Goal: Communication & Community: Ask a question

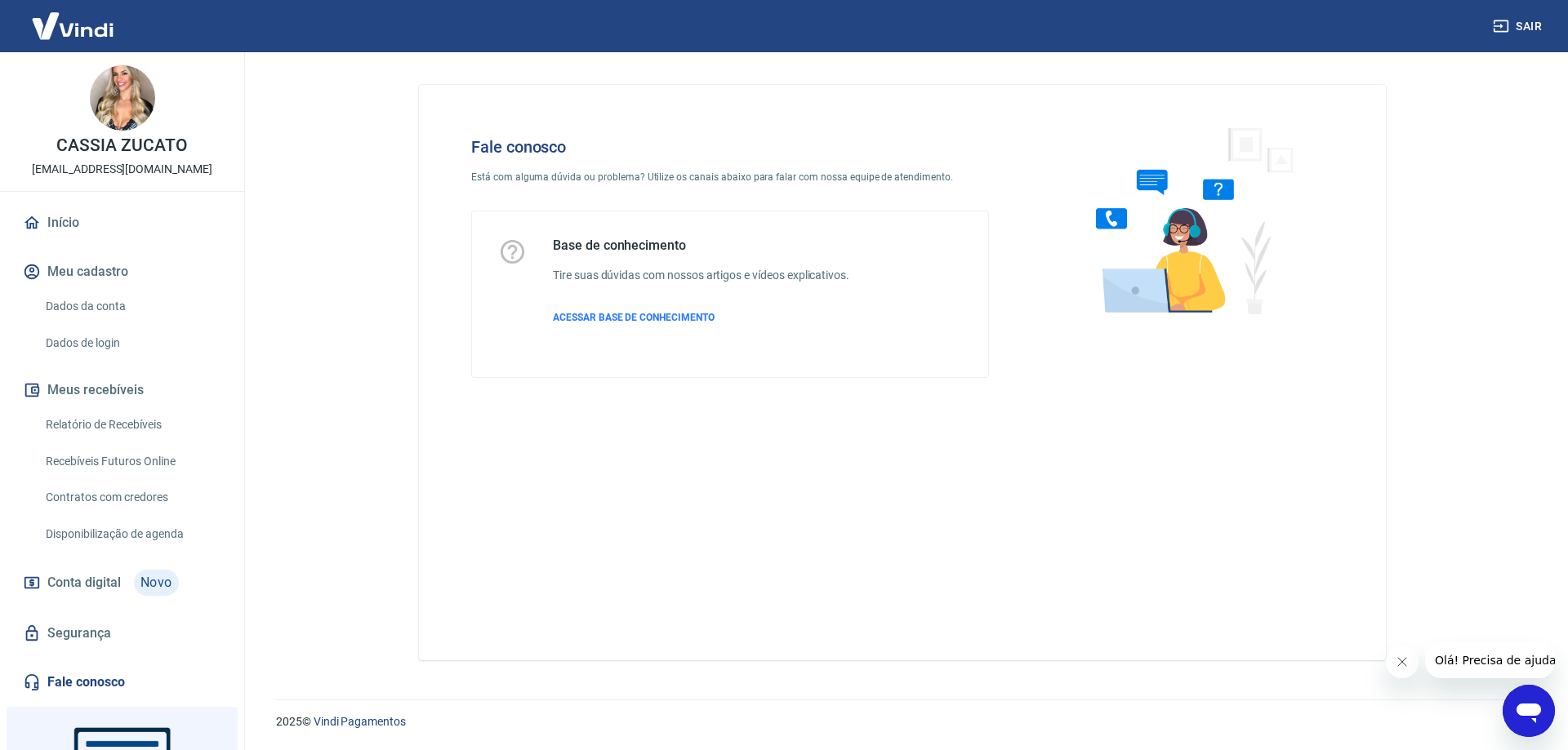
scroll to position [82, 0]
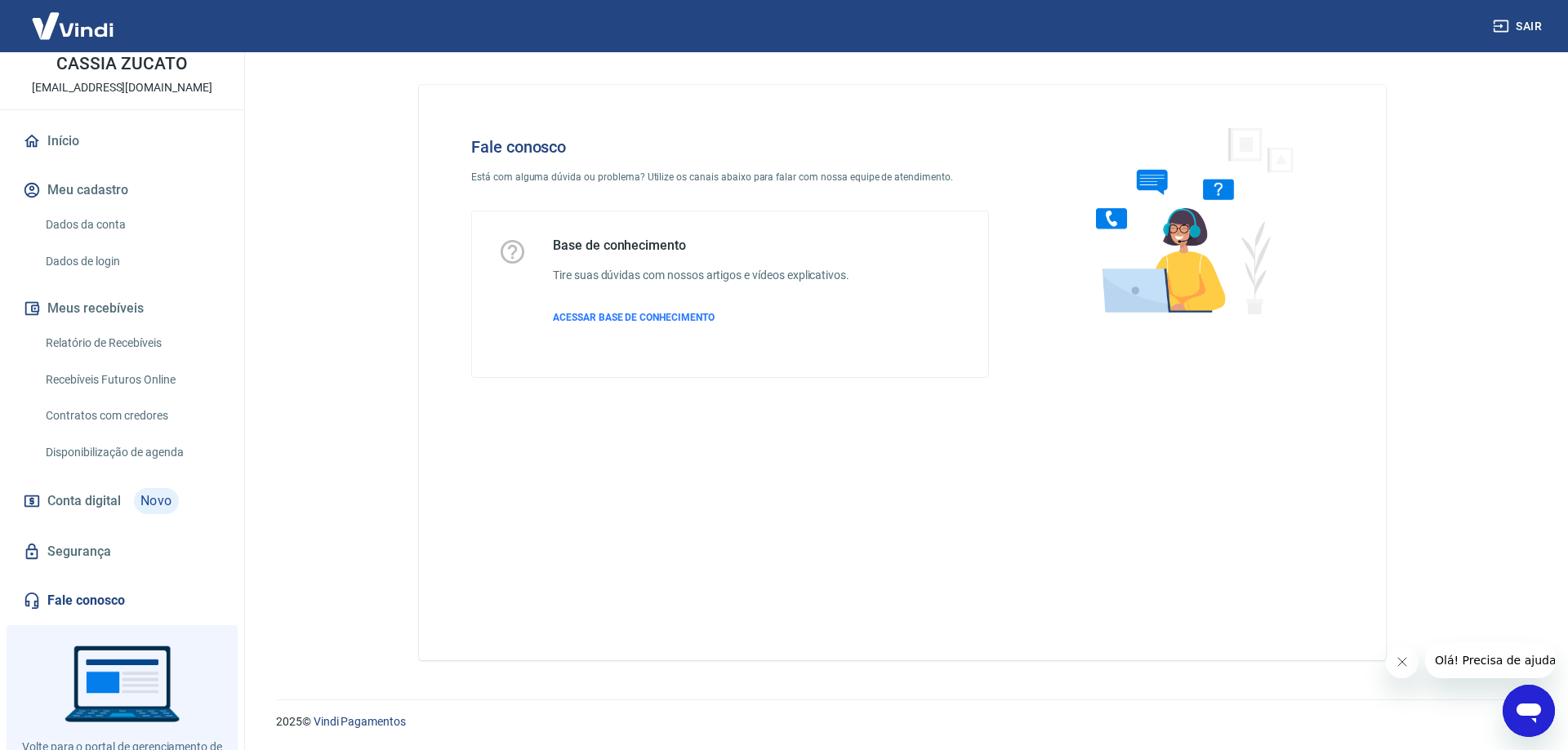
click at [102, 592] on link "Fale conosco" at bounding box center [123, 601] width 205 height 36
click at [650, 313] on span "ACESSAR BASE DE CONHECIMENTO" at bounding box center [634, 317] width 162 height 12
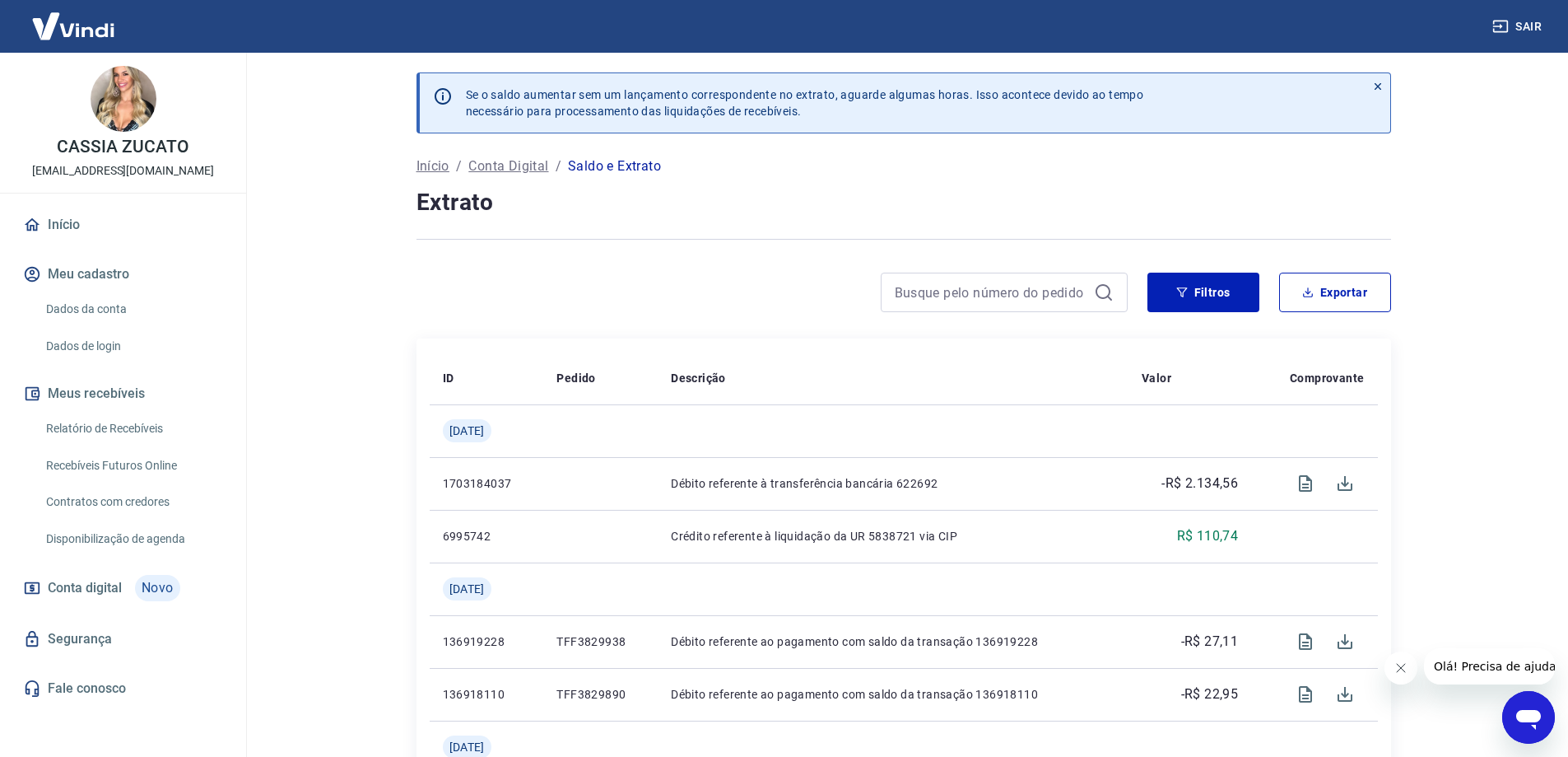
scroll to position [411, 0]
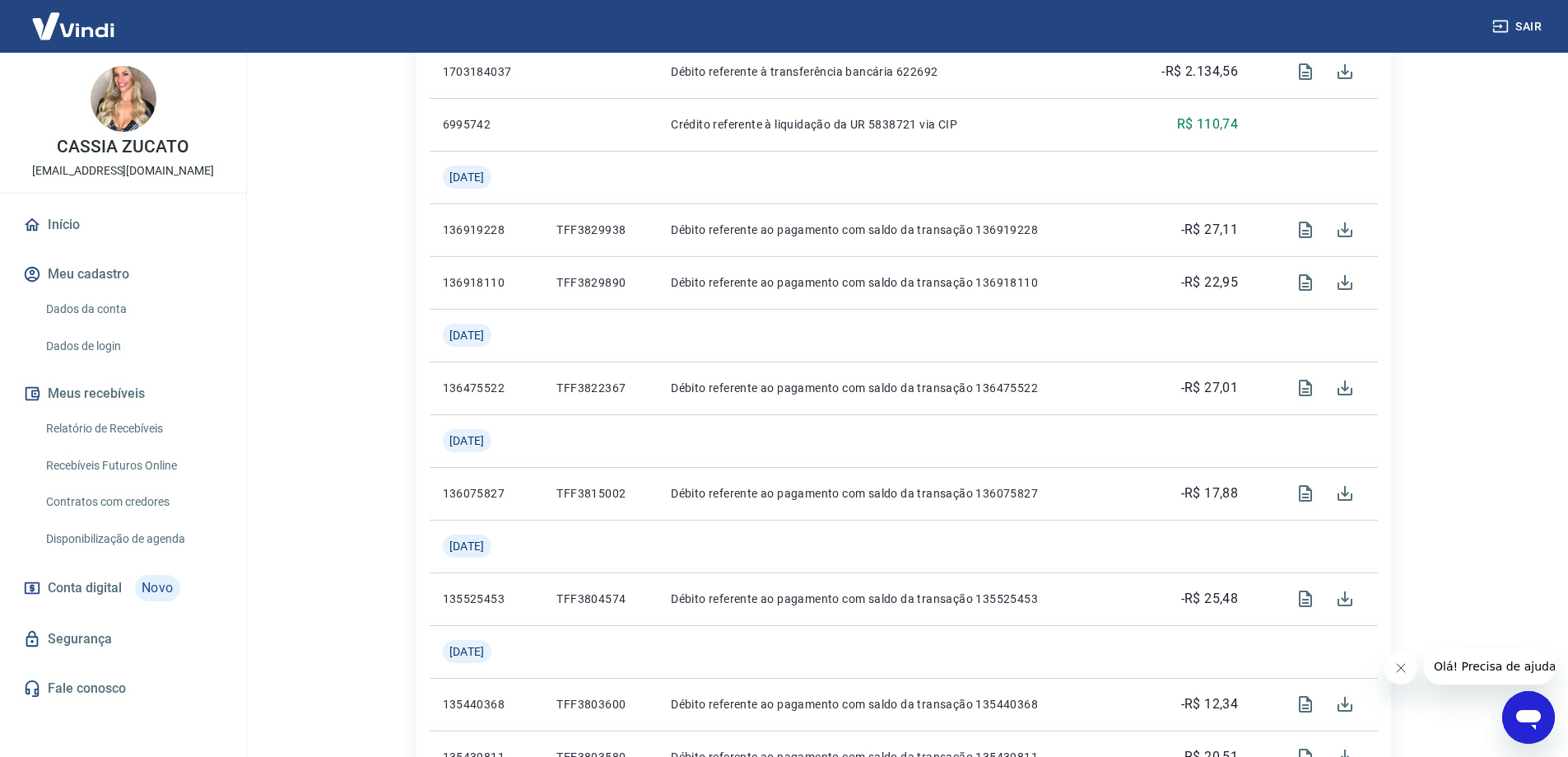
click at [85, 681] on link "Fale conosco" at bounding box center [124, 689] width 207 height 37
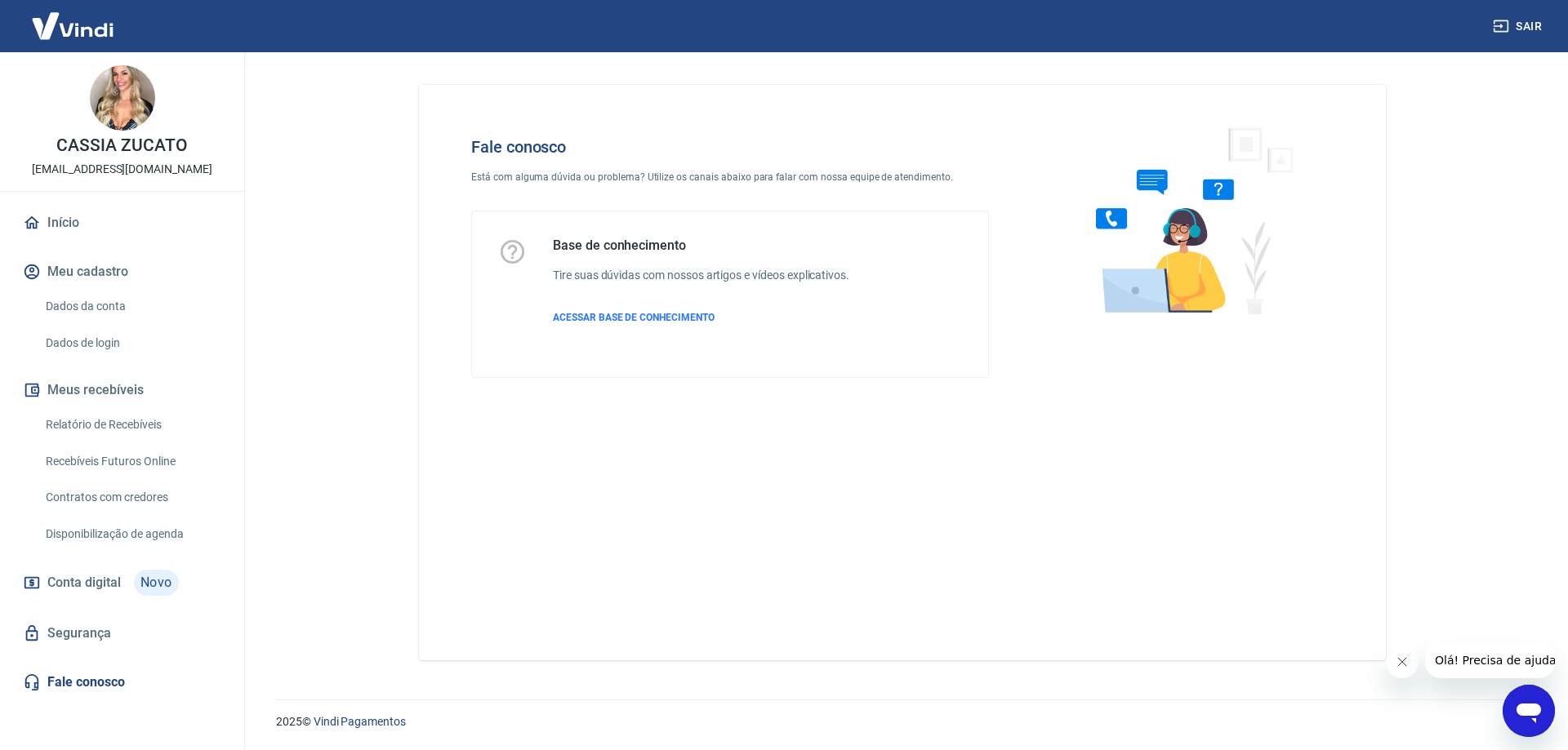
click at [1531, 715] on icon "Abrir janela de mensagens" at bounding box center [1528, 714] width 25 height 20
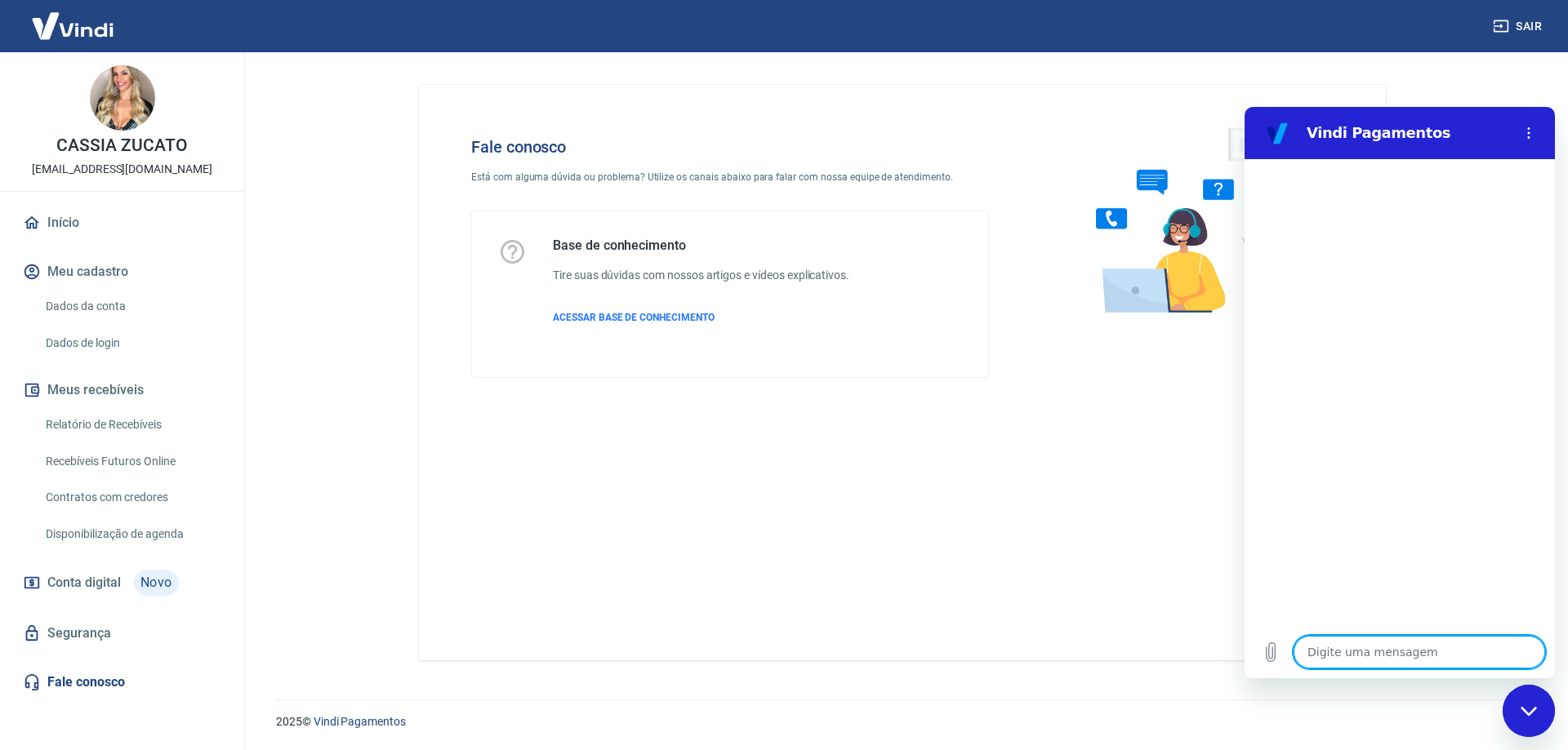
click at [1368, 653] on textarea at bounding box center [1419, 652] width 252 height 33
type textarea "B"
type textarea "x"
type textarea "Bo"
type textarea "x"
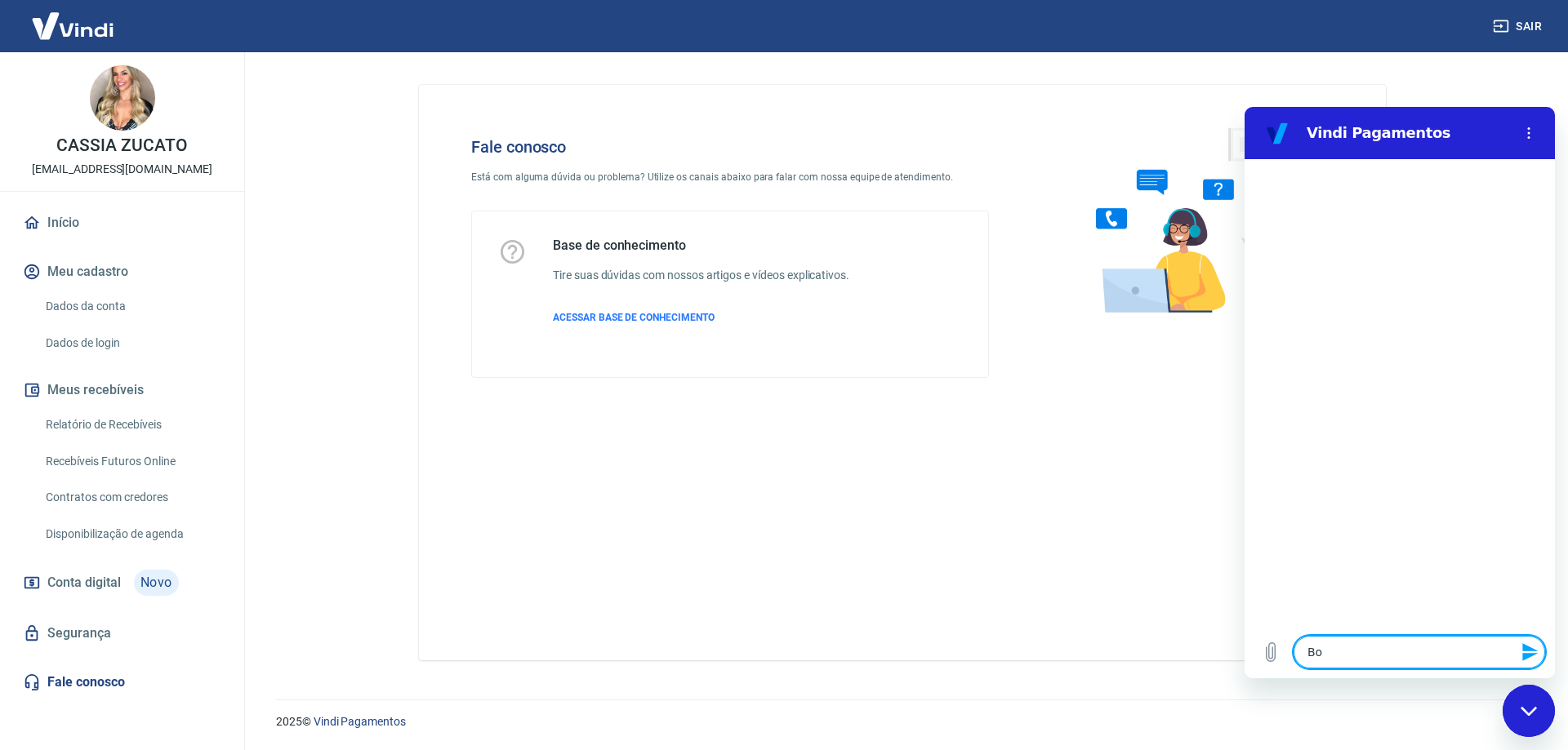
type textarea "Boa"
type textarea "x"
type textarea "Boa"
type textarea "x"
type textarea "Boa t"
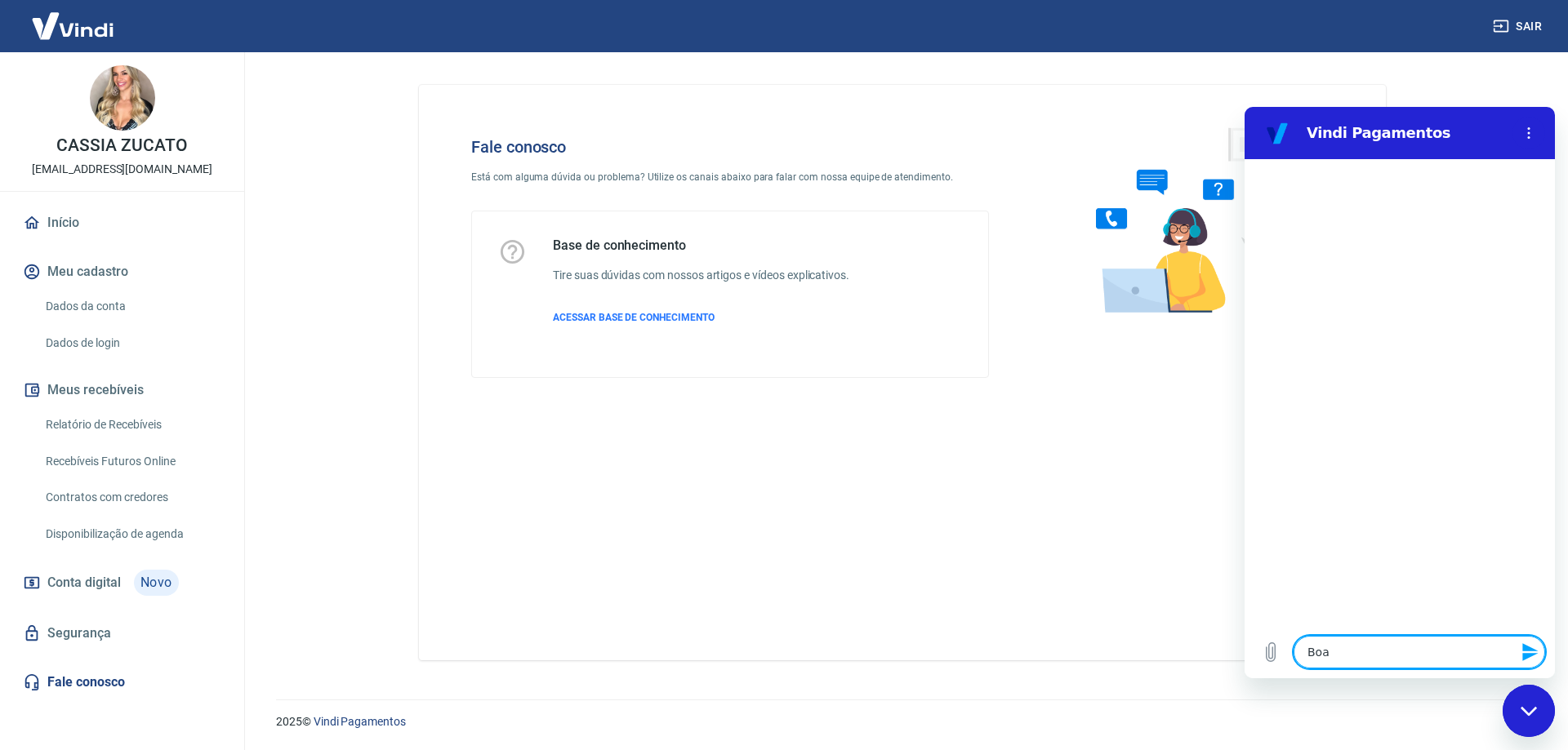
type textarea "x"
type textarea "Boa ta"
type textarea "x"
type textarea "Boa tar"
type textarea "x"
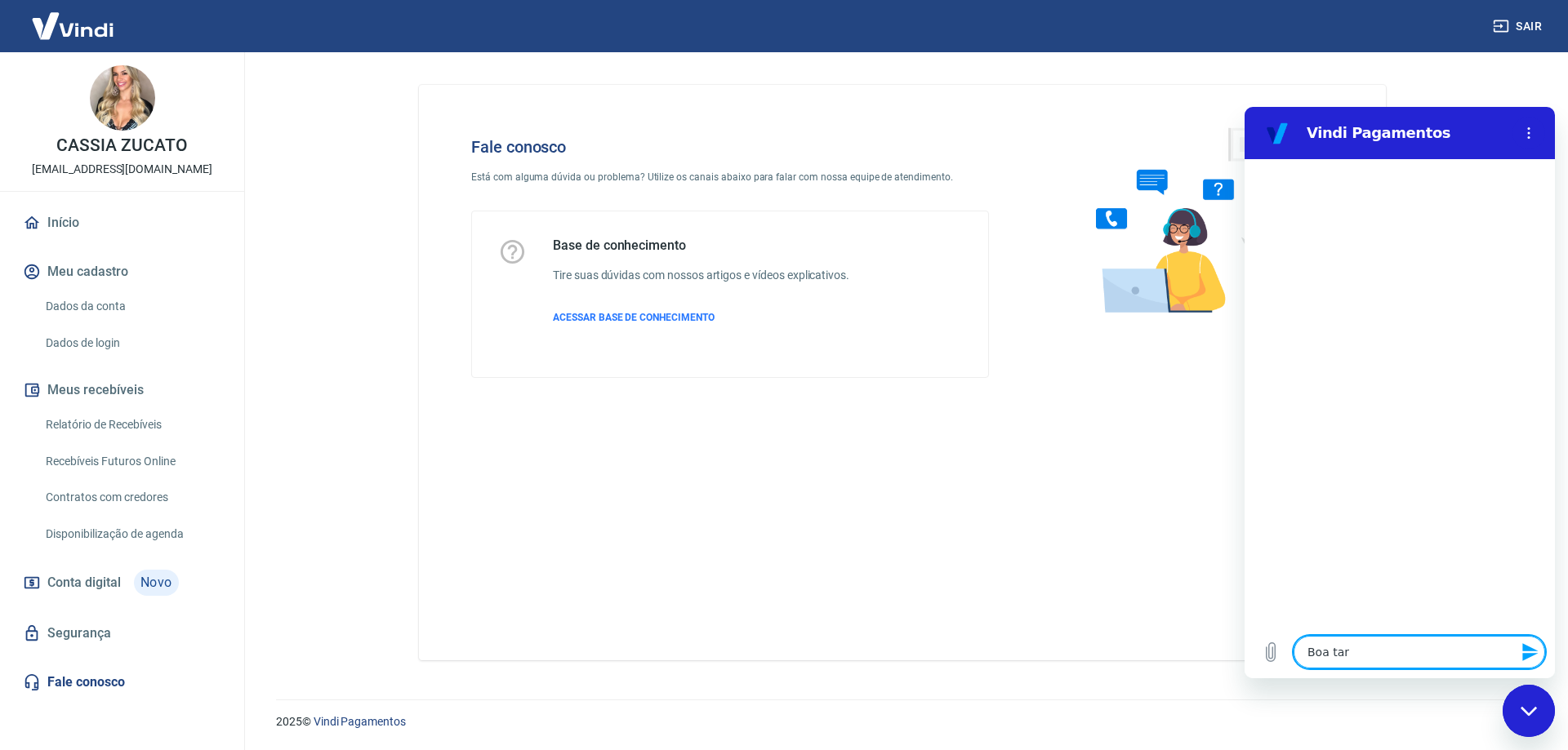
type textarea "Boa tard"
type textarea "x"
type textarea "Boa tarde"
type textarea "x"
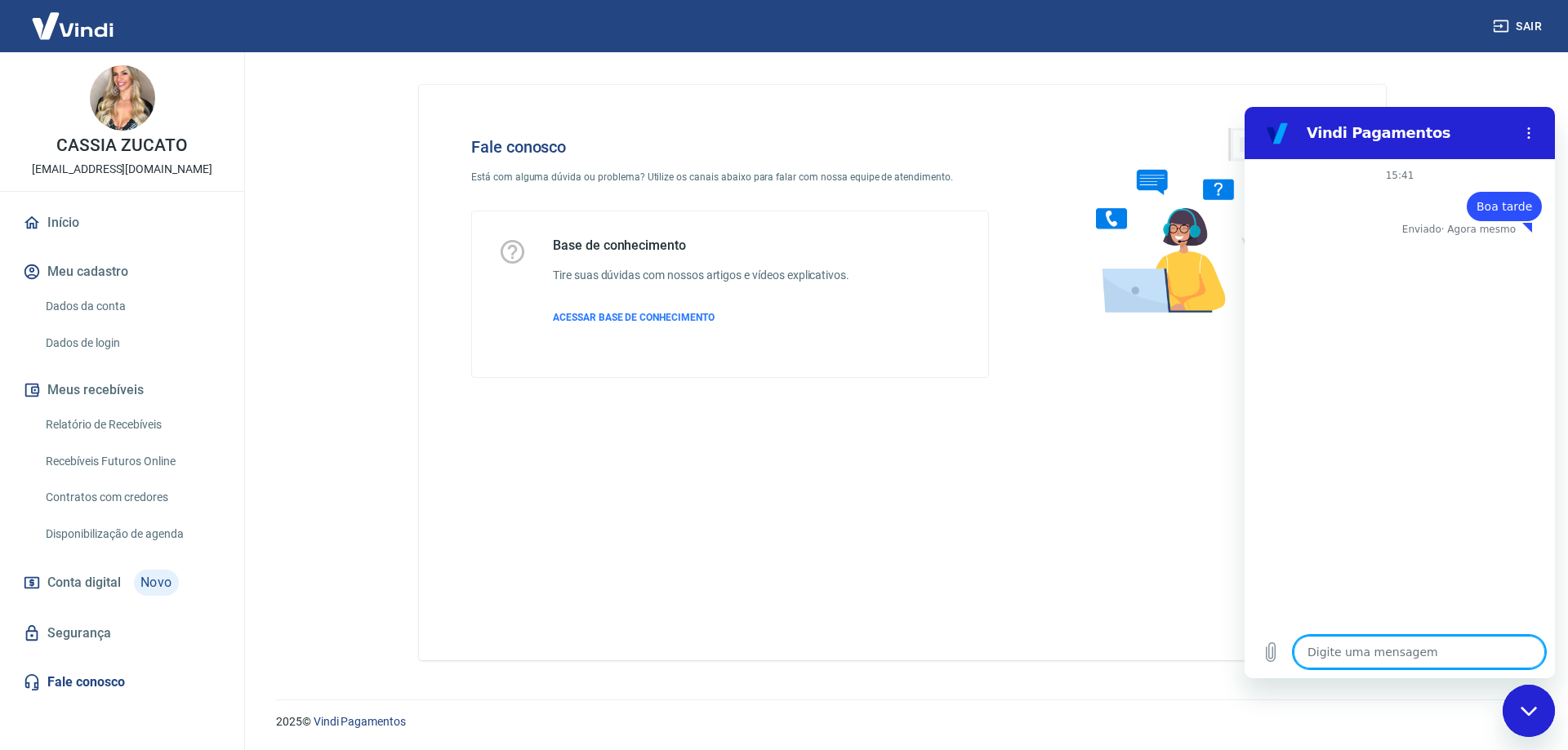
type textarea "P"
type textarea "x"
type textarea "Pr"
type textarea "x"
type textarea "Pre"
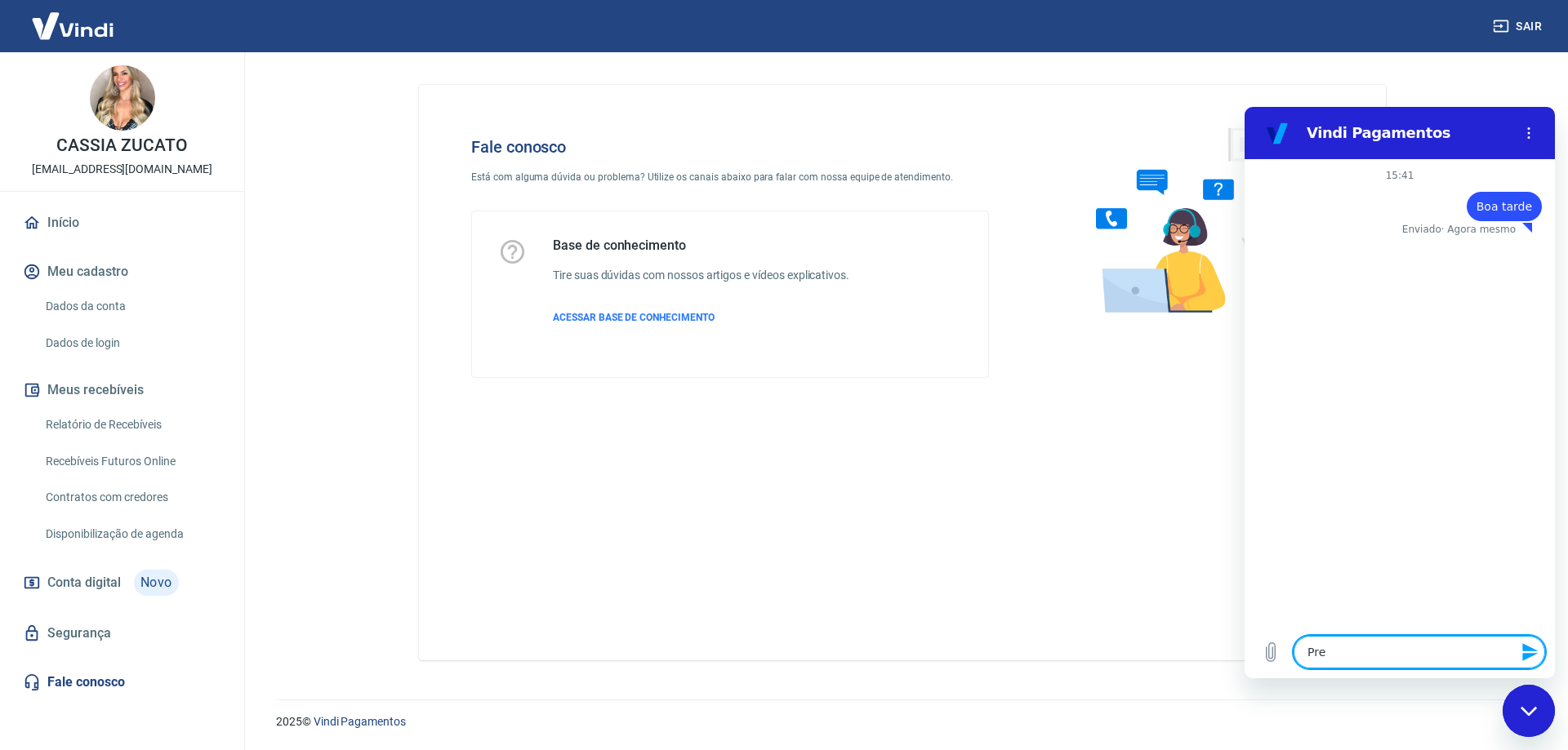
type textarea "x"
type textarea "Prec"
type textarea "x"
type textarea "Preci"
type textarea "x"
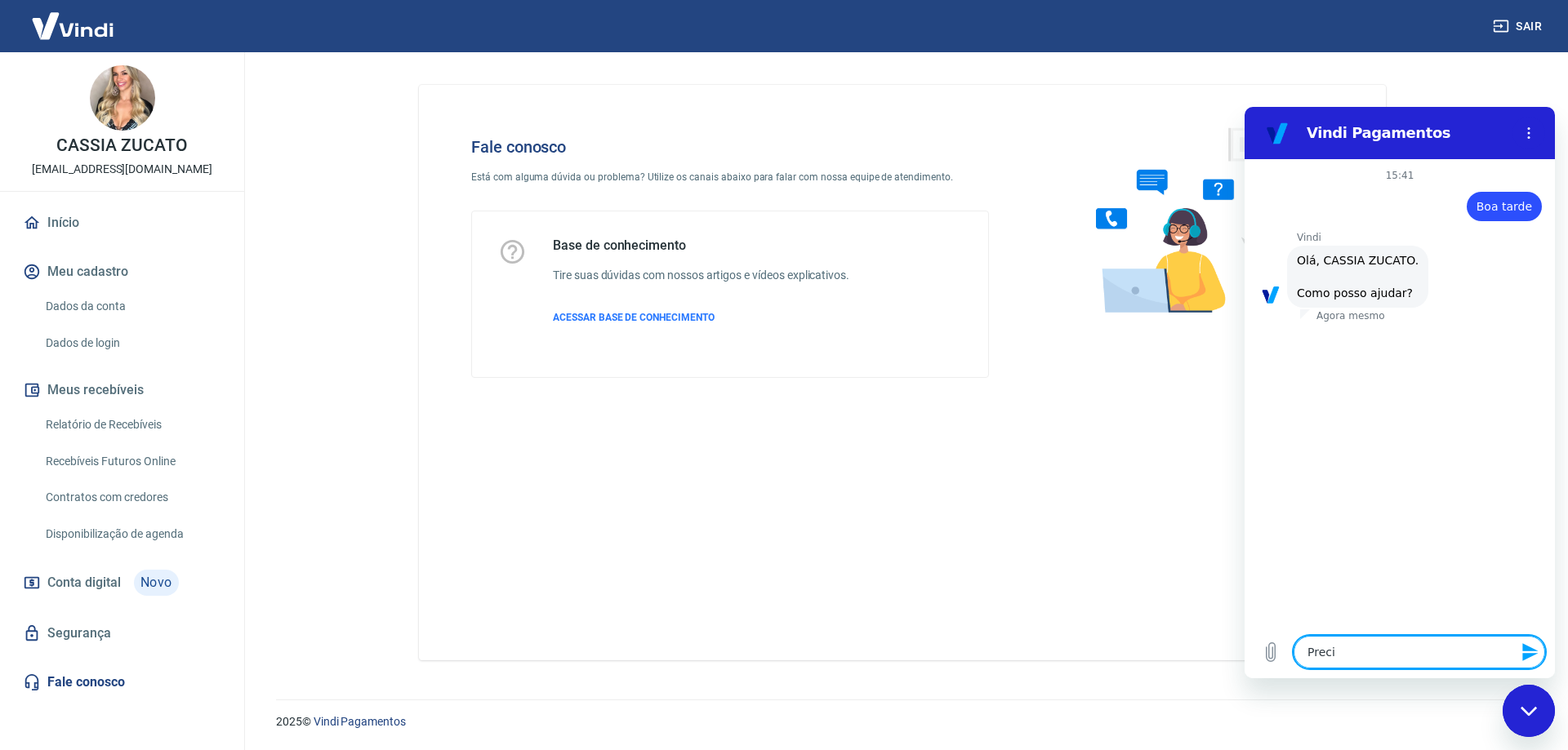
scroll to position [38, 0]
type textarea "Precis"
type textarea "x"
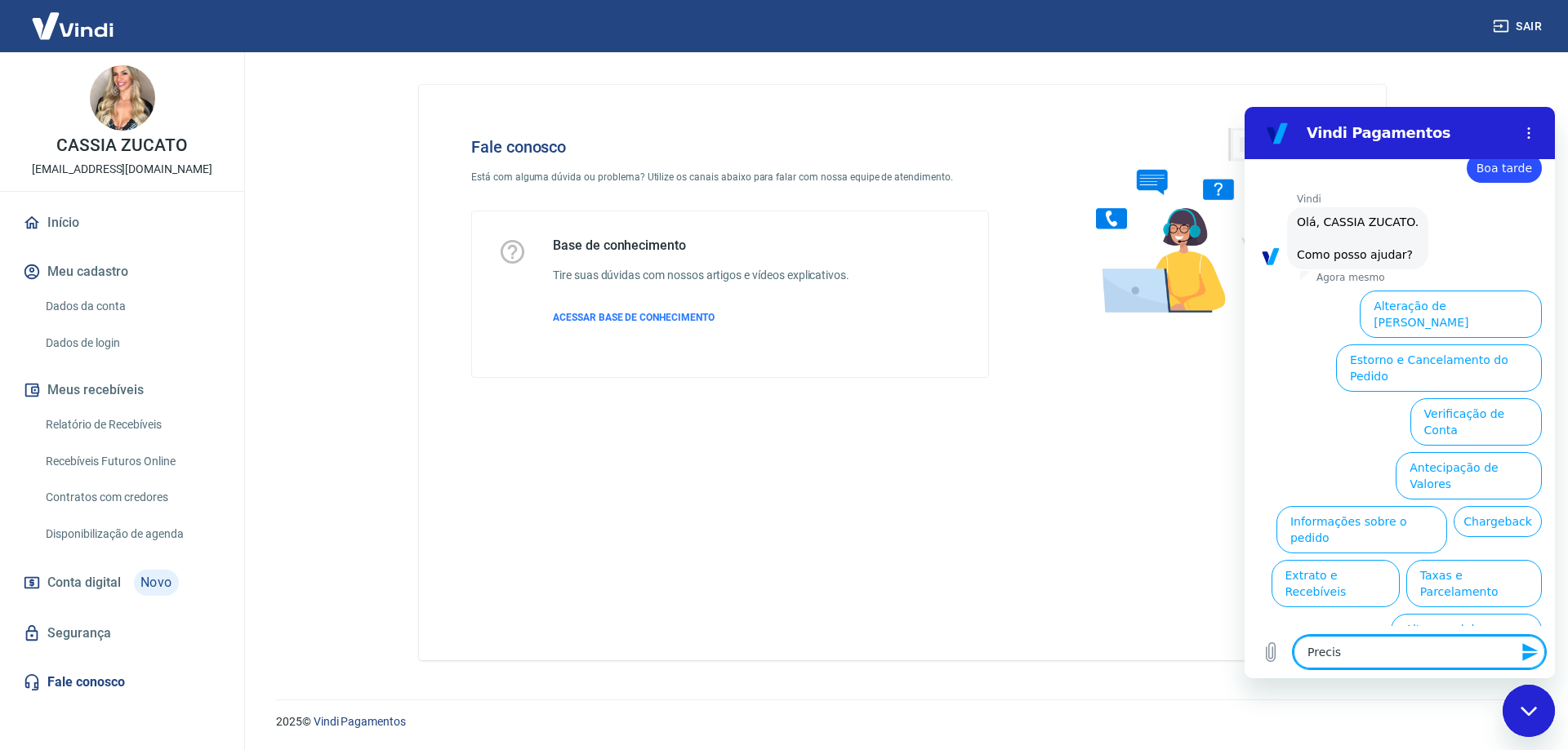
type textarea "Preci"
type textarea "x"
type textarea "Prec"
type textarea "x"
type textarea "Pre"
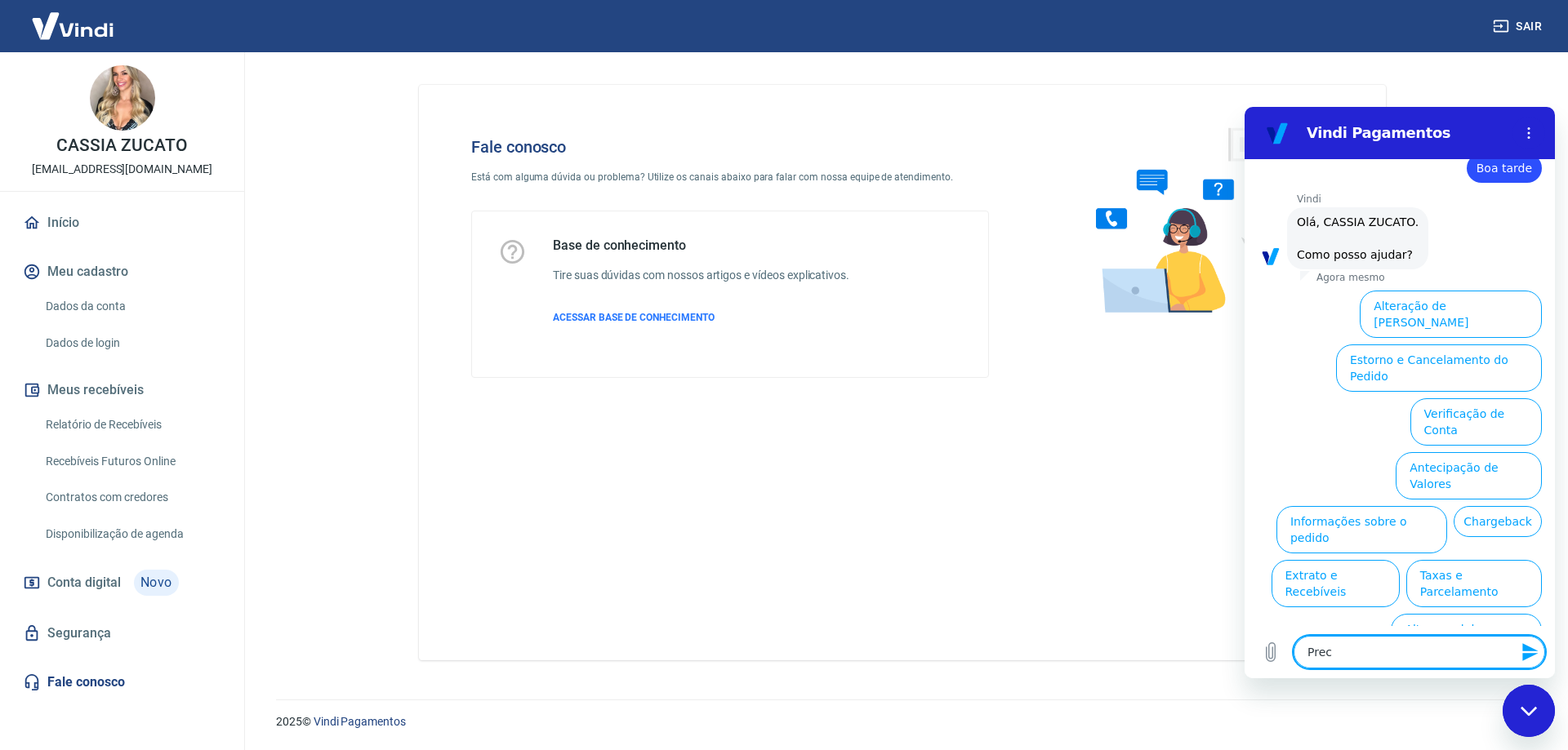
type textarea "x"
type textarea "Pr"
type textarea "x"
type textarea "P"
type textarea "x"
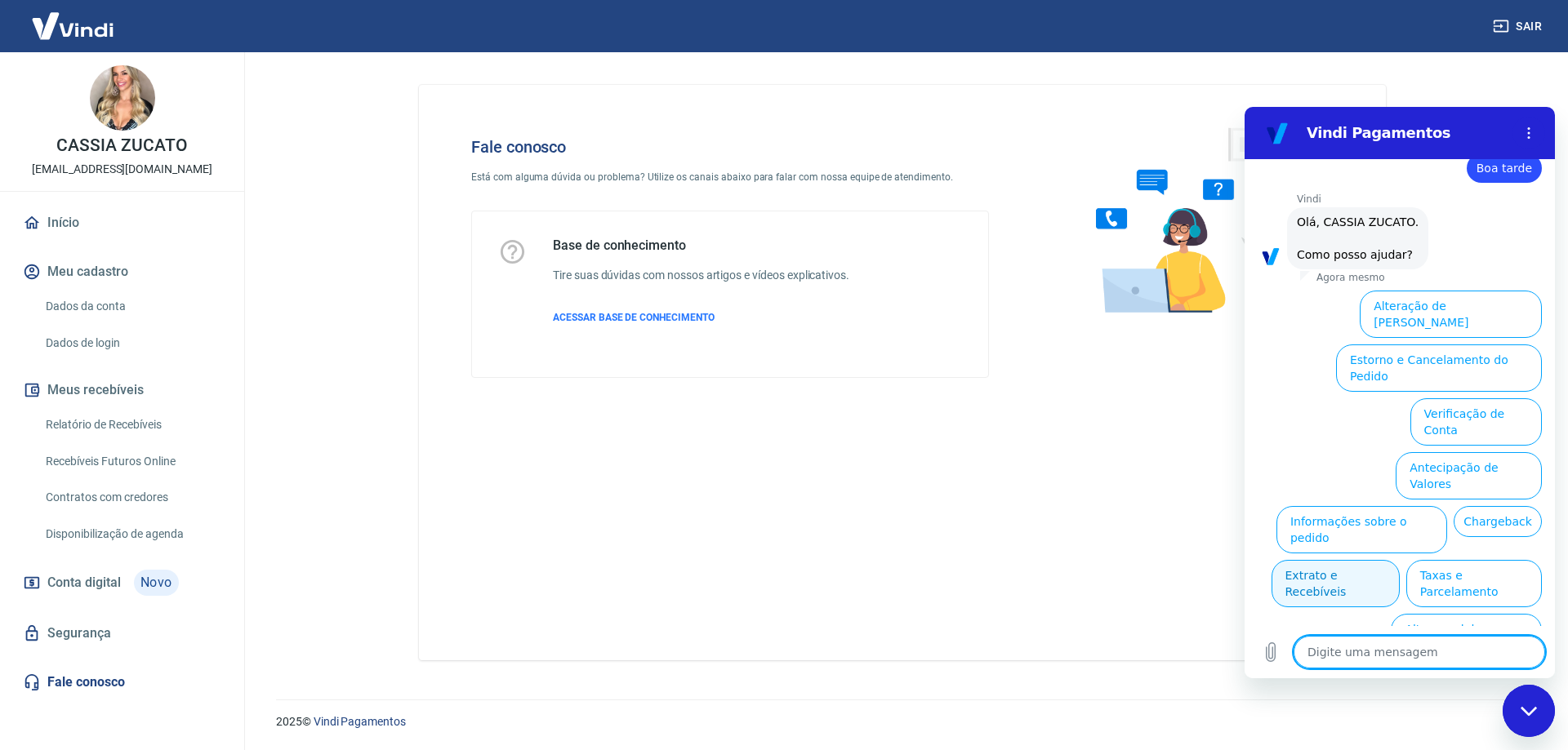
click at [1400, 560] on button "Extrato e Recebíveis" at bounding box center [1335, 584] width 128 height 47
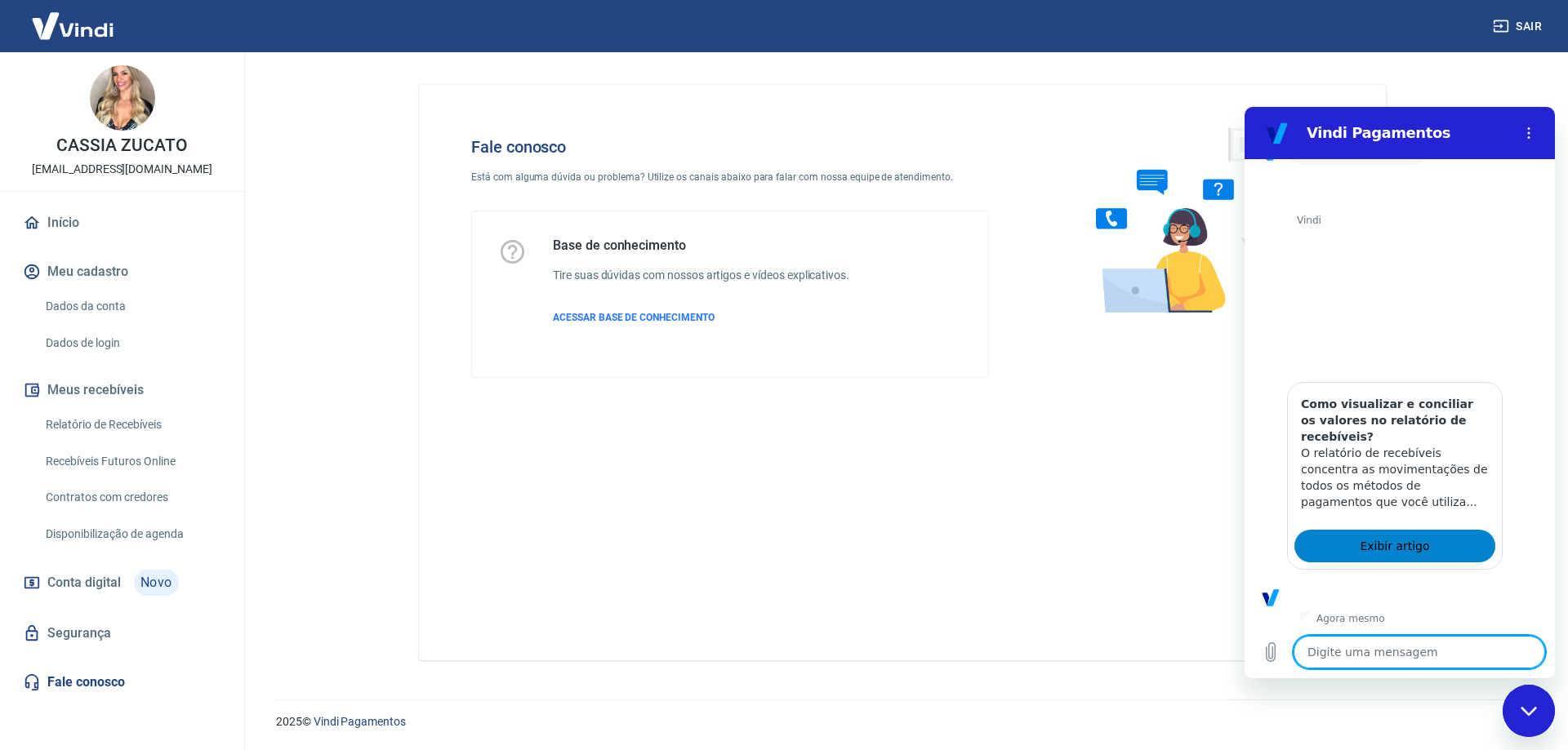
scroll to position [183, 0]
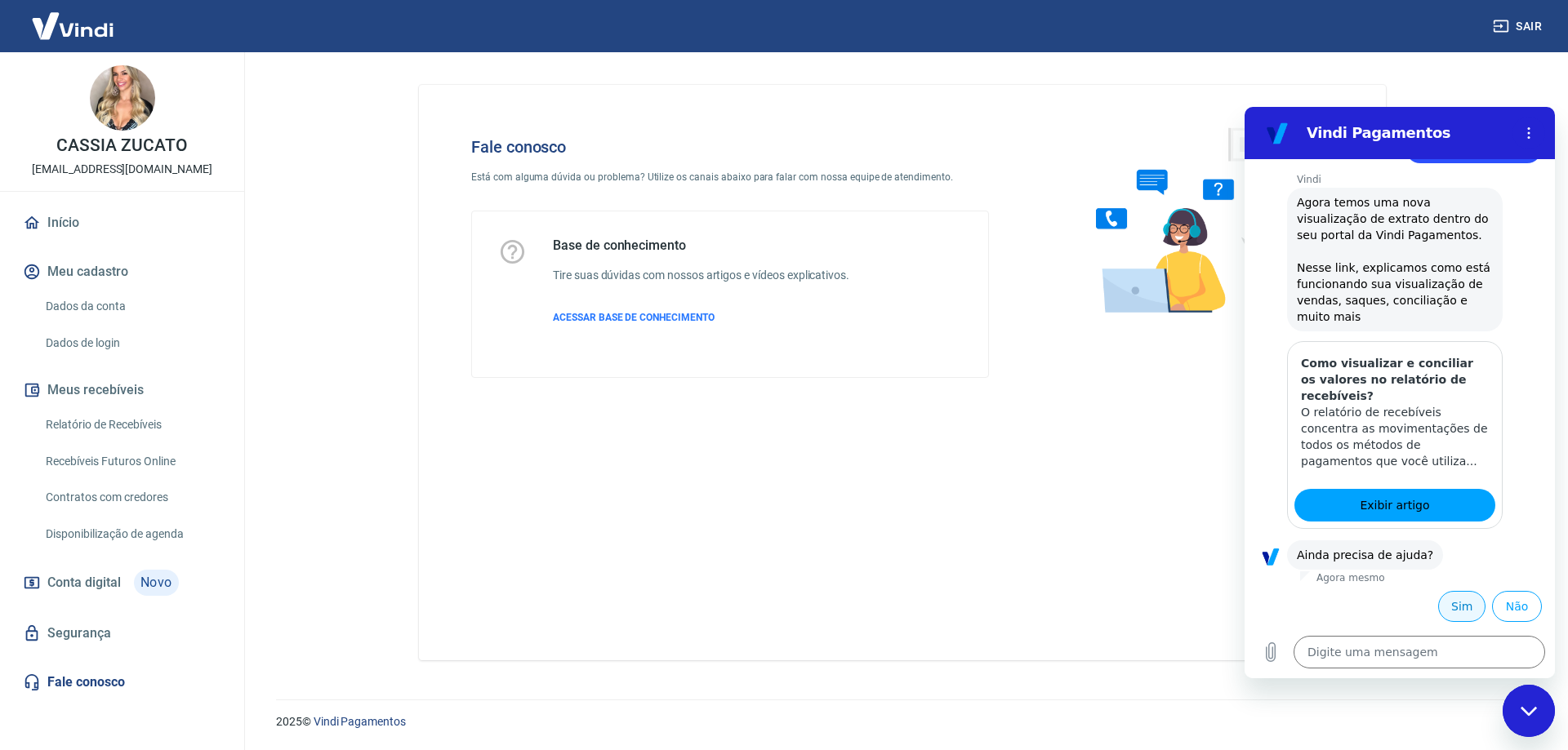
click at [1458, 609] on button "Sim" at bounding box center [1462, 607] width 47 height 31
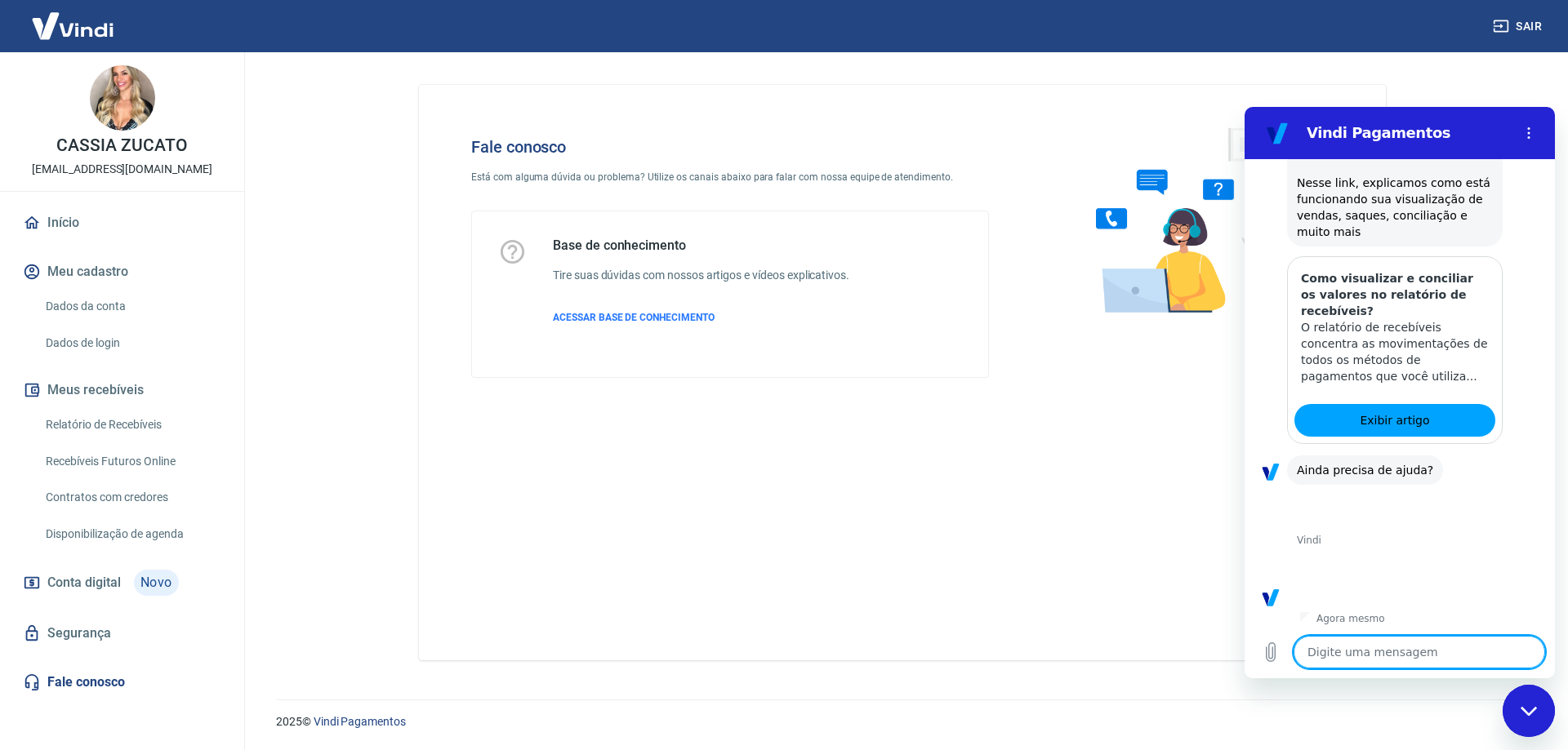
scroll to position [609, 0]
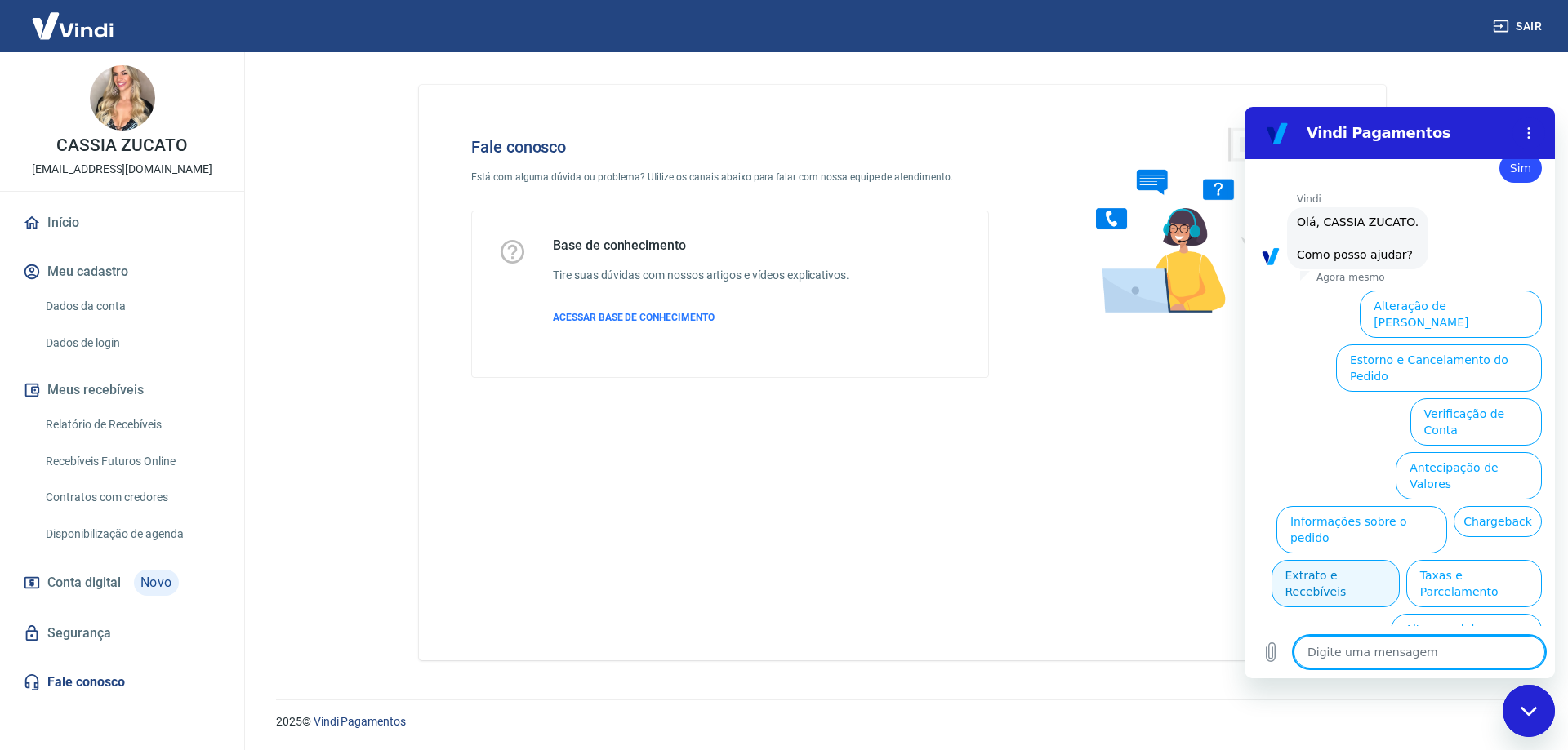
click at [1400, 560] on button "Extrato e Recebíveis" at bounding box center [1335, 584] width 128 height 47
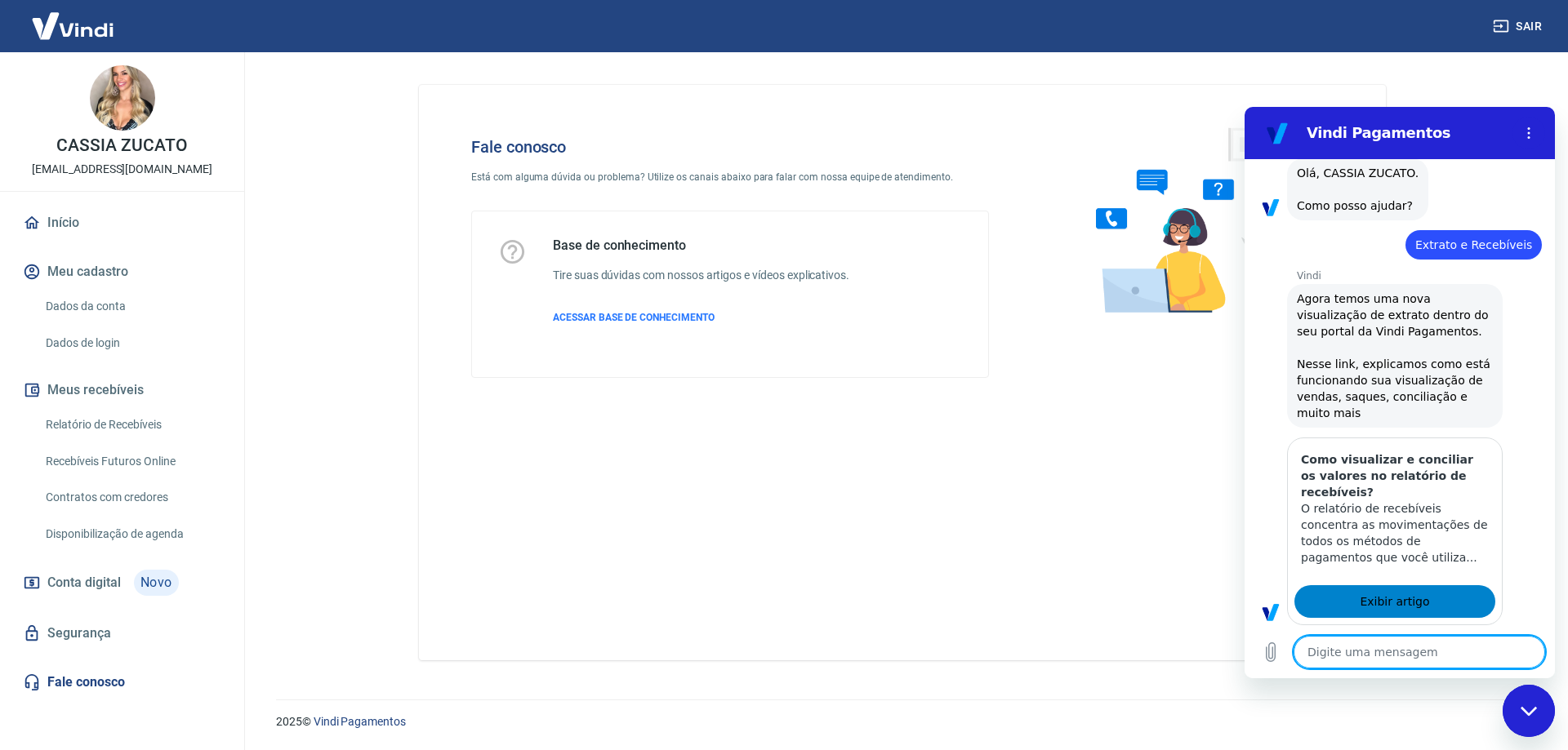
type textarea "x"
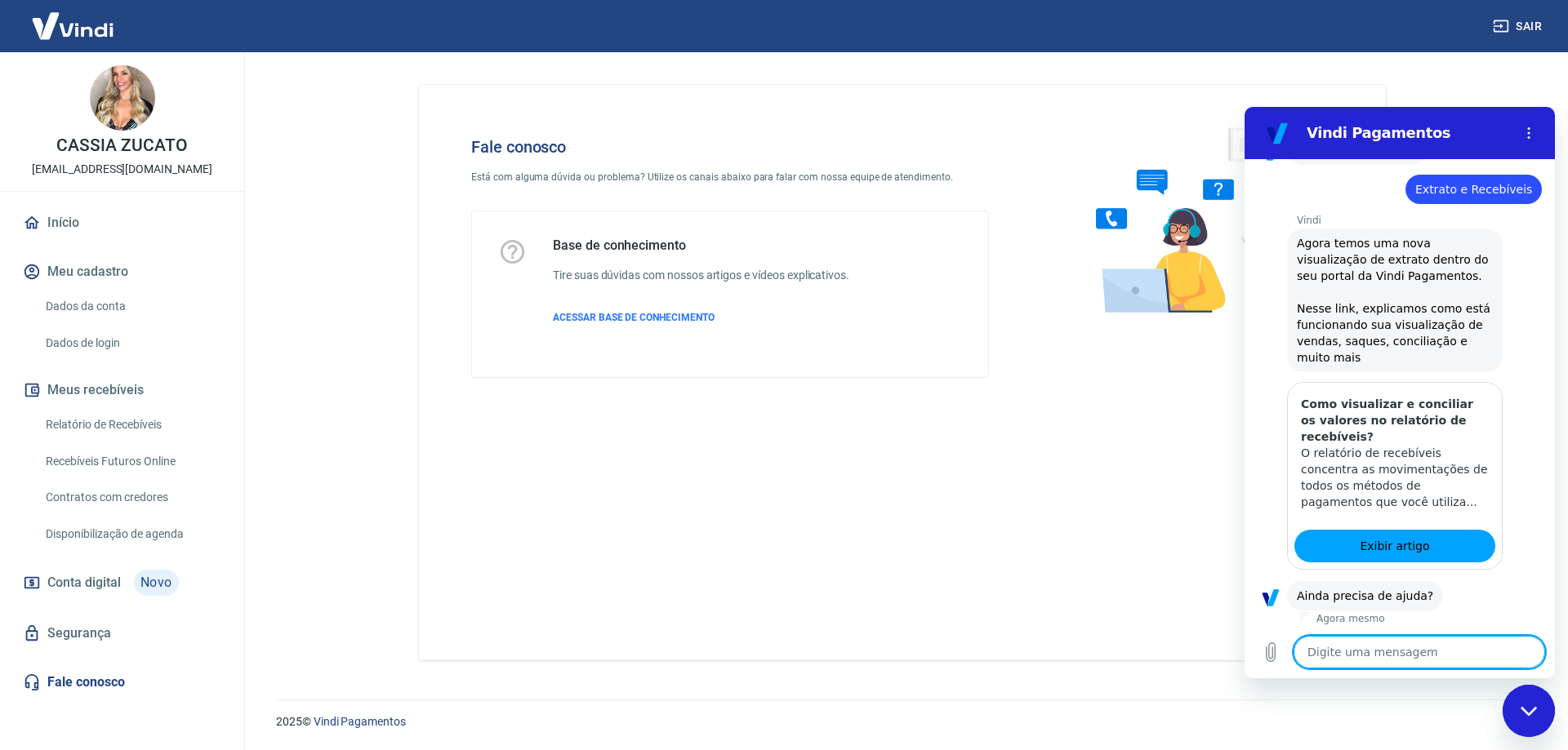
scroll to position [755, 0]
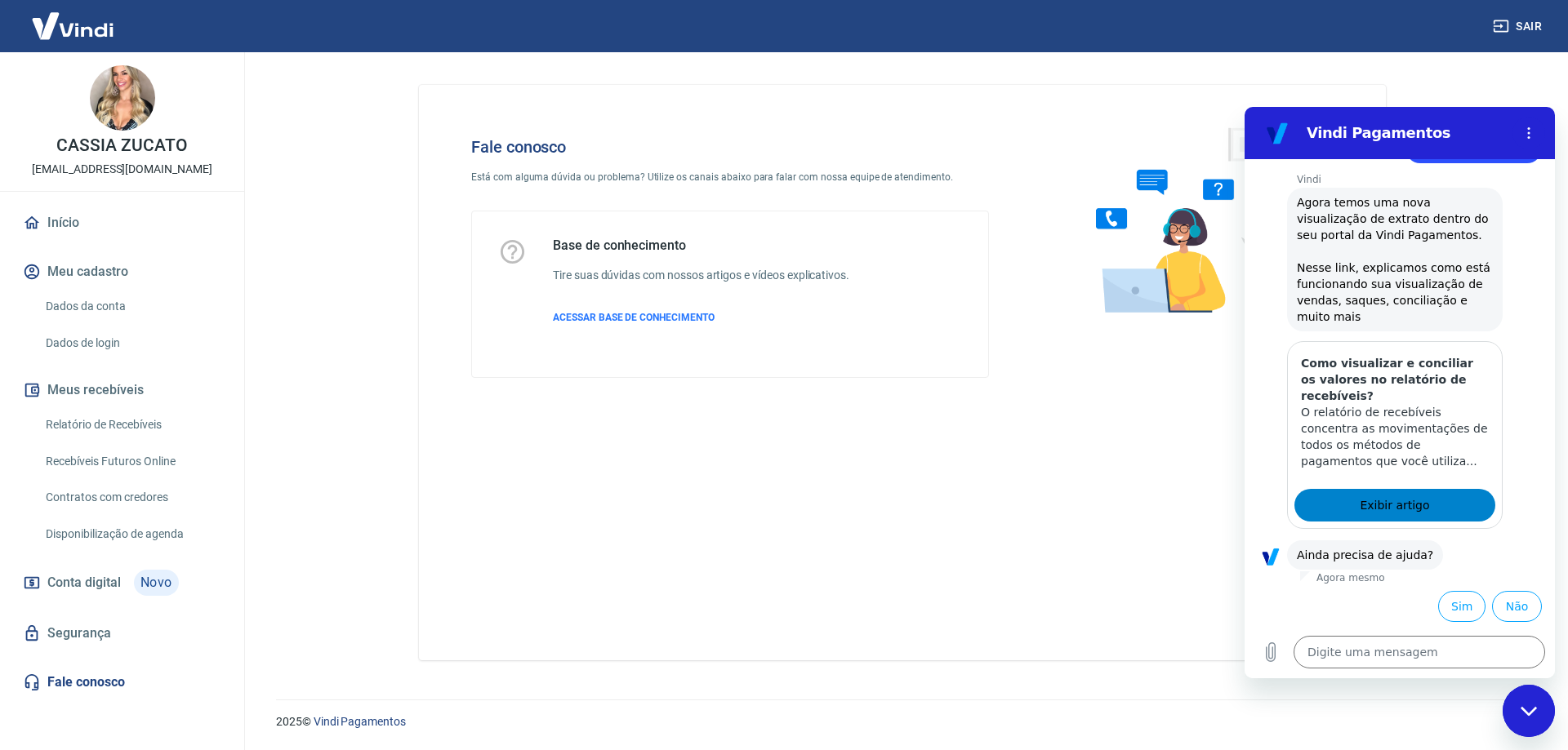
click at [1438, 498] on link "Exibir artigo" at bounding box center [1394, 505] width 201 height 33
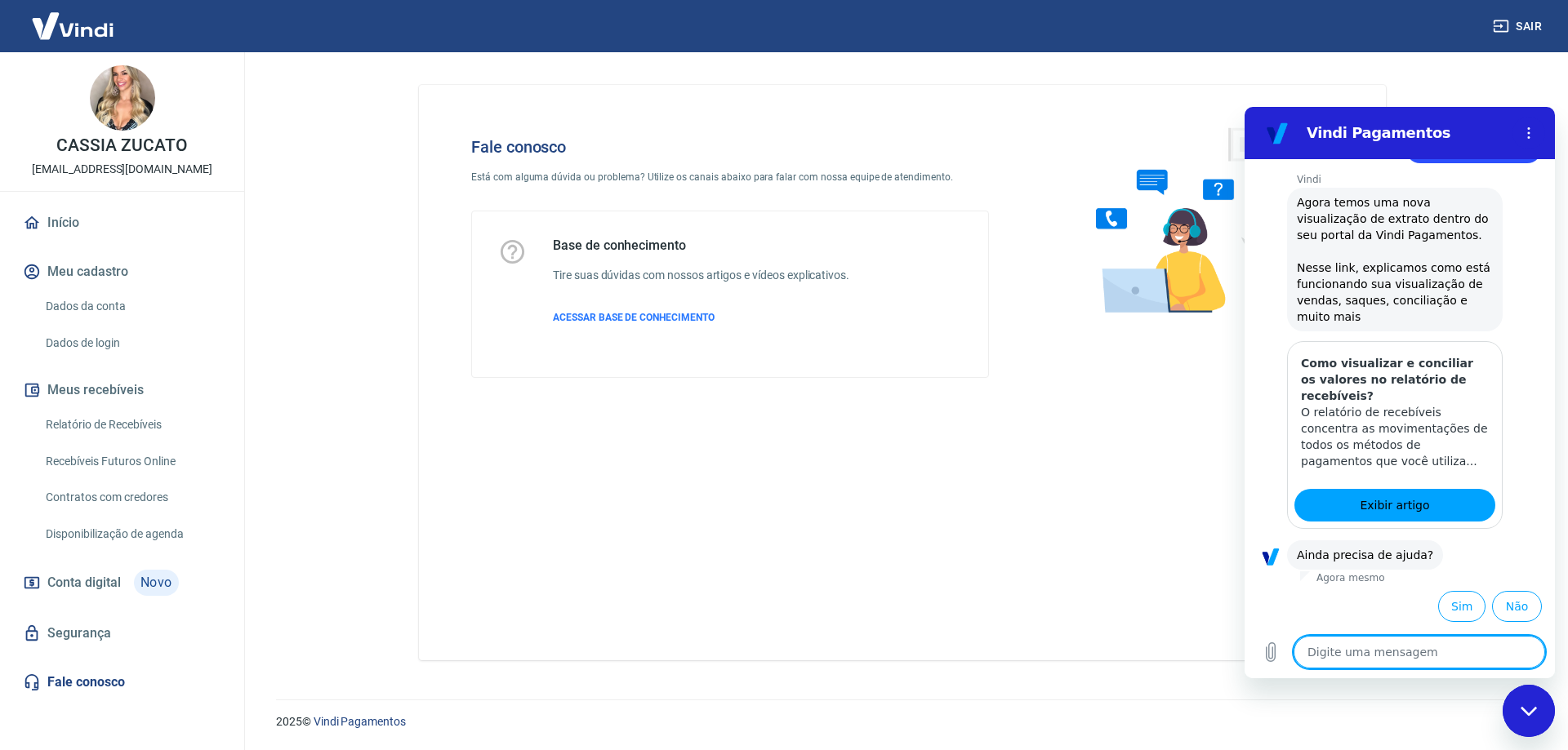
click at [1373, 650] on textarea at bounding box center [1419, 652] width 252 height 33
type textarea "q"
type textarea "x"
type textarea "qu"
type textarea "x"
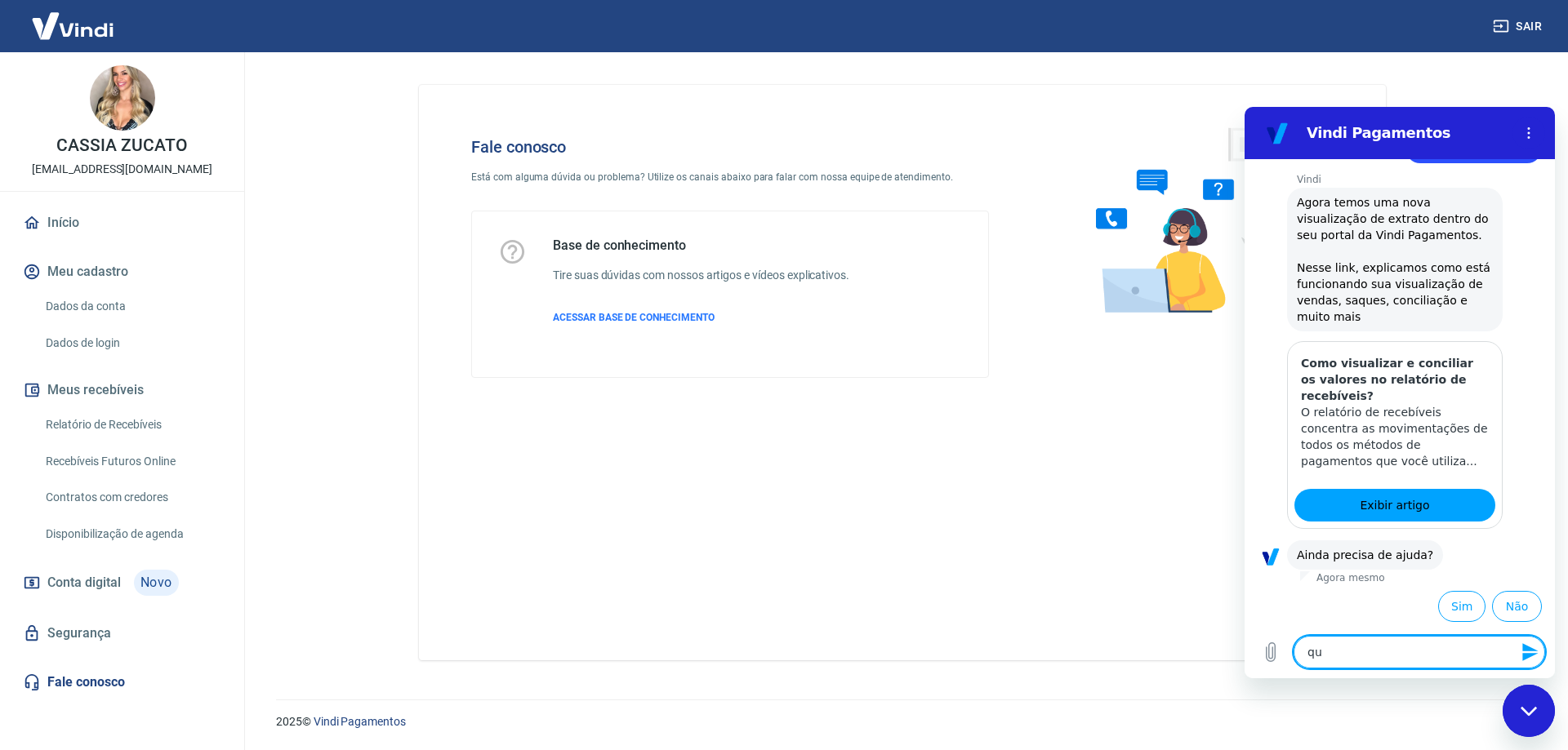
type textarea "que"
type textarea "x"
type textarea "quer"
type textarea "x"
type textarea "quero"
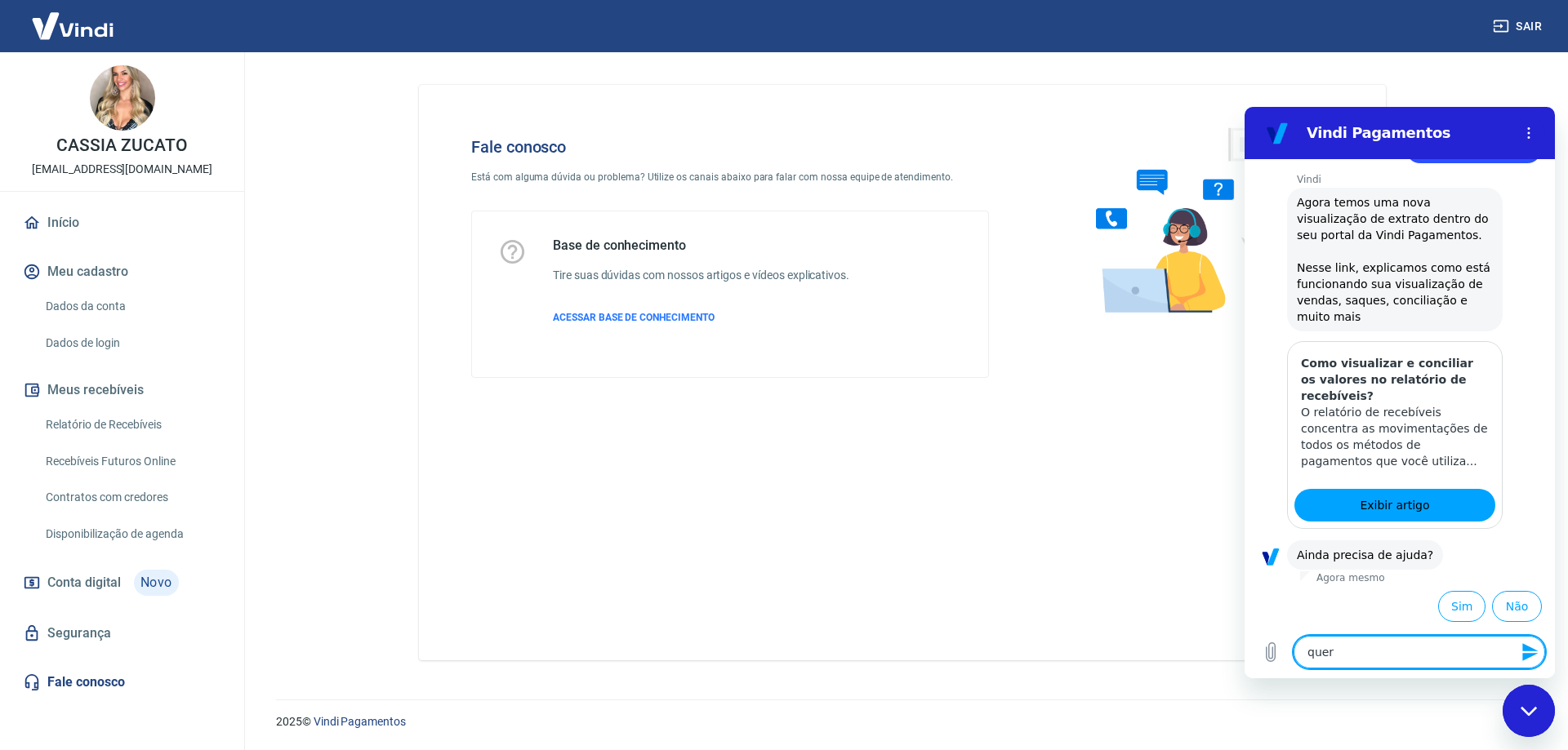
type textarea "x"
type textarea "quero"
type textarea "x"
type textarea "quero f"
type textarea "x"
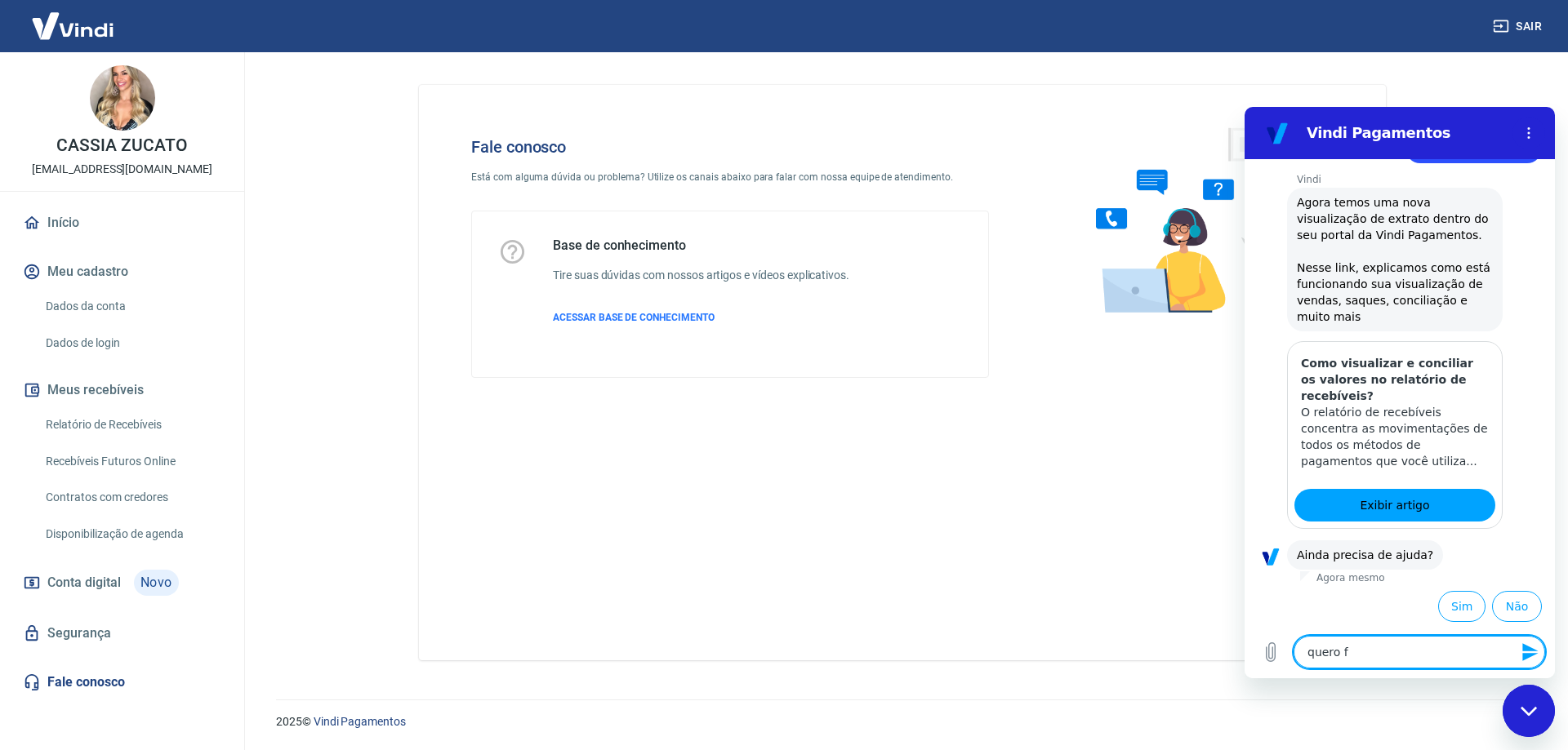
type textarea "quero fa"
type textarea "x"
type textarea "quero fal"
type textarea "x"
type textarea "quero fala"
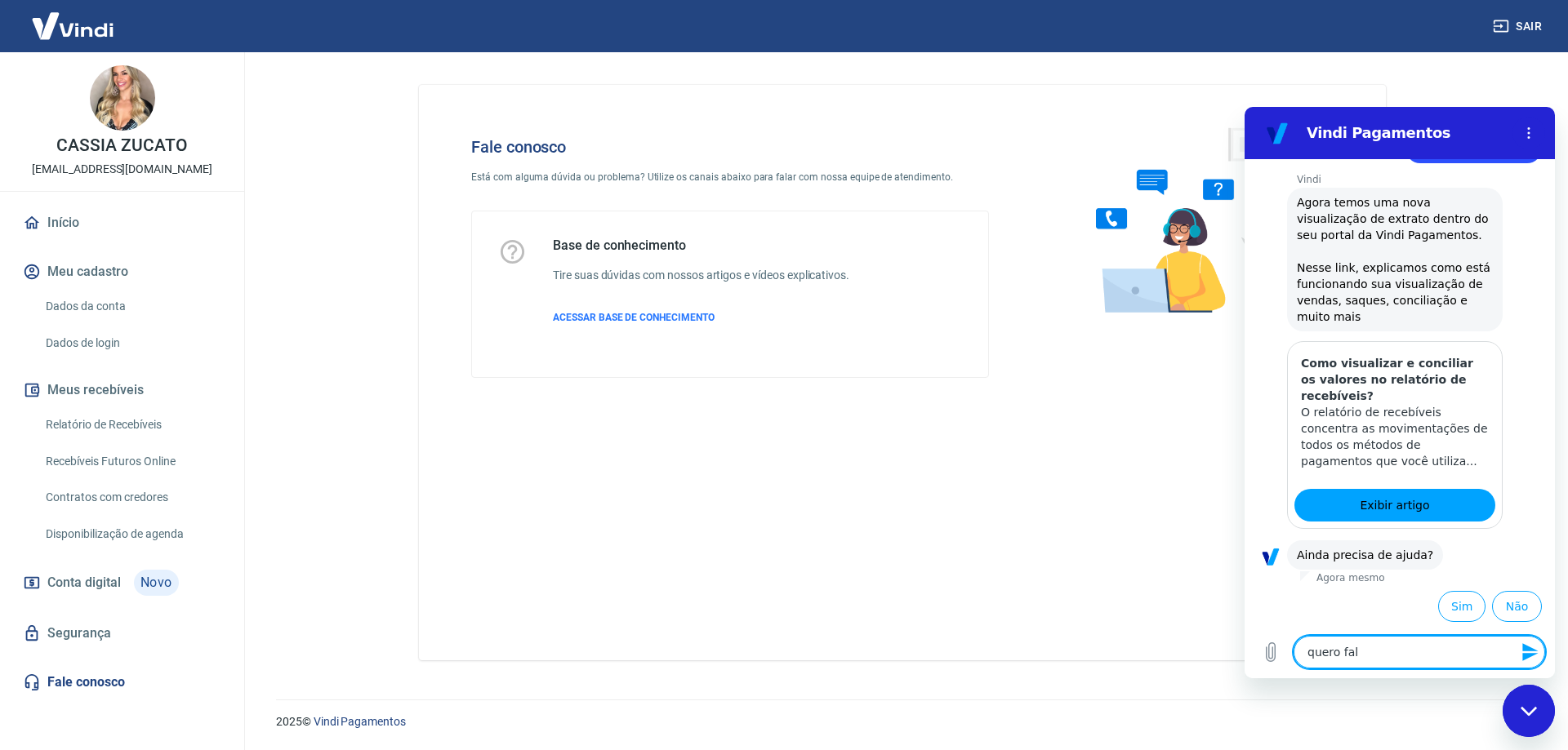
type textarea "x"
type textarea "quero falar"
type textarea "x"
type textarea "quero falar"
type textarea "x"
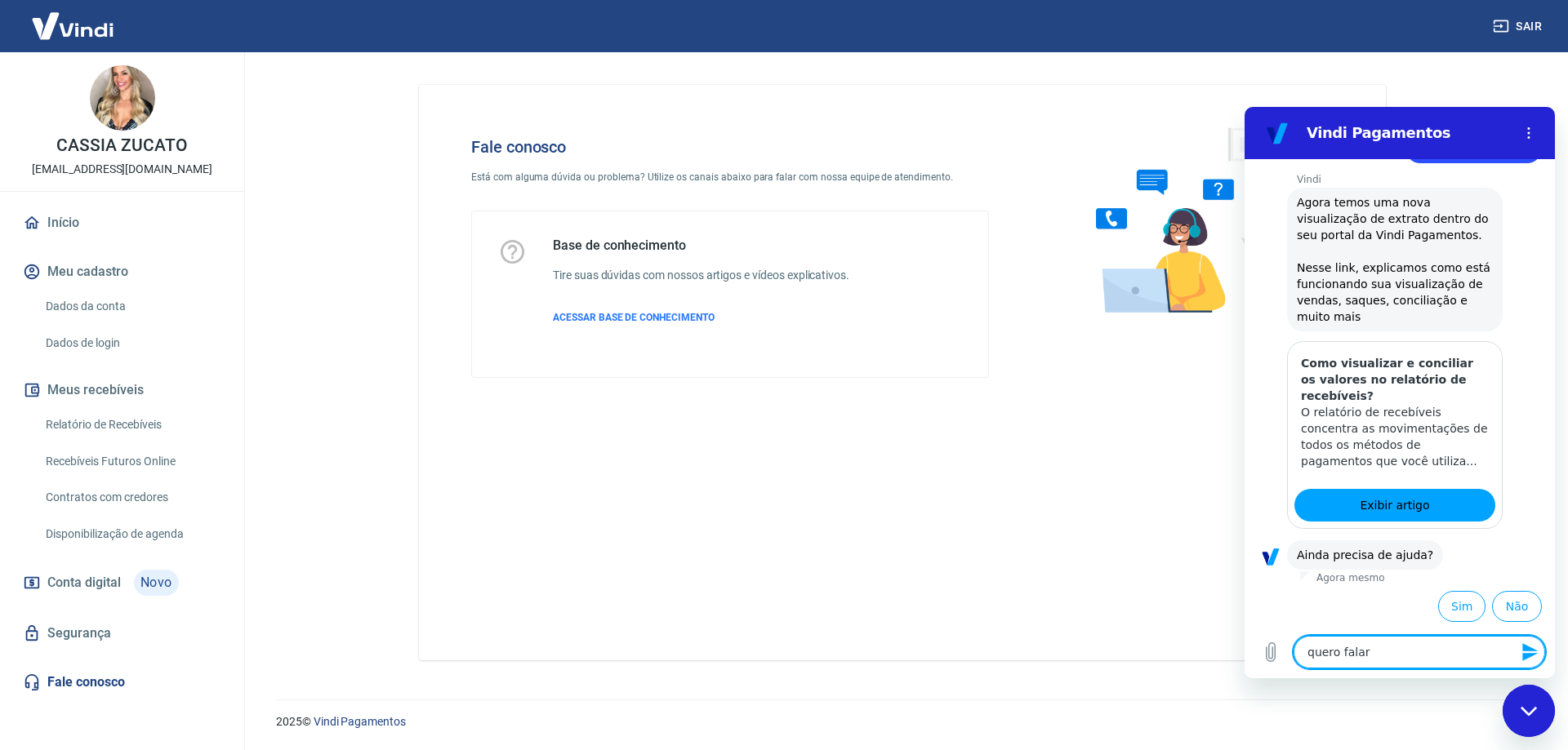
type textarea "quero falar c"
type textarea "x"
type textarea "quero falar co"
type textarea "x"
type textarea "quero falar com"
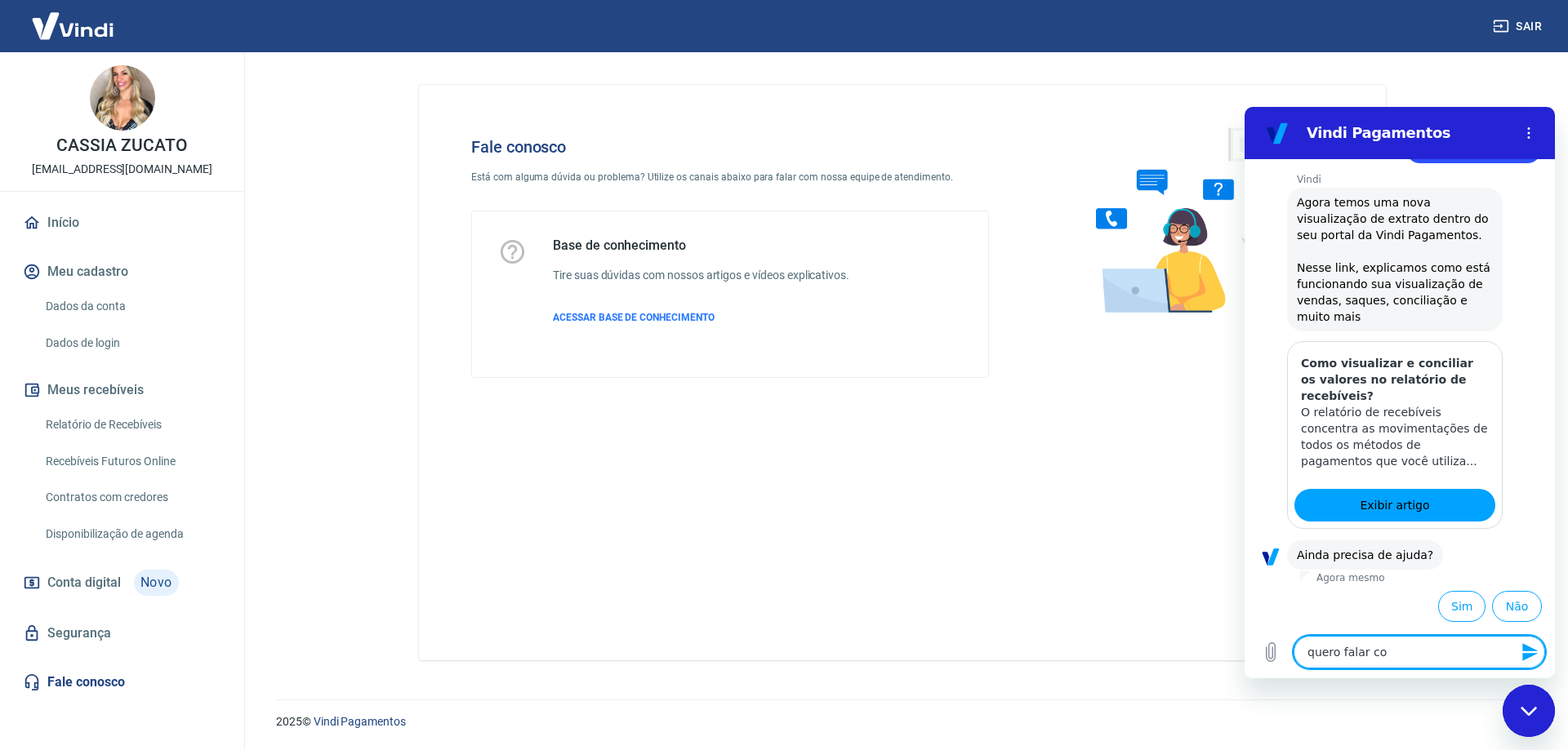
type textarea "x"
type textarea "quero falar com"
type textarea "x"
type textarea "quero falar com s"
type textarea "x"
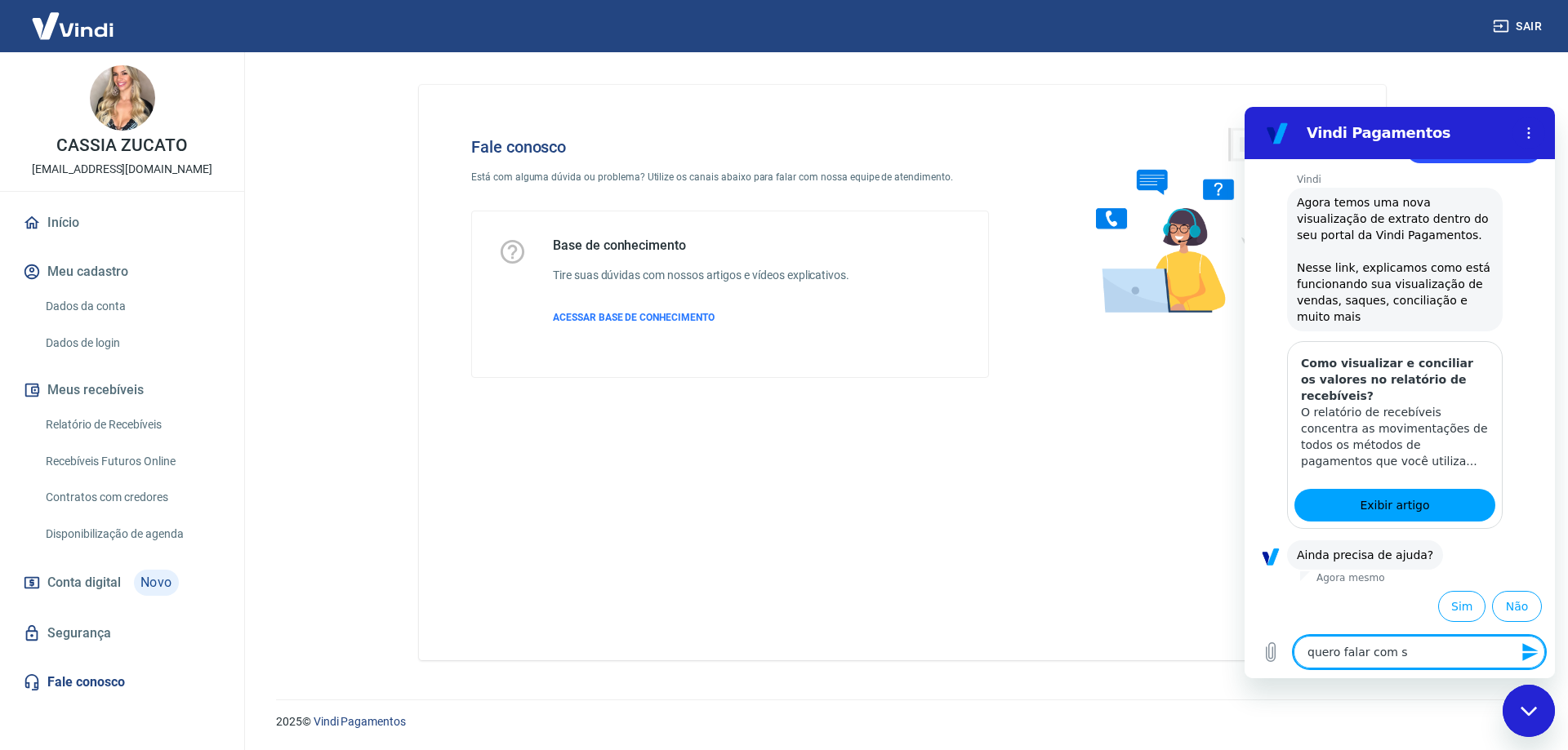
type textarea "quero falar com su"
type textarea "x"
type textarea "quero falar com sup"
type textarea "x"
type textarea "quero falar com supo"
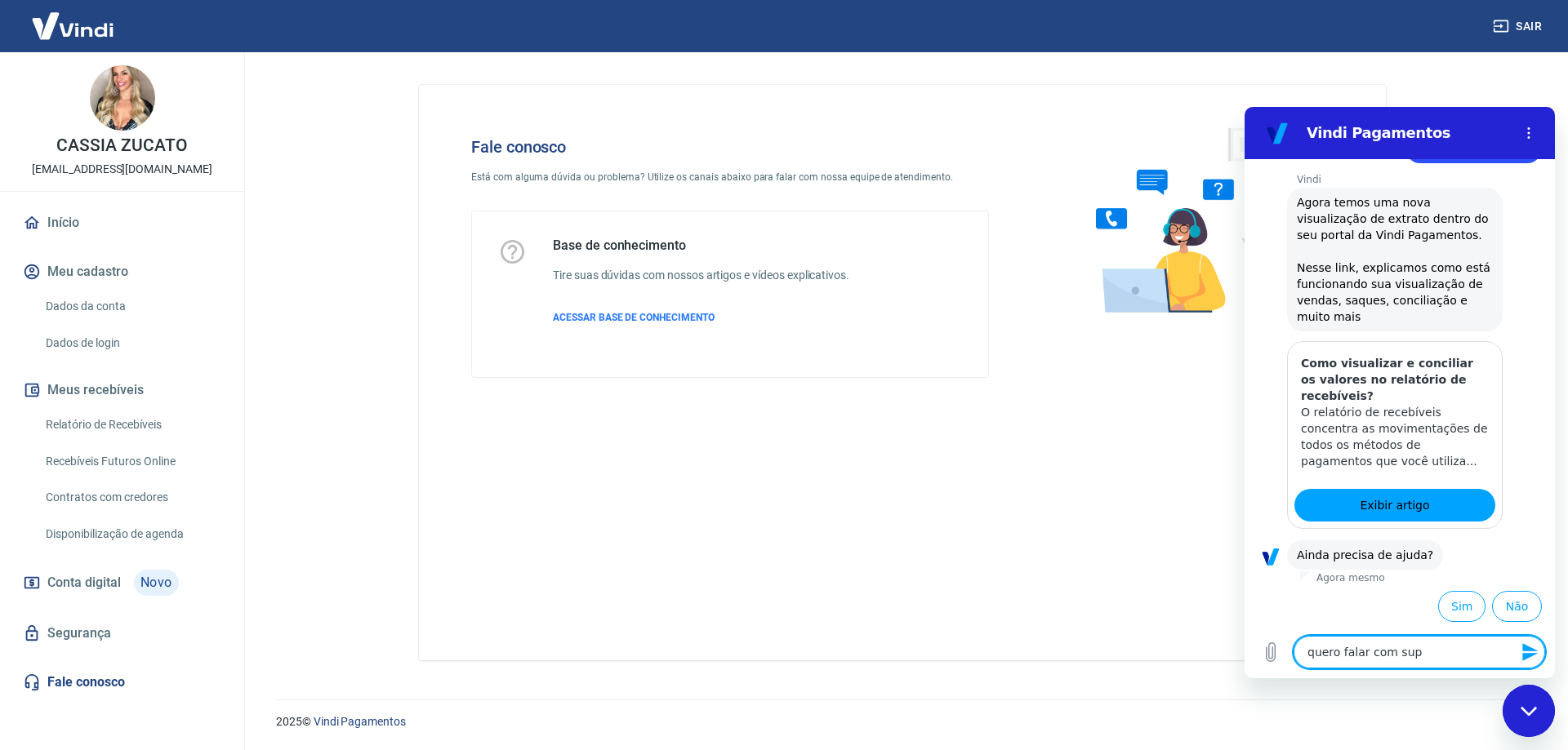
type textarea "x"
type textarea "quero falar com supor"
type textarea "x"
type textarea "quero falar com suport"
type textarea "x"
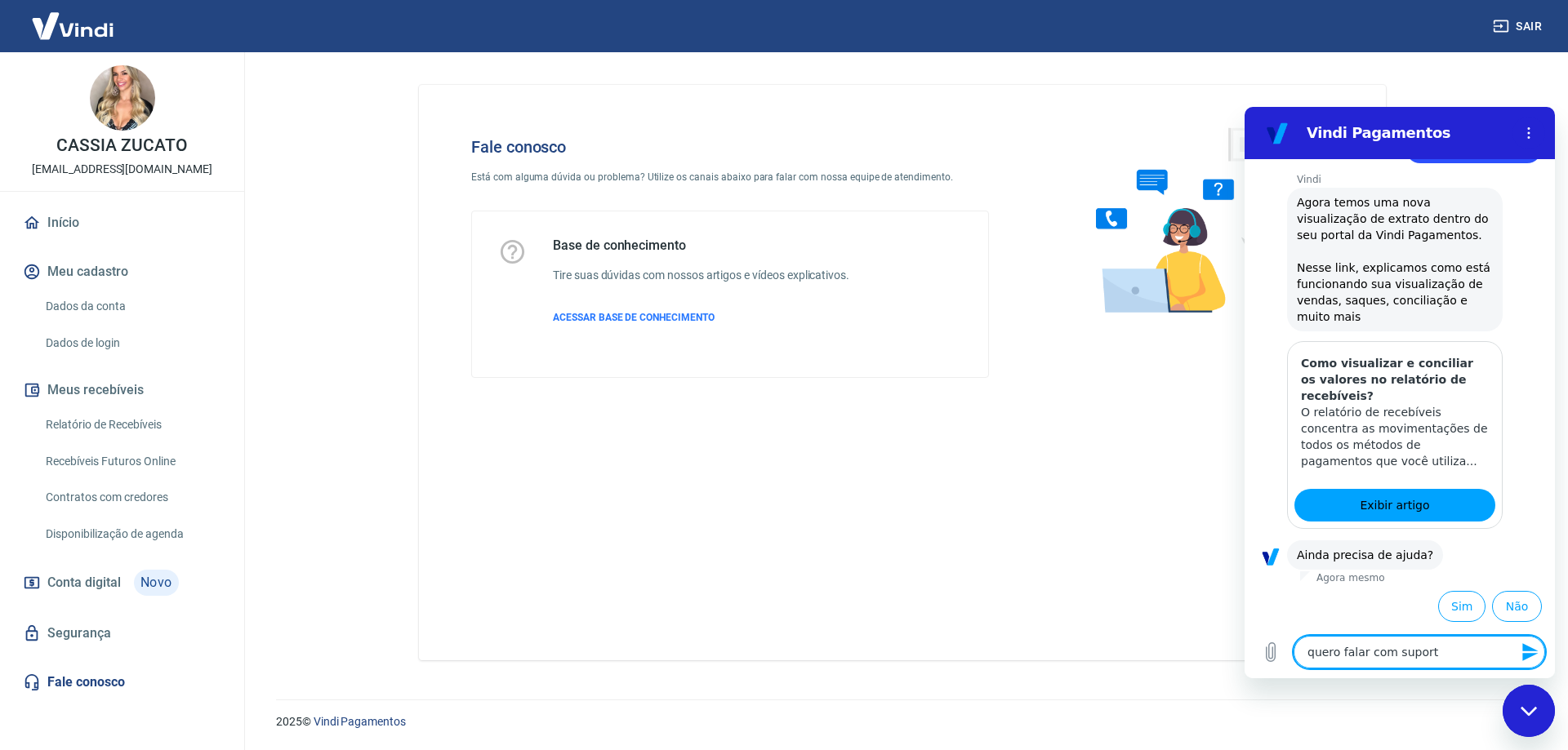
type textarea "quero falar com suporte"
type textarea "x"
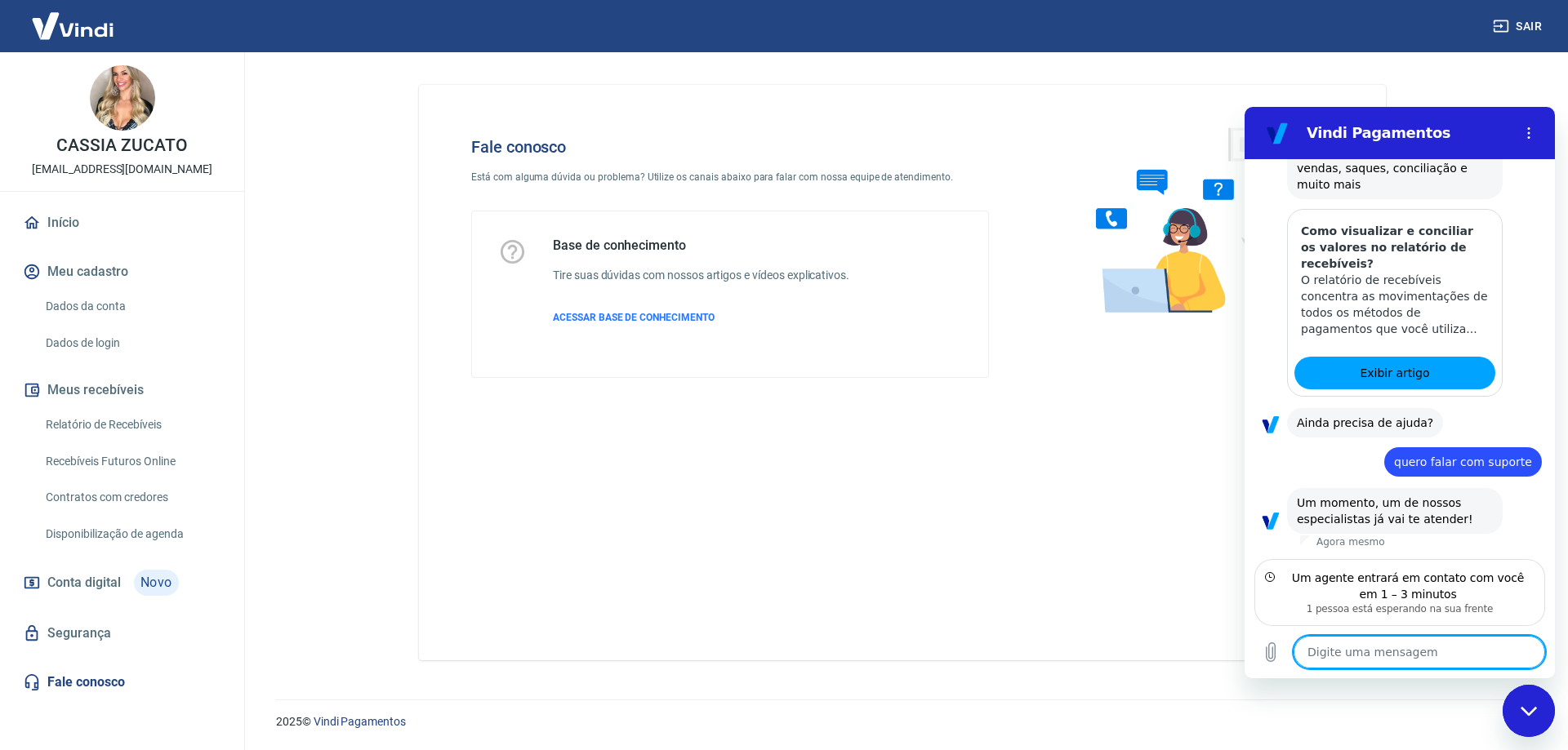
scroll to position [871, 0]
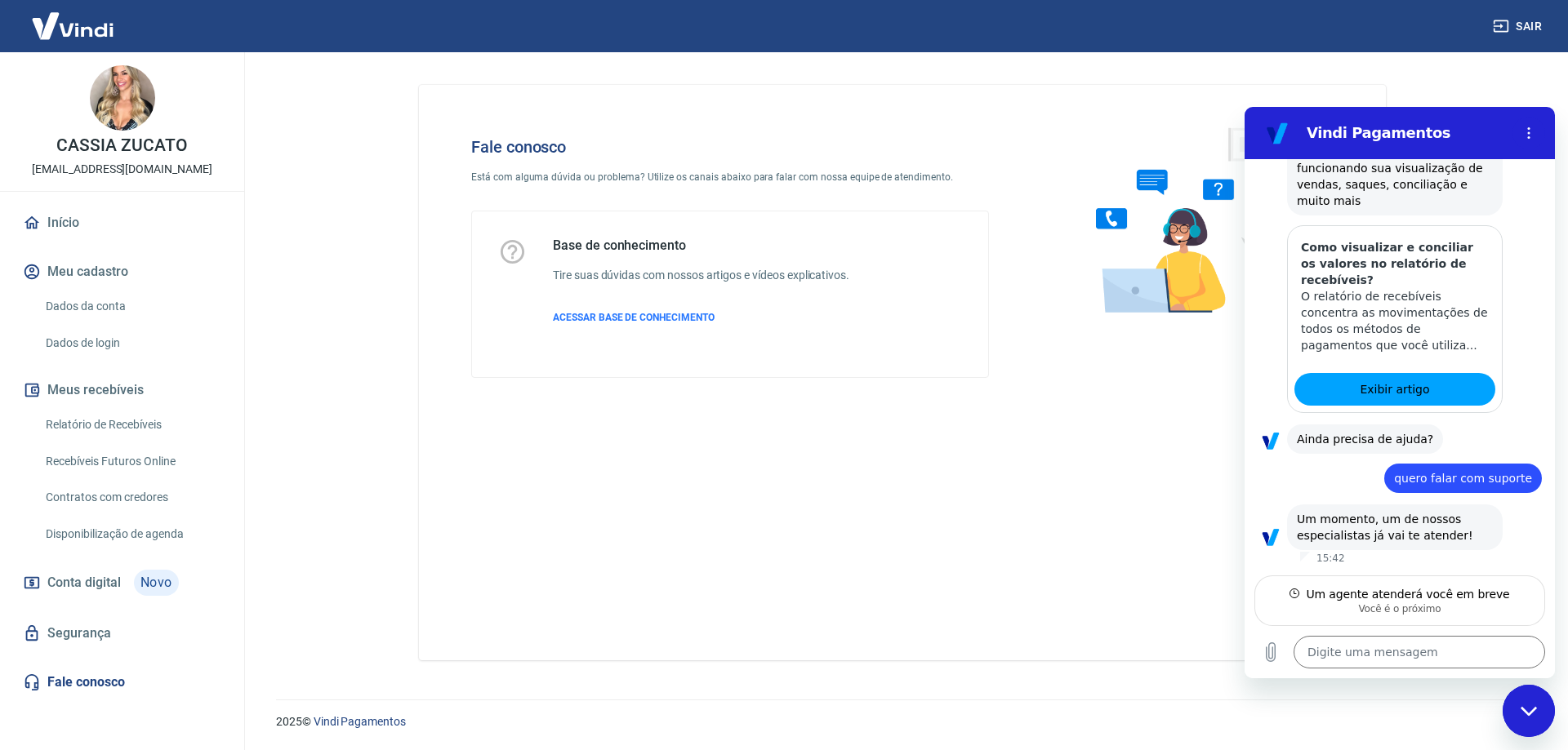
type textarea "x"
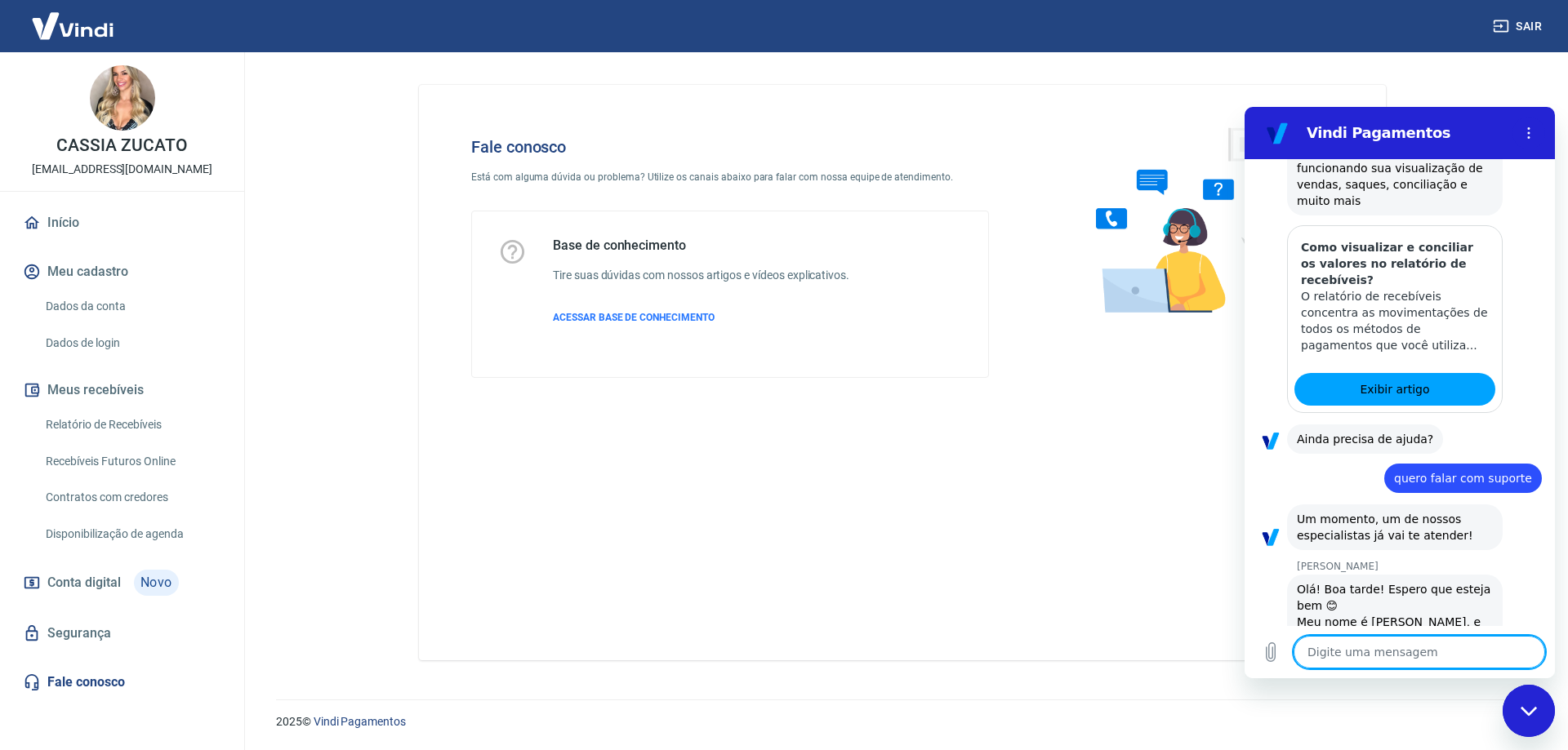
scroll to position [949, 0]
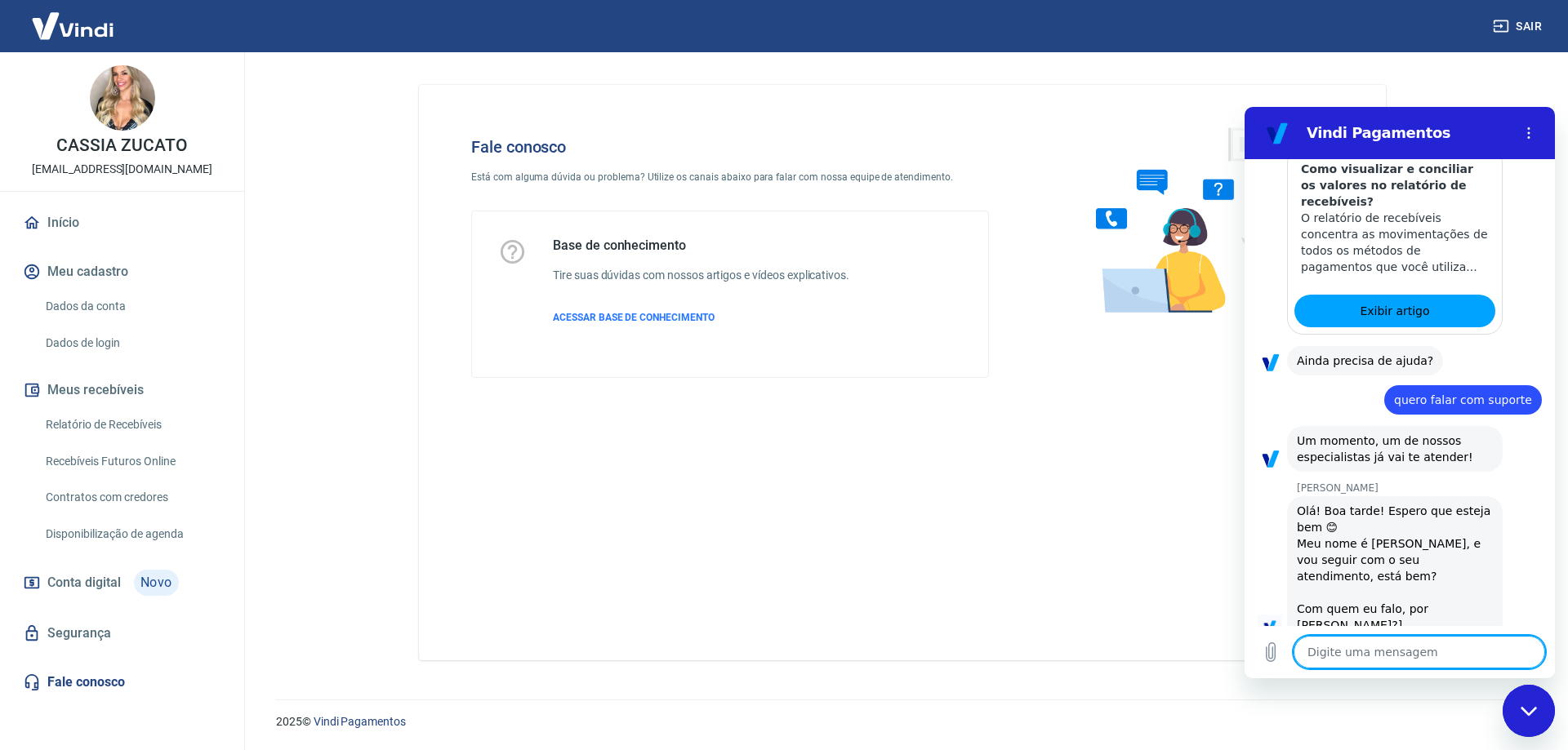
click at [1361, 647] on textarea at bounding box center [1419, 652] width 252 height 33
type textarea "B"
type textarea "x"
type textarea "BO"
type textarea "x"
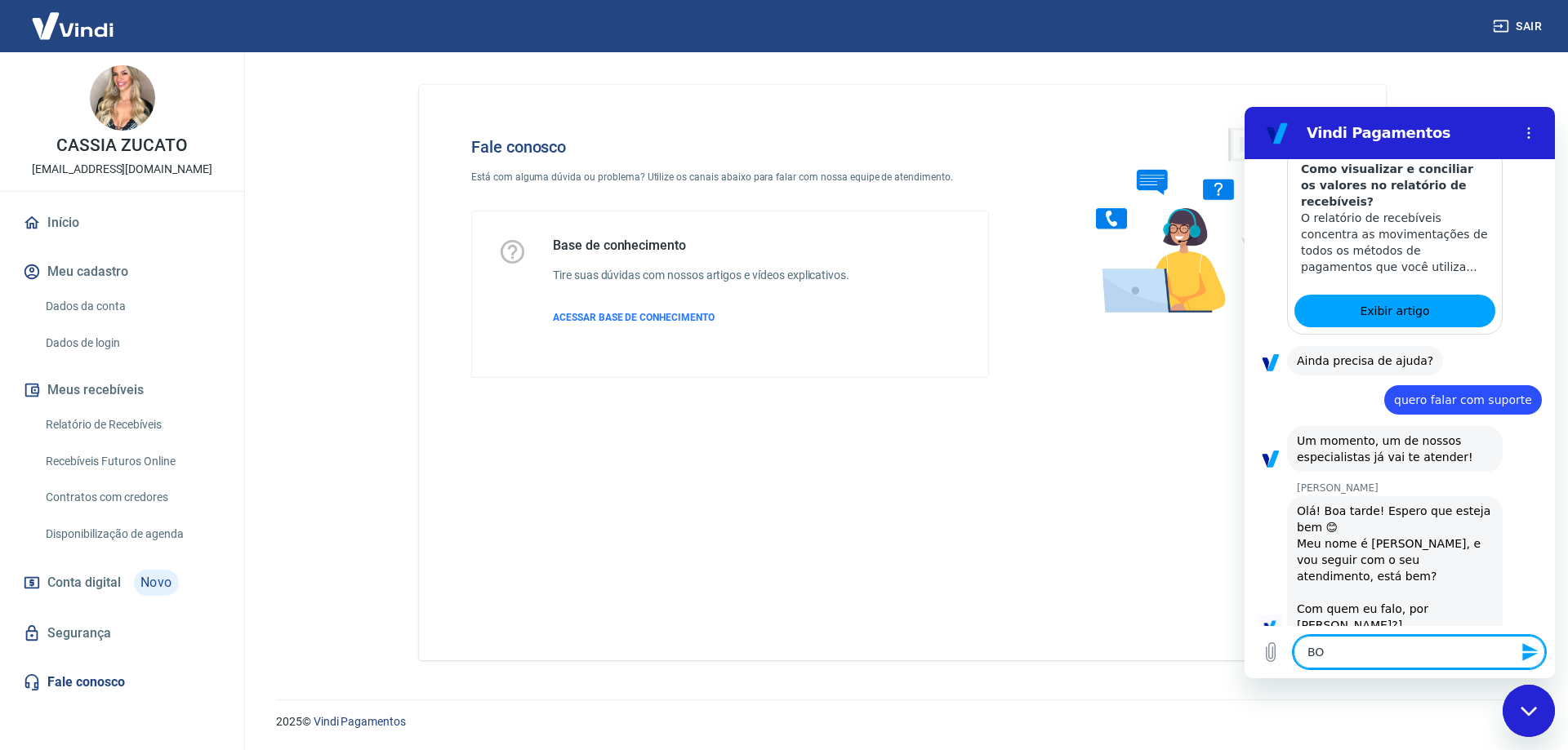
type textarea "BOA"
type textarea "x"
type textarea "BOA"
type textarea "x"
type textarea "BOA"
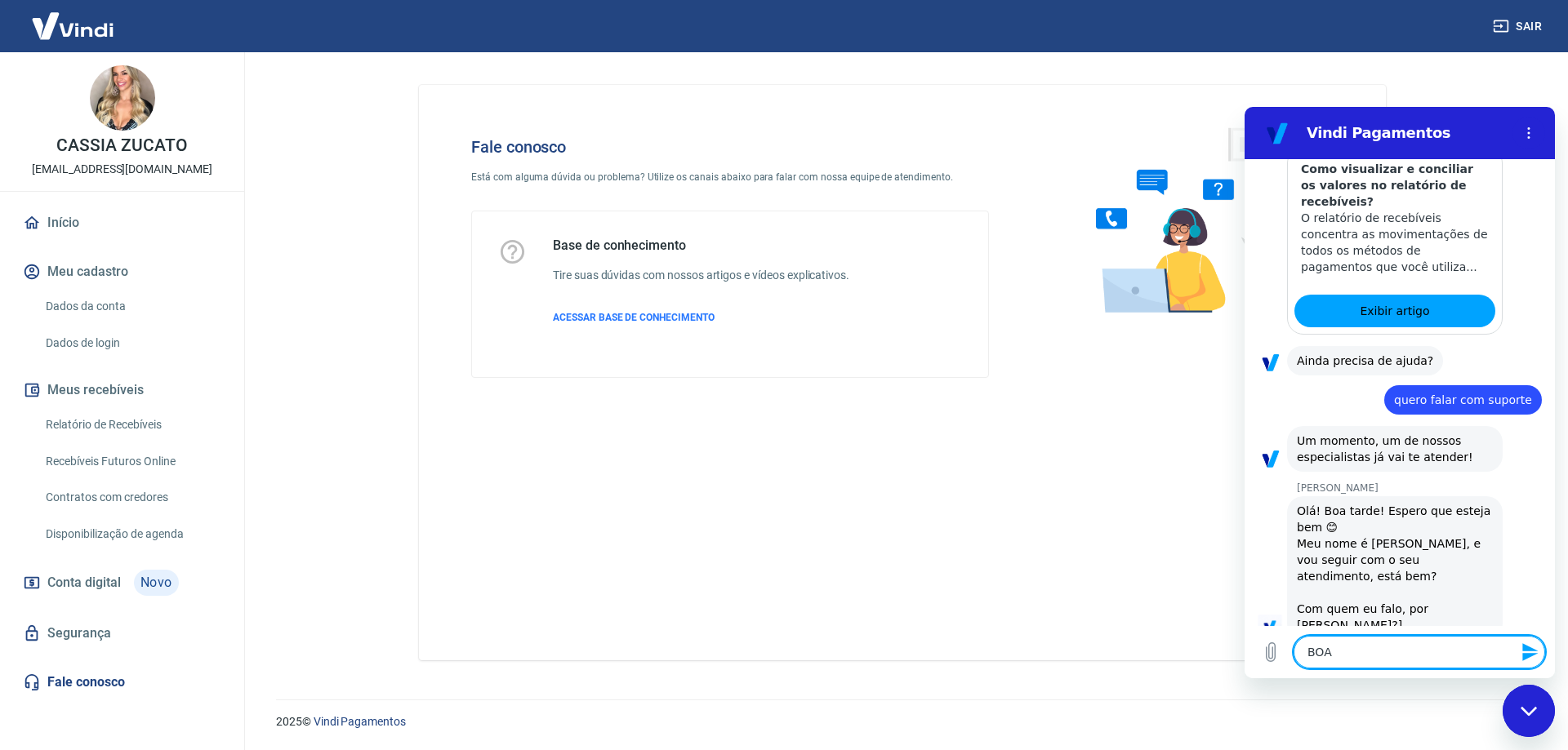
type textarea "x"
type textarea "BO"
type textarea "x"
type textarea "B"
type textarea "x"
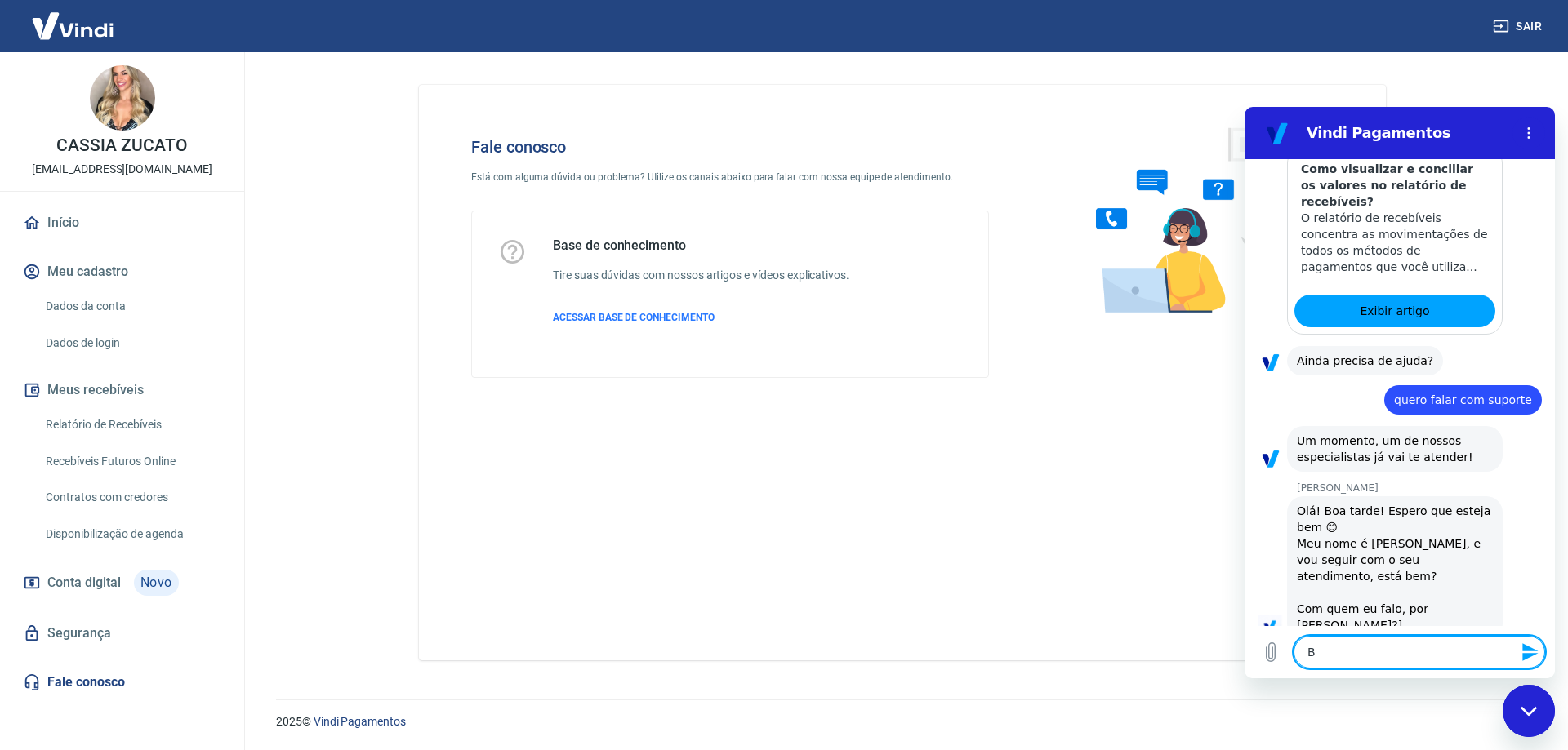
type textarea "Bo"
type textarea "x"
type textarea "Boa"
type textarea "x"
type textarea "Boa"
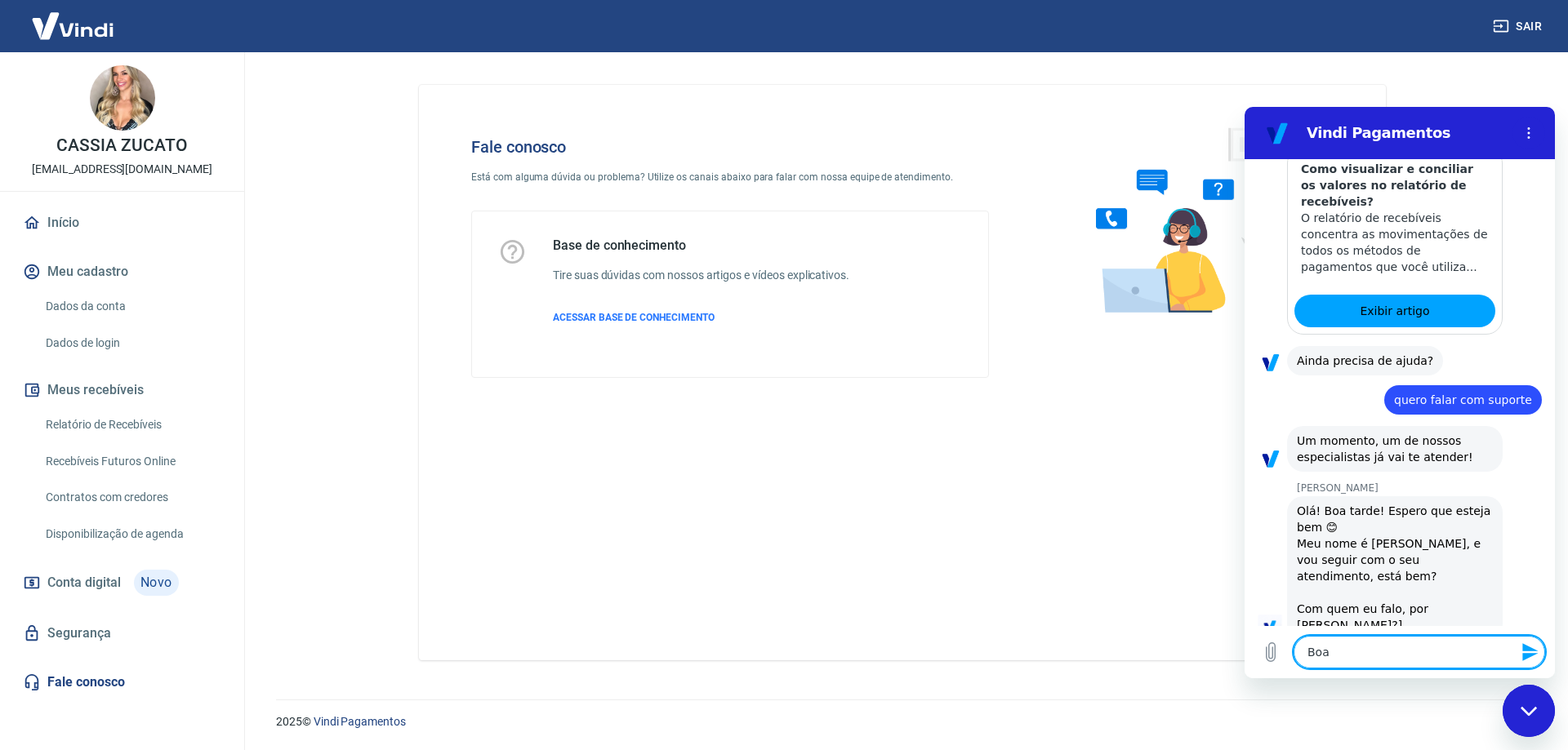
type textarea "x"
type textarea "Boa t"
type textarea "x"
type textarea "Boa ta"
type textarea "x"
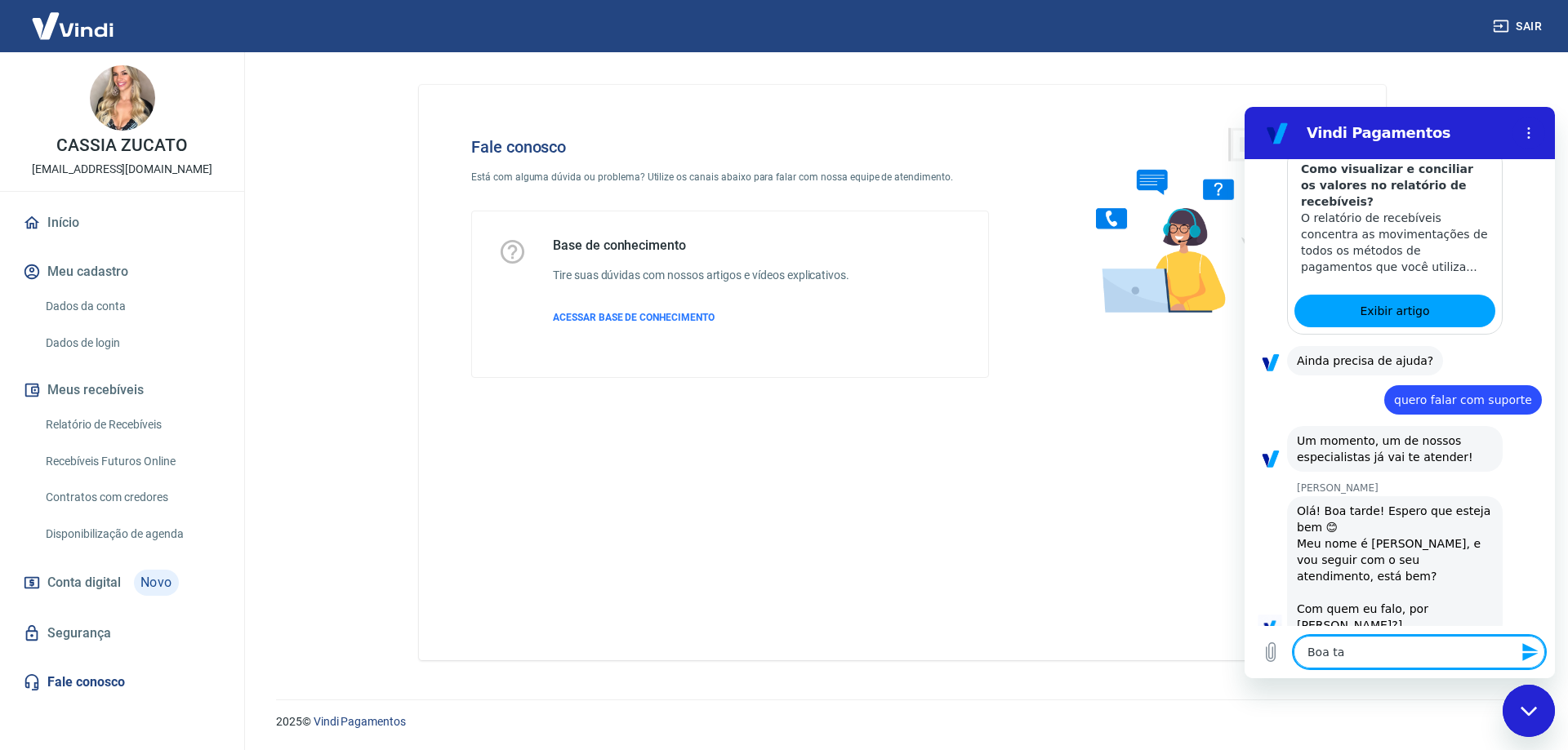
type textarea "Boa tar"
type textarea "x"
type textarea "Boa tard"
type textarea "x"
type textarea "Boa tarde"
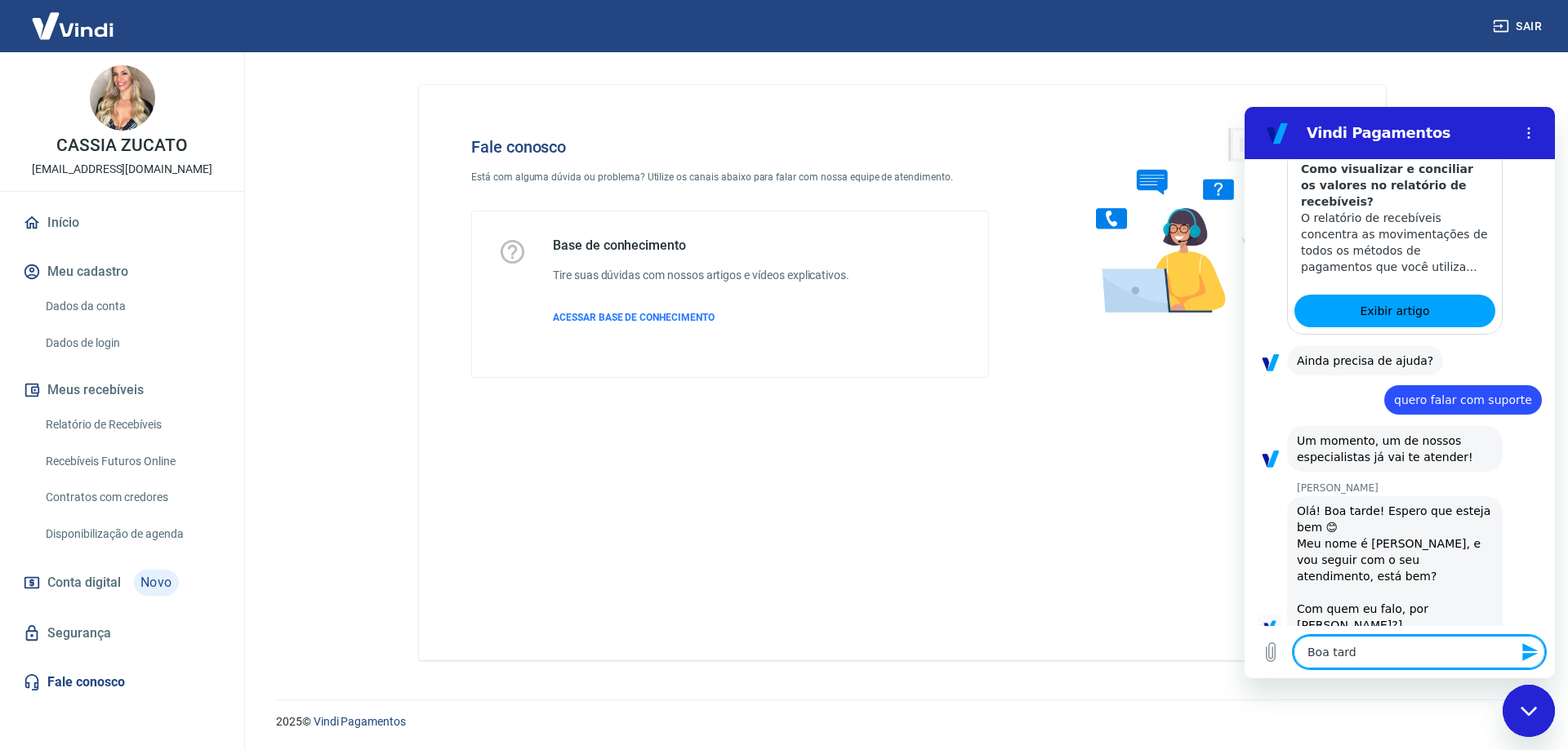
type textarea "x"
type textarea "Boa tarde,"
type textarea "x"
type textarea "Boa tarde,"
type textarea "x"
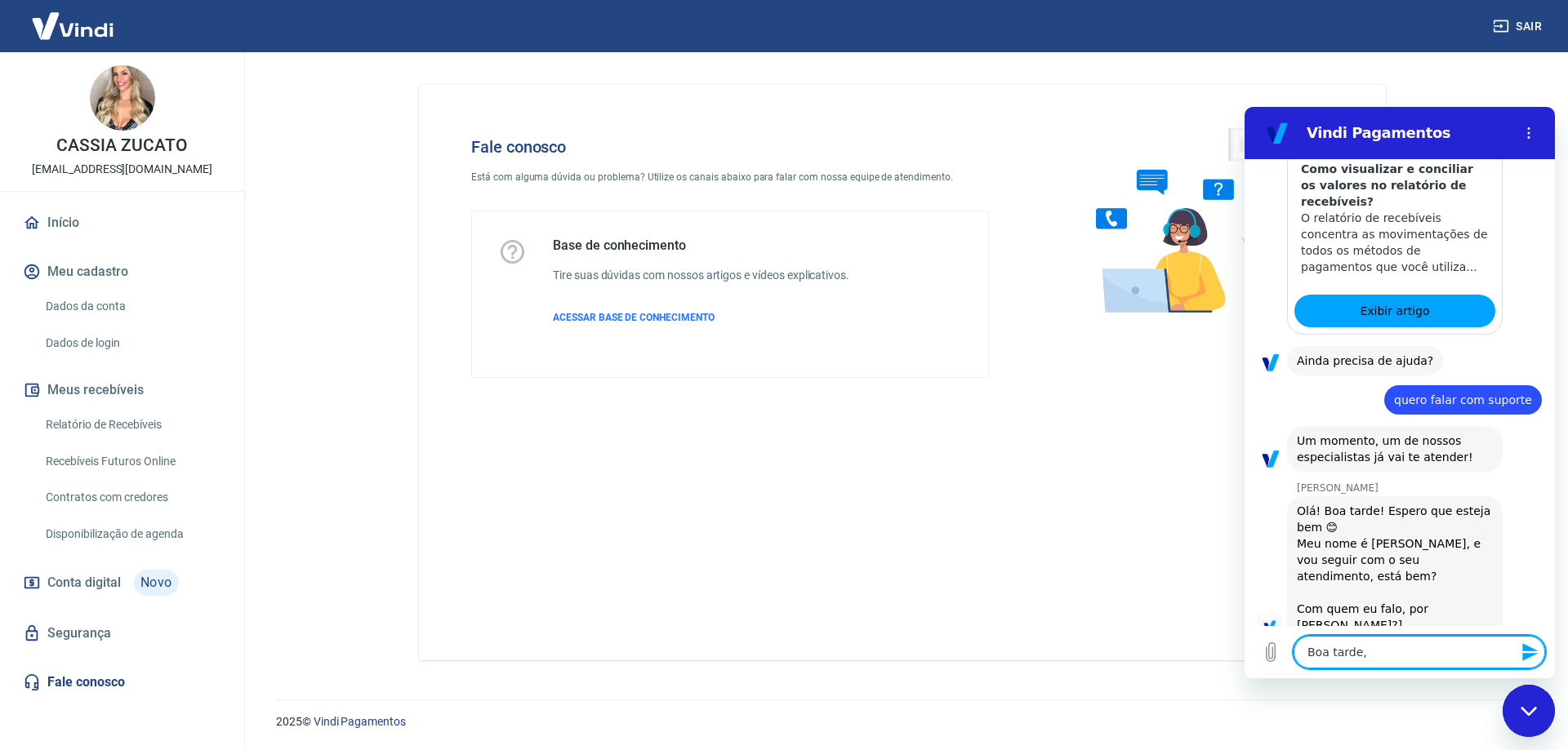
type textarea "Boa tarde, t"
type textarea "x"
type textarea "Boa tarde, tu"
type textarea "x"
type textarea "Boa tarde, tud"
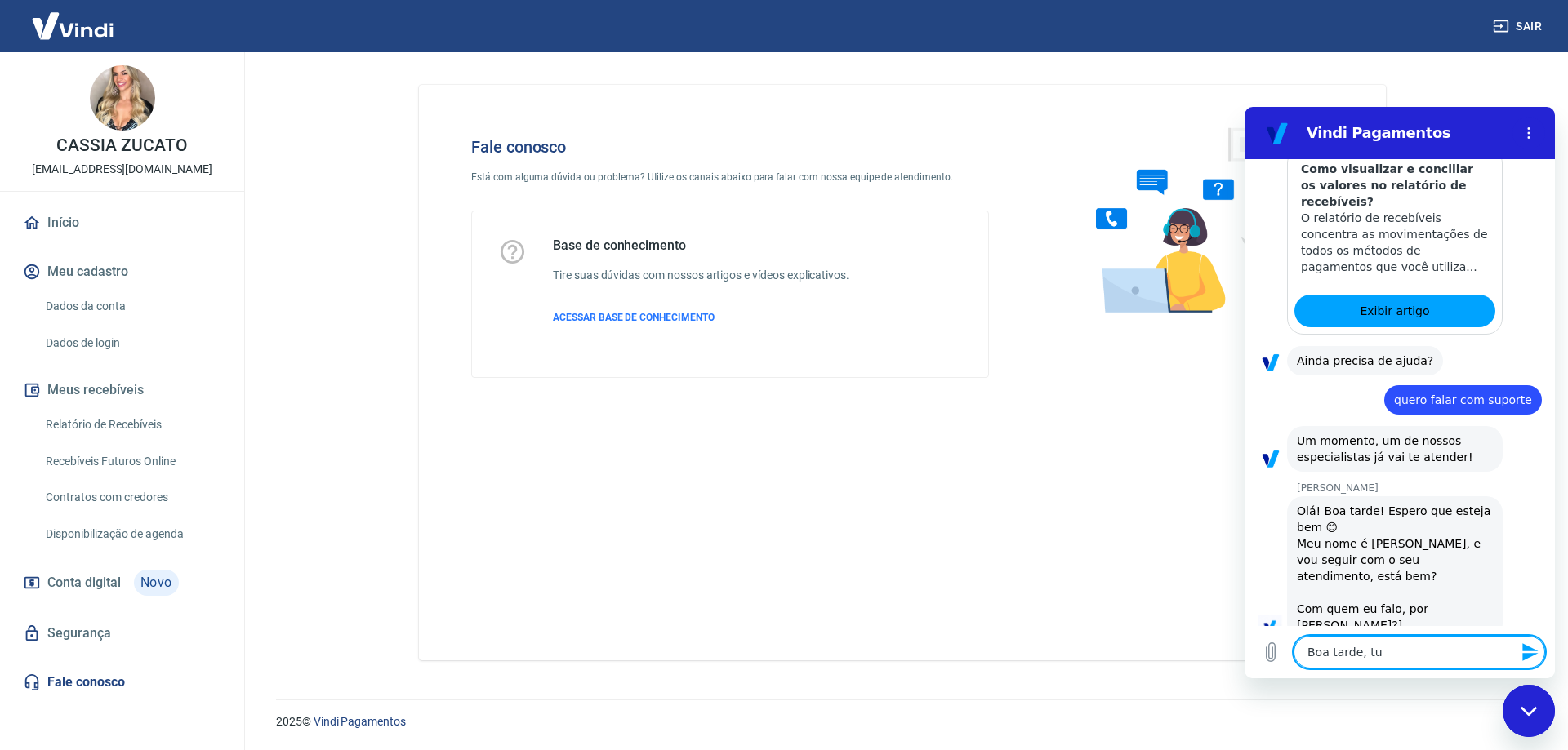
type textarea "x"
type textarea "Boa tarde, tudo"
type textarea "x"
type textarea "Boa tarde, tudo"
type textarea "x"
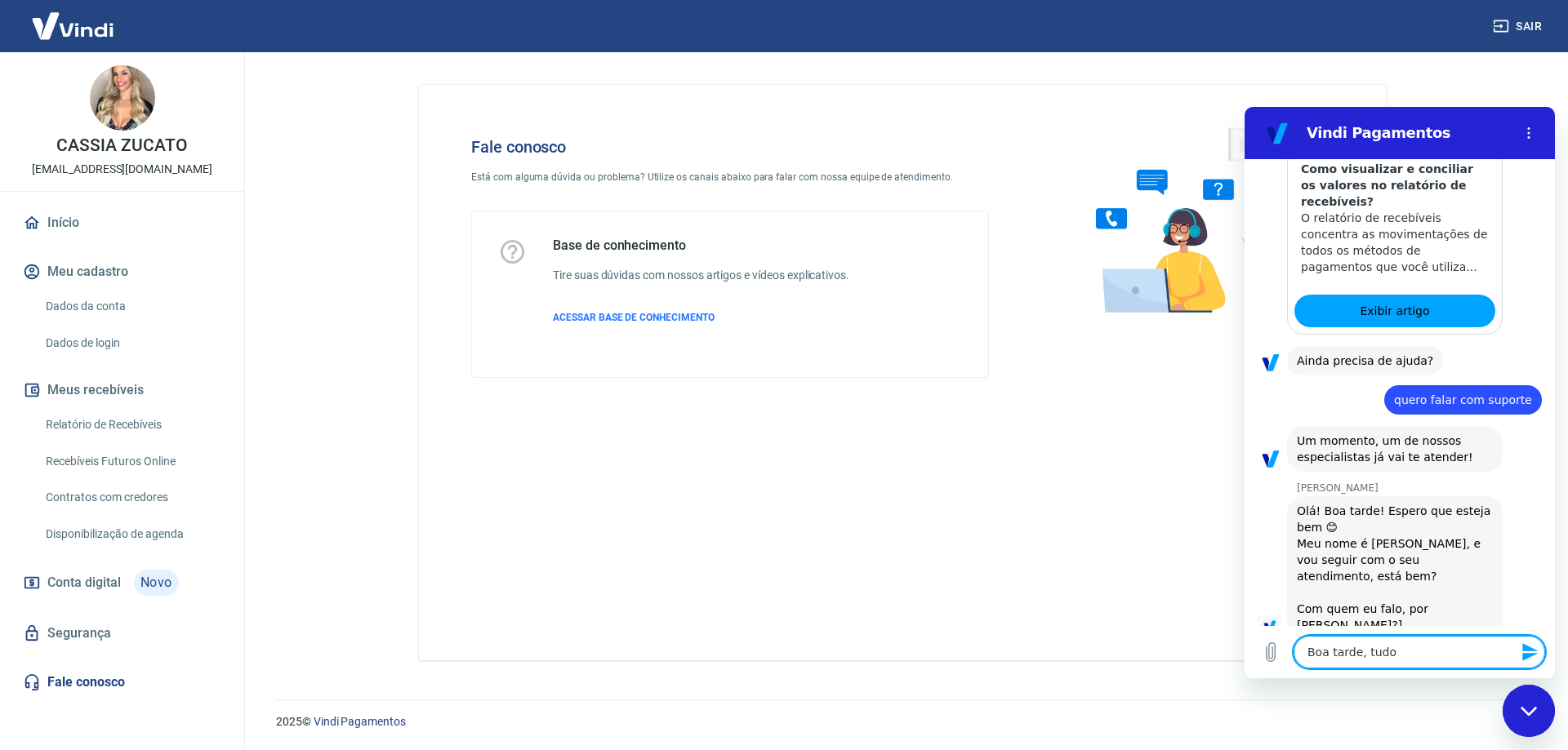
type textarea "Boa tarde, tudo b"
type textarea "x"
type textarea "Boa tarde, tudo be"
type textarea "x"
type textarea "Boa tarde, tudo bem"
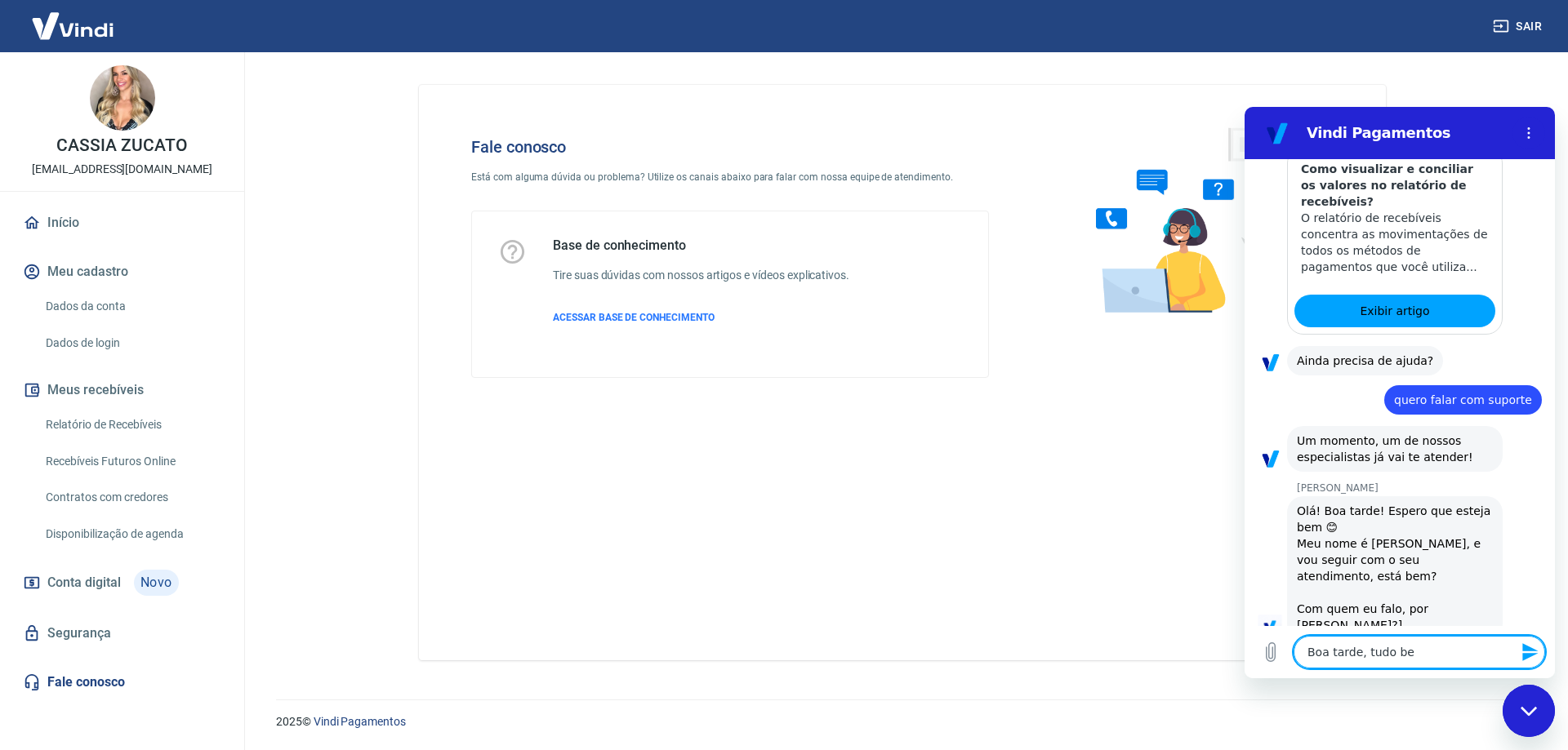
type textarea "x"
type textarea "Boa tarde, tudo bem,"
type textarea "x"
type textarea "Boa tarde, tudo bem,"
type textarea "x"
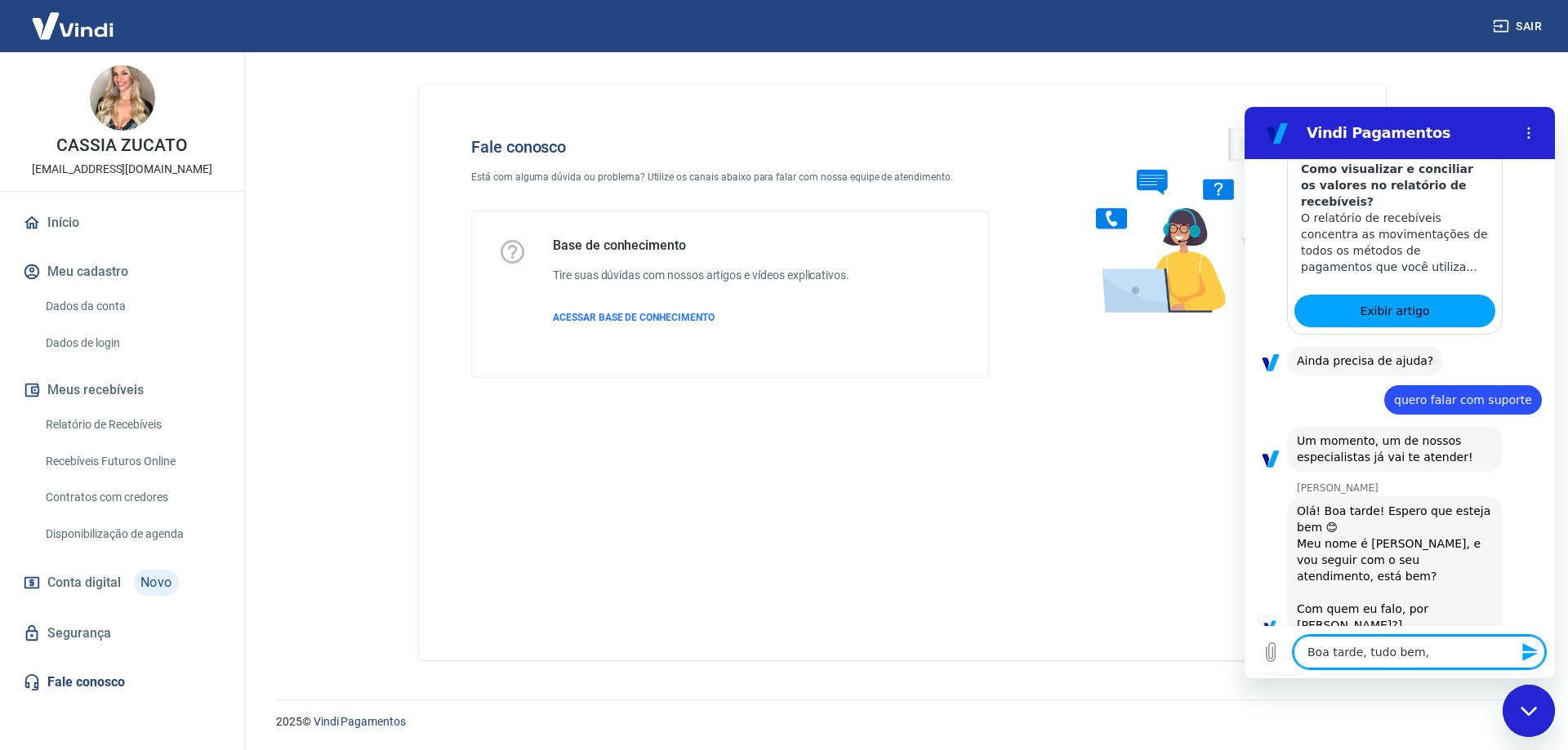
type textarea "Boa tarde, tudo bem, m"
type textarea "x"
type textarea "Boa tarde, tudo bem, me"
type textarea "x"
type textarea "Boa tarde, tudo bem, me"
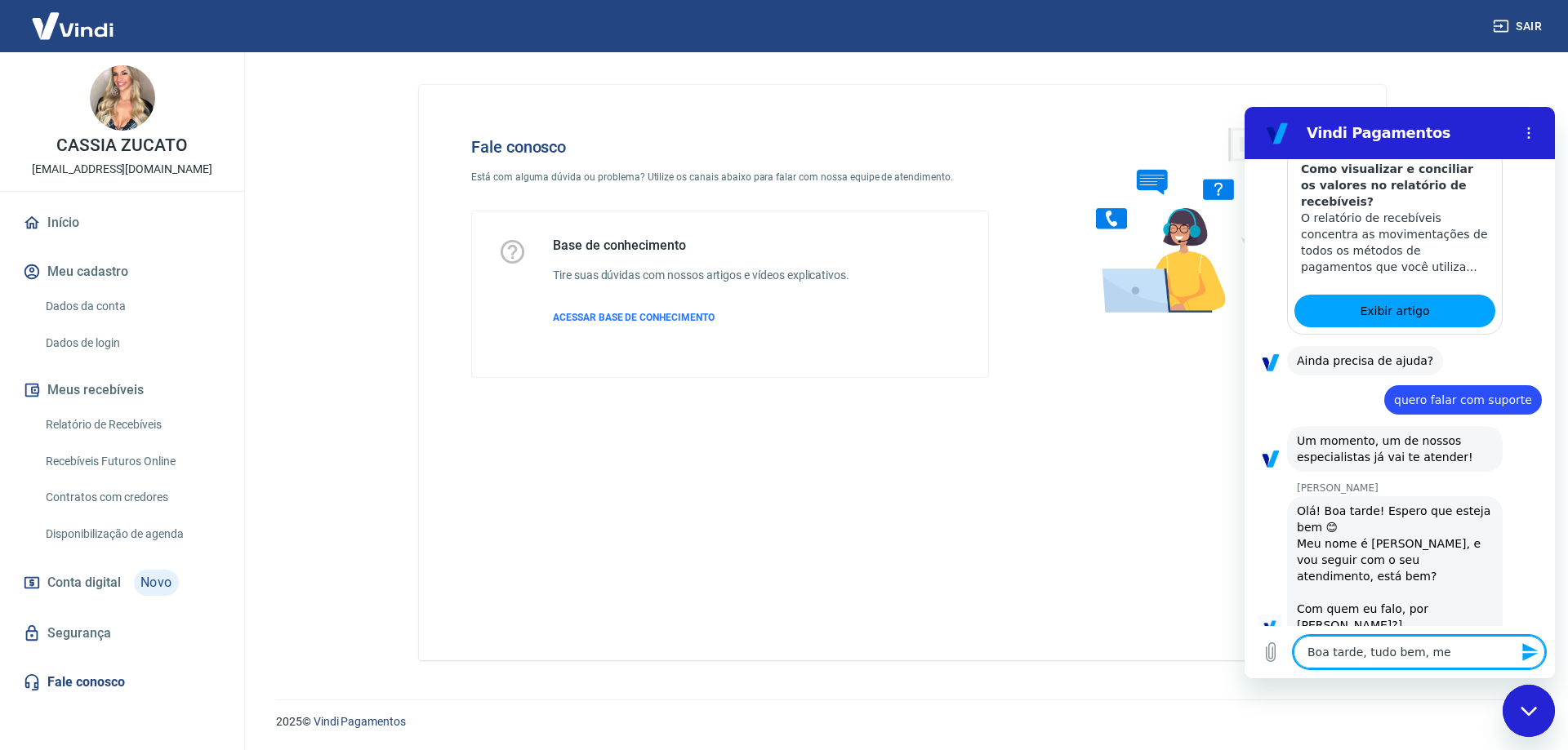
type textarea "x"
type textarea "Boa tarde, tudo bem, me cv"
type textarea "x"
type textarea "Boa tarde, tudo bem, me c"
type textarea "x"
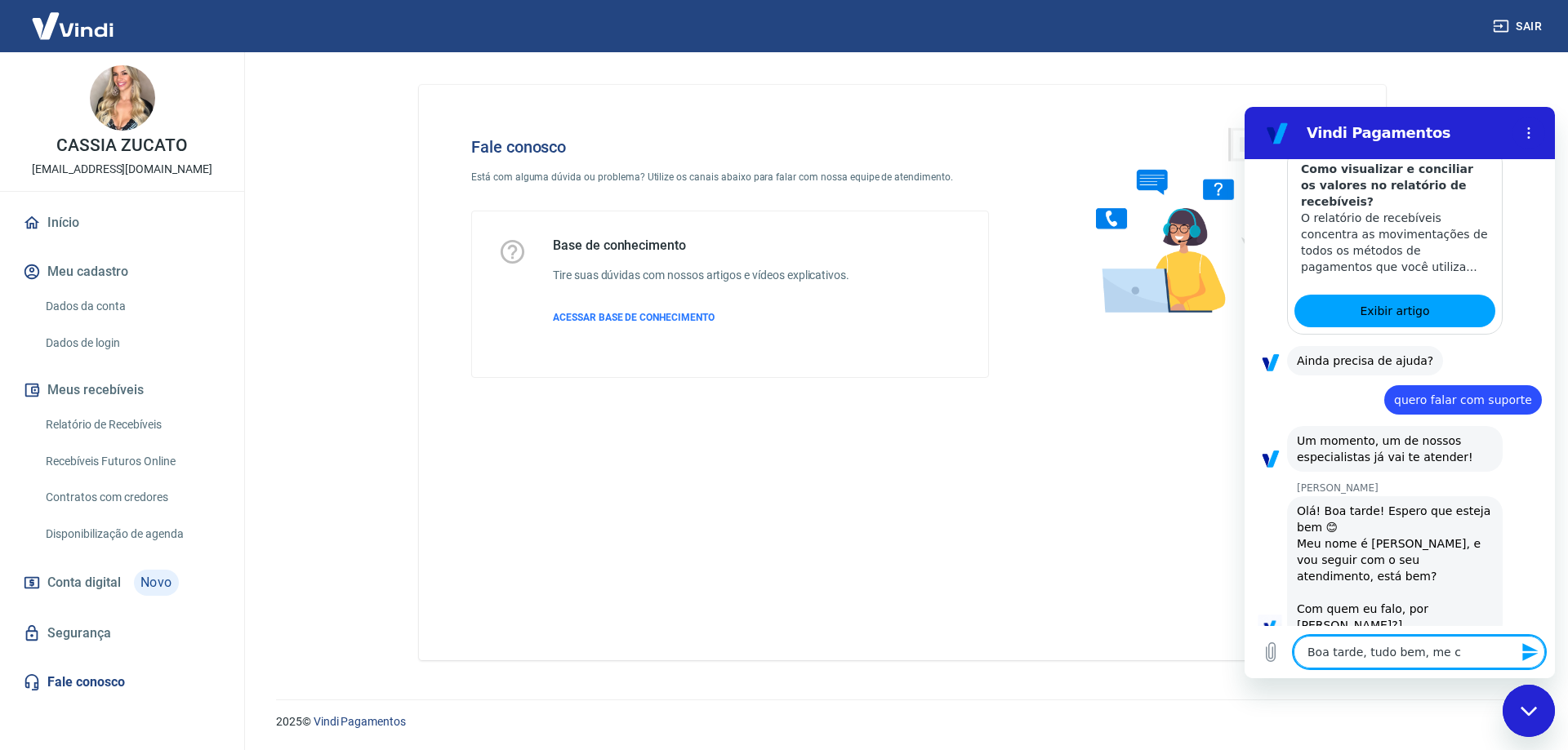
type textarea "Boa tarde, tudo bem, me ch"
type textarea "x"
type textarea "Boa tarde, tudo bem, me cha"
type textarea "x"
type textarea "Boa tarde, tudo bem, me cham"
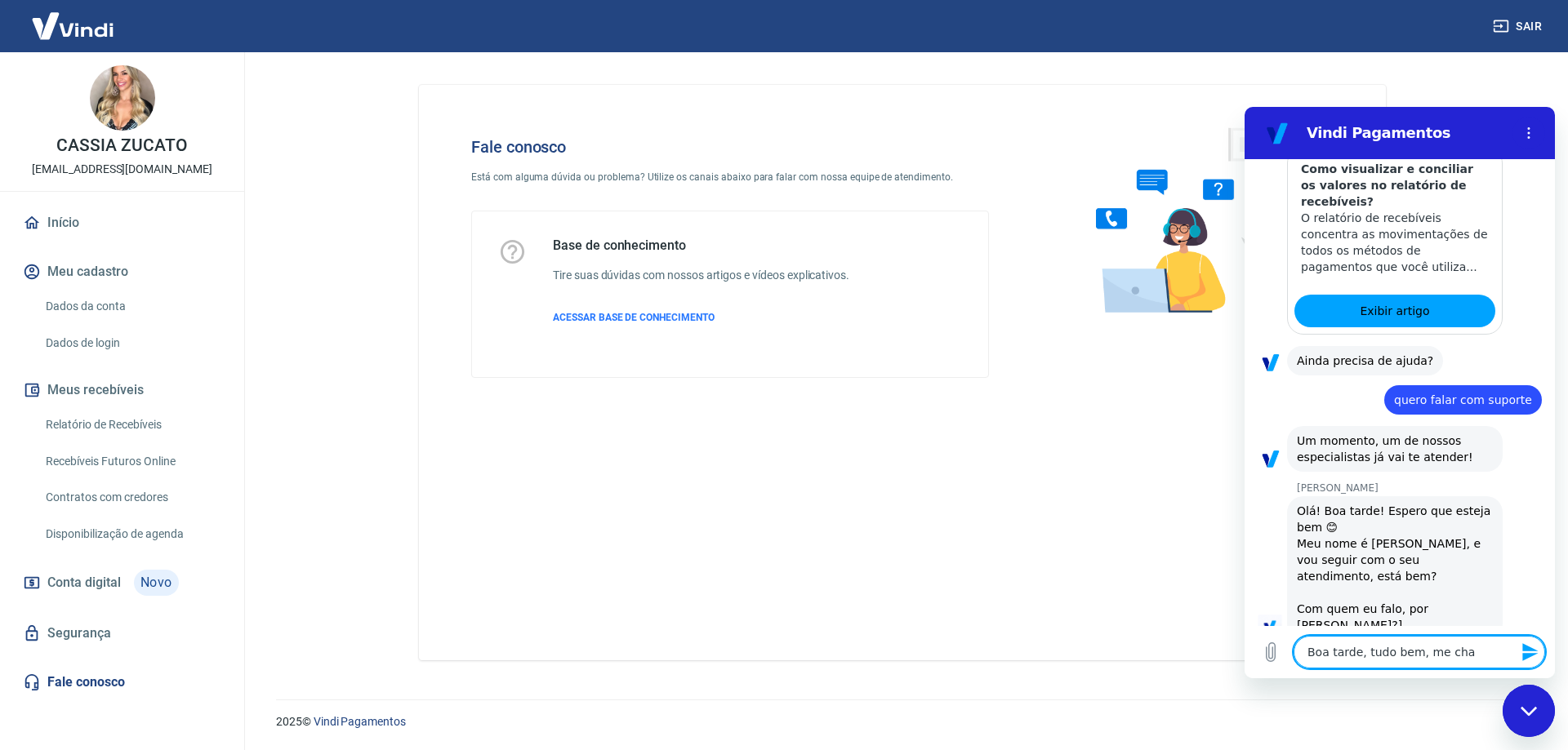
type textarea "x"
type textarea "Boa tarde, tudo bem, me chamo"
type textarea "x"
type textarea "Boa tarde, tudo bem, me chamo"
type textarea "x"
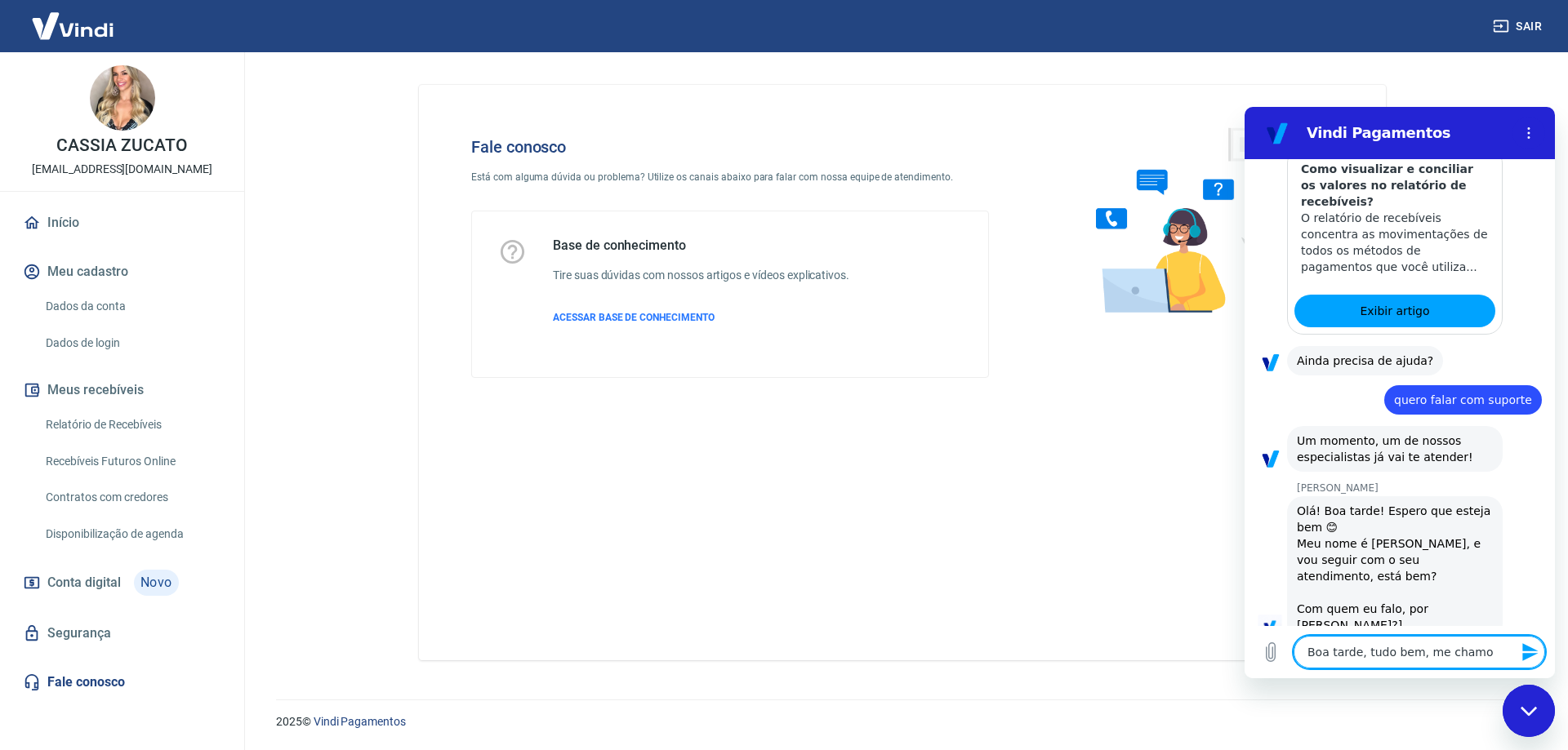
type textarea "Boa tarde, tudo bem, me chamo L"
type textarea "x"
type textarea "Boa tarde, tudo bem, me chamo Lu"
type textarea "x"
type textarea "Boa tarde, tudo bem, me chamo Lui"
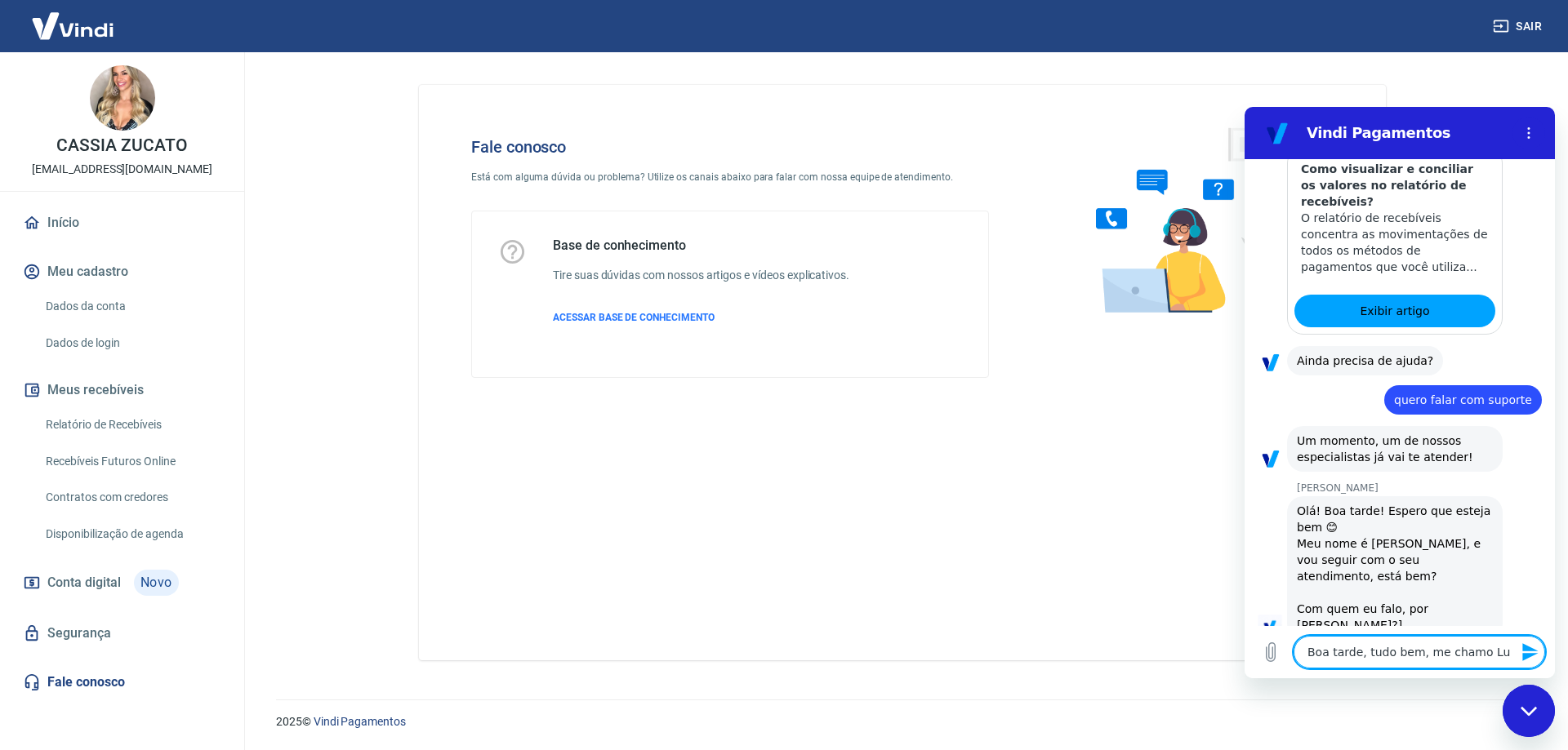
type textarea "x"
type textarea "Boa tarde, tudo bem, me chamo [PERSON_NAME]"
type textarea "x"
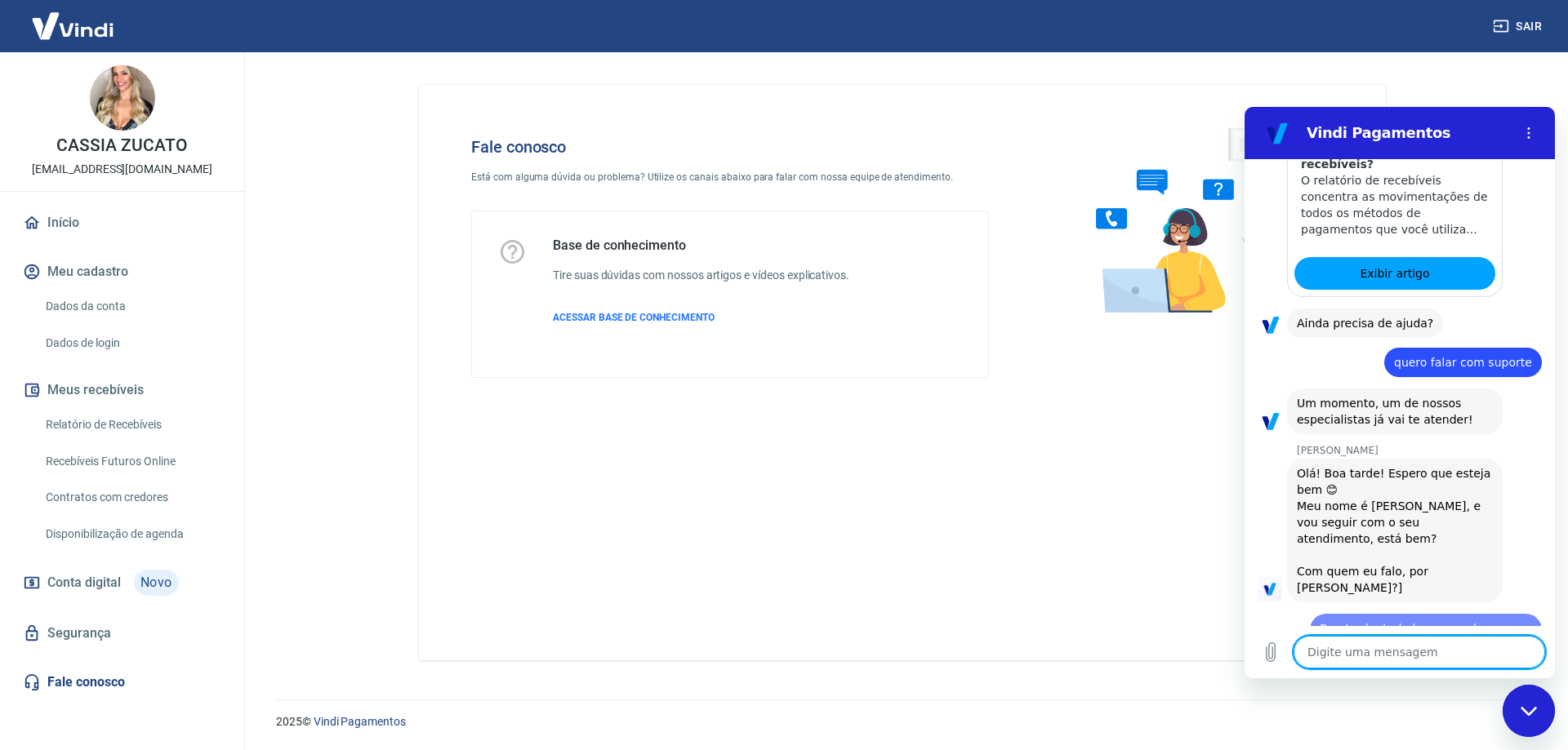
type textarea "x"
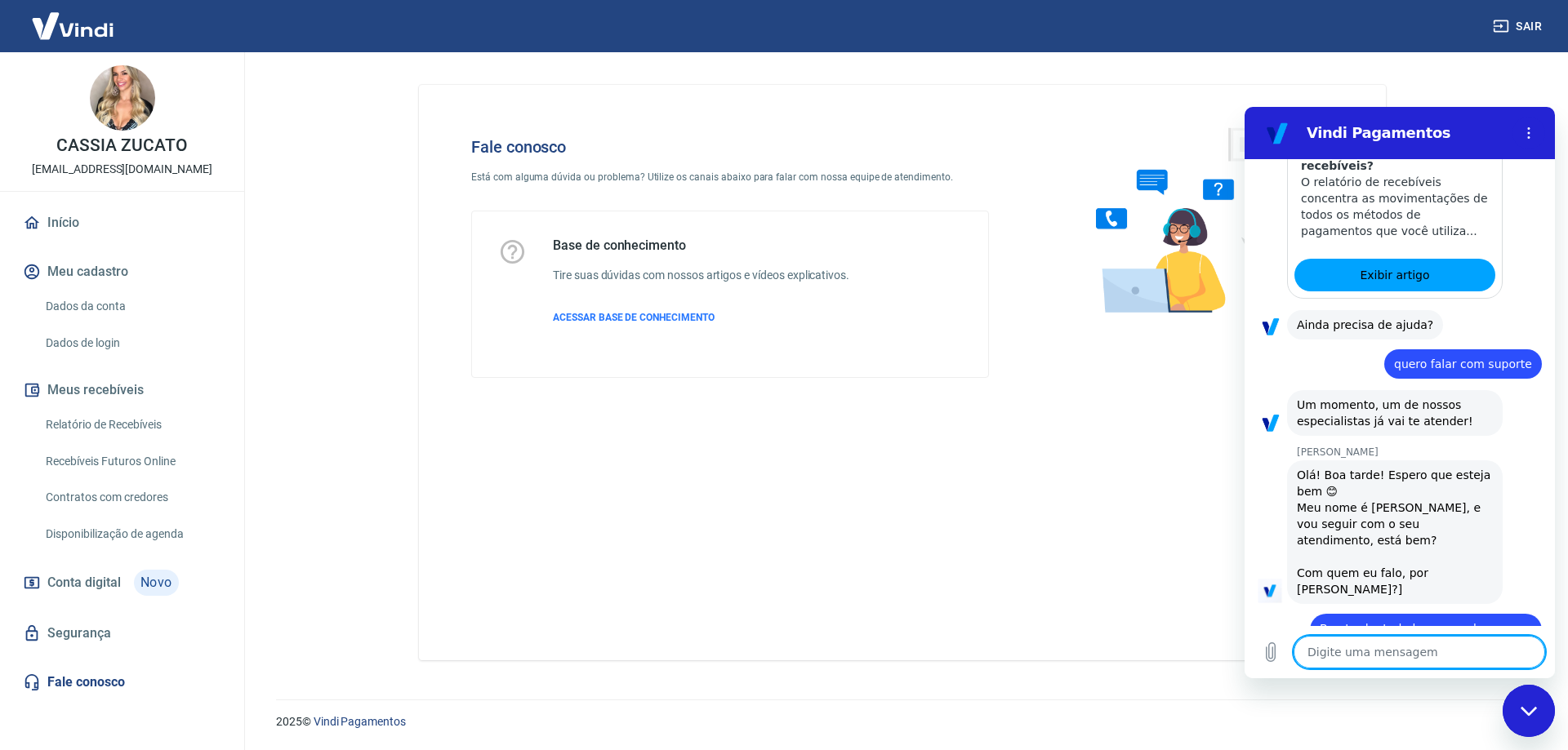
scroll to position [989, 0]
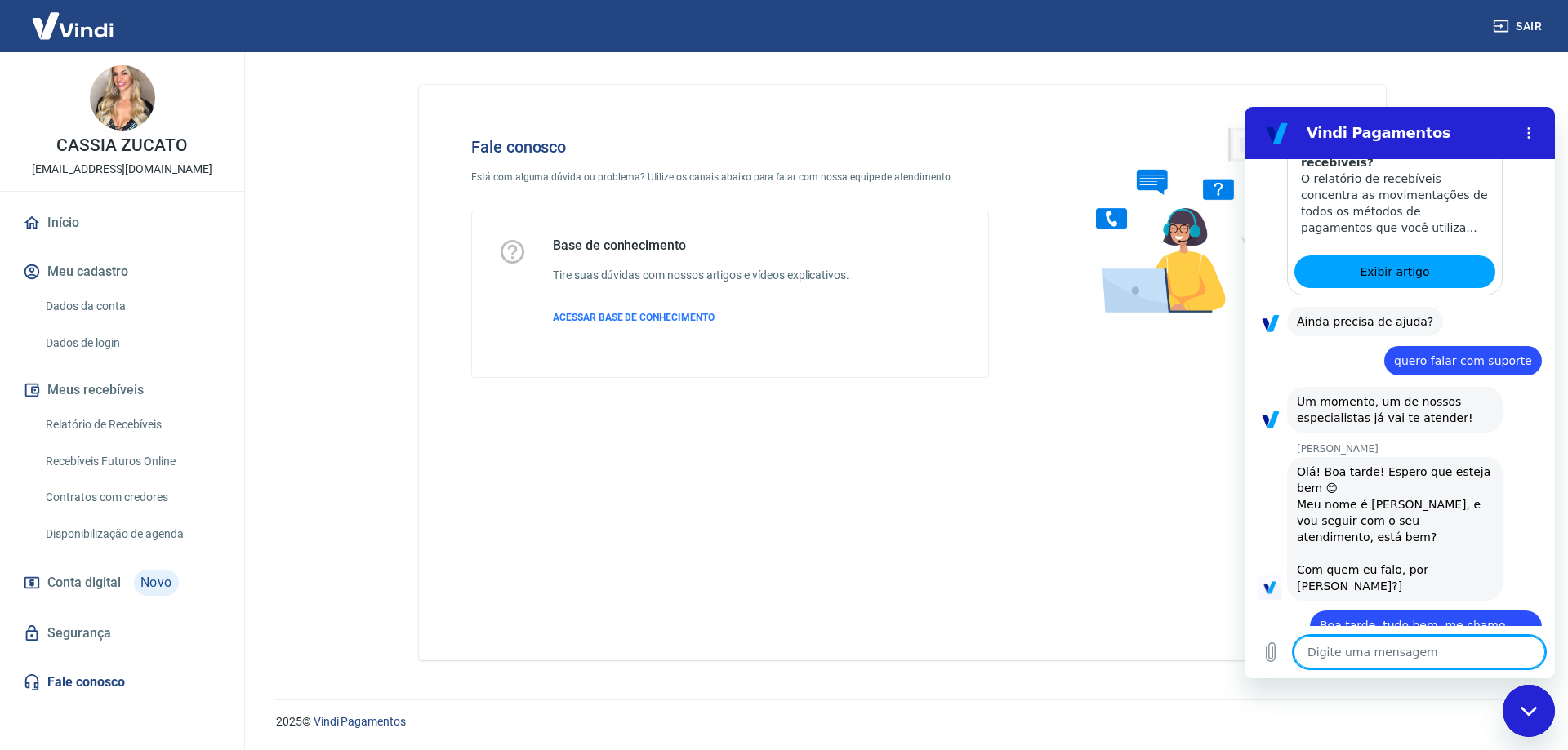
type textarea "M"
type textarea "x"
type textarea "Ma"
type textarea "x"
type textarea "Mar"
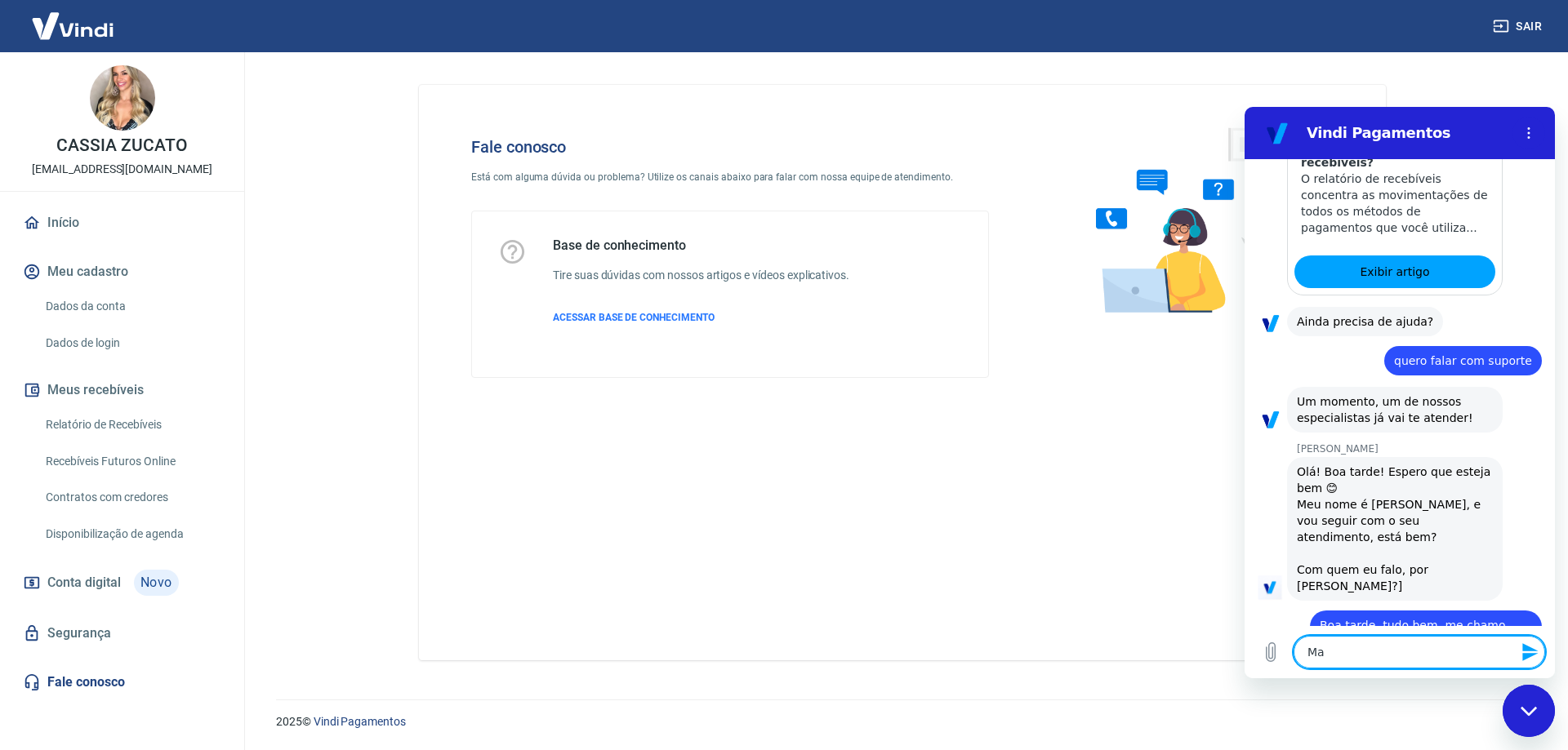
type textarea "x"
type textarea "[PERSON_NAME]"
type textarea "x"
type textarea "Marce"
type textarea "x"
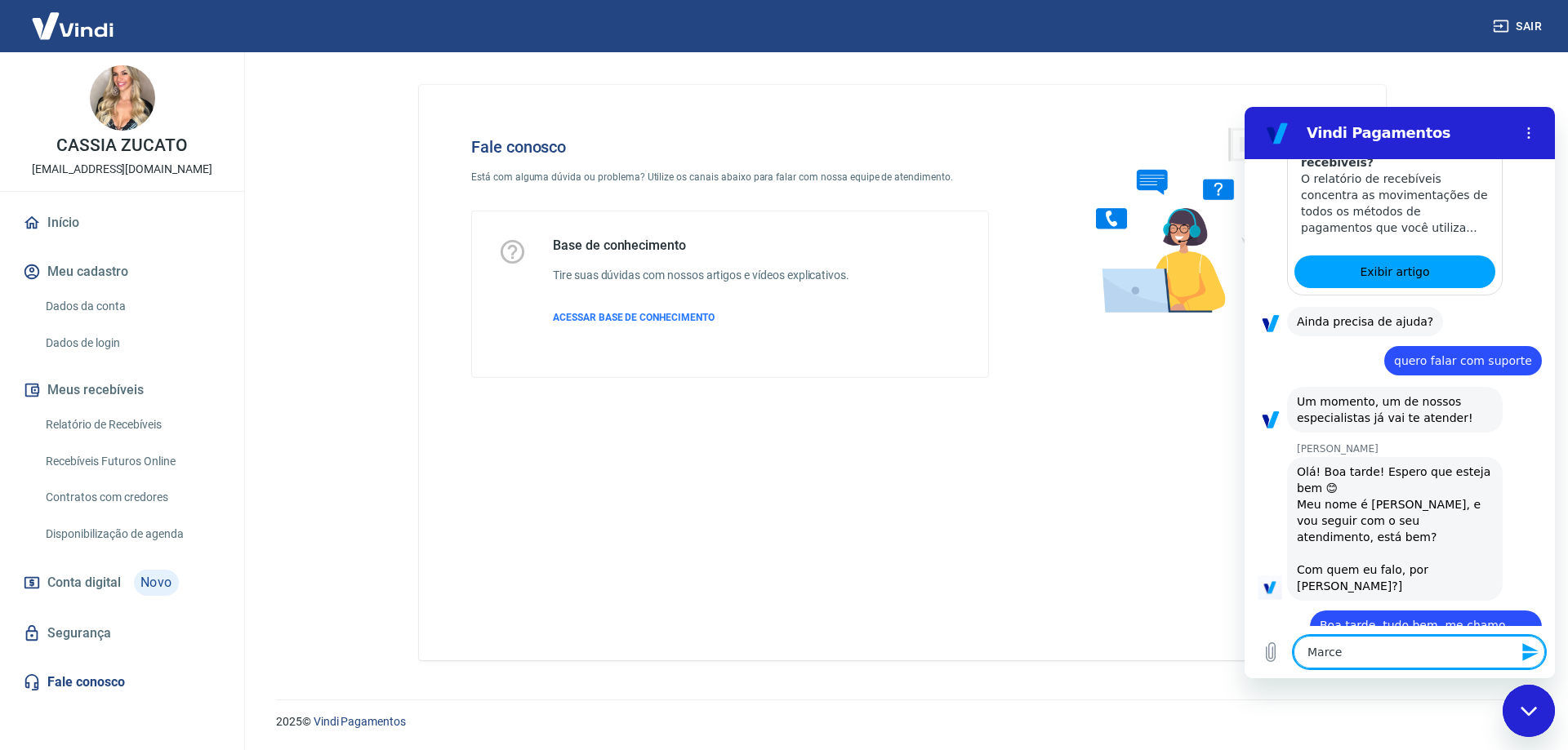
type textarea "[PERSON_NAME]"
type textarea "x"
type textarea "[PERSON_NAME]"
type textarea "x"
type textarea "[PERSON_NAME],"
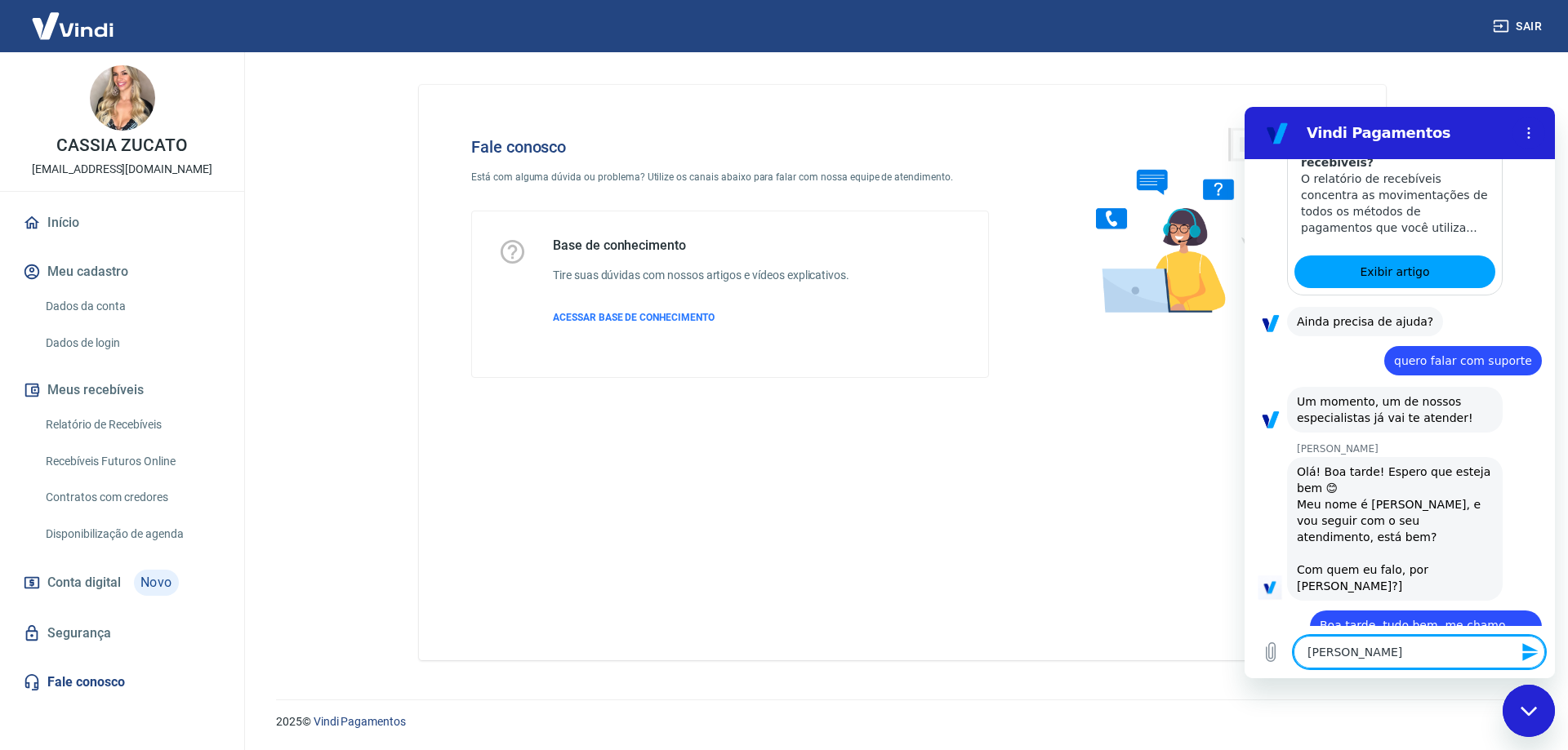
type textarea "x"
type textarea "[PERSON_NAME],"
type textarea "x"
type textarea "[PERSON_NAME], e"
type textarea "x"
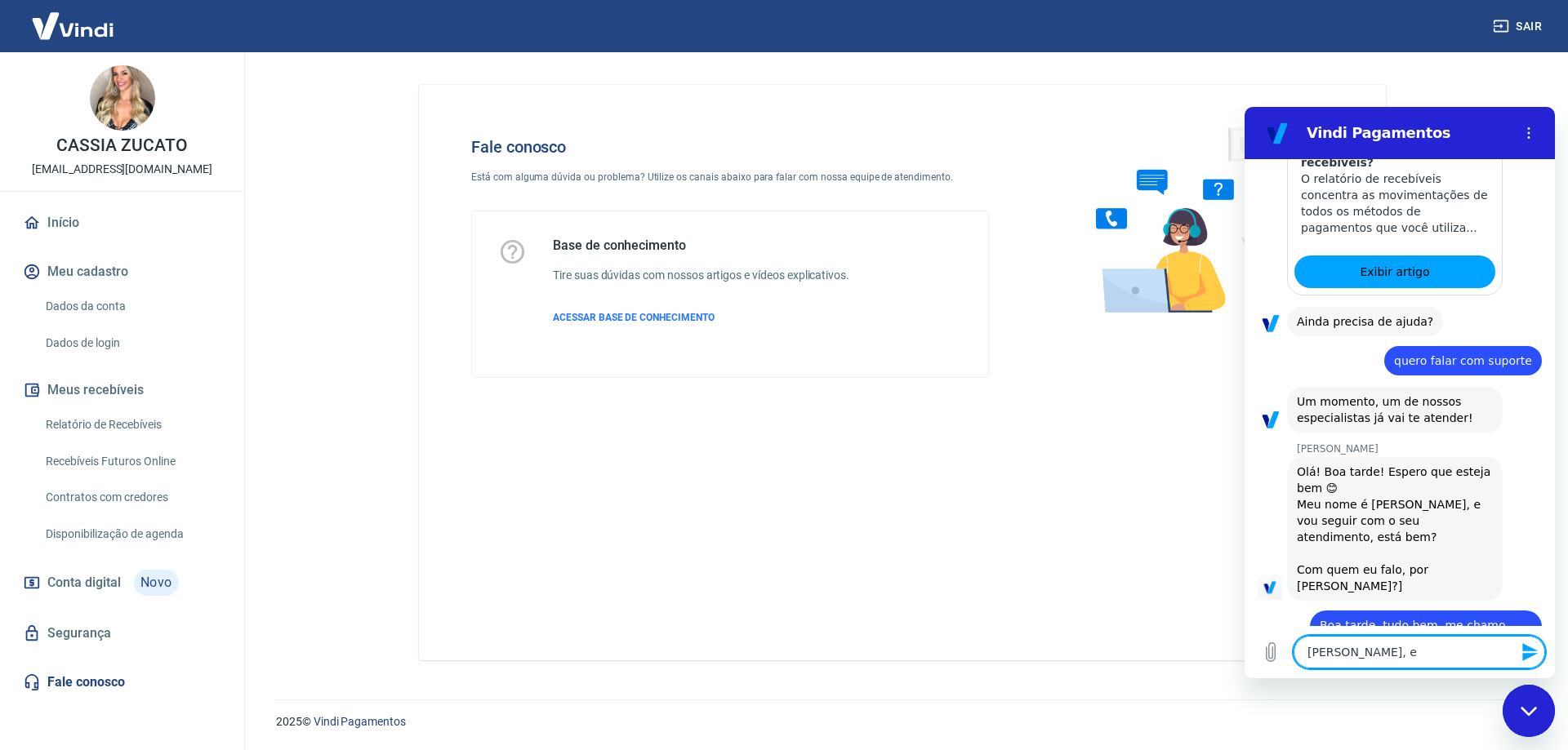
type textarea "[PERSON_NAME], es"
type textarea "x"
type textarea "[PERSON_NAME], est"
type textarea "x"
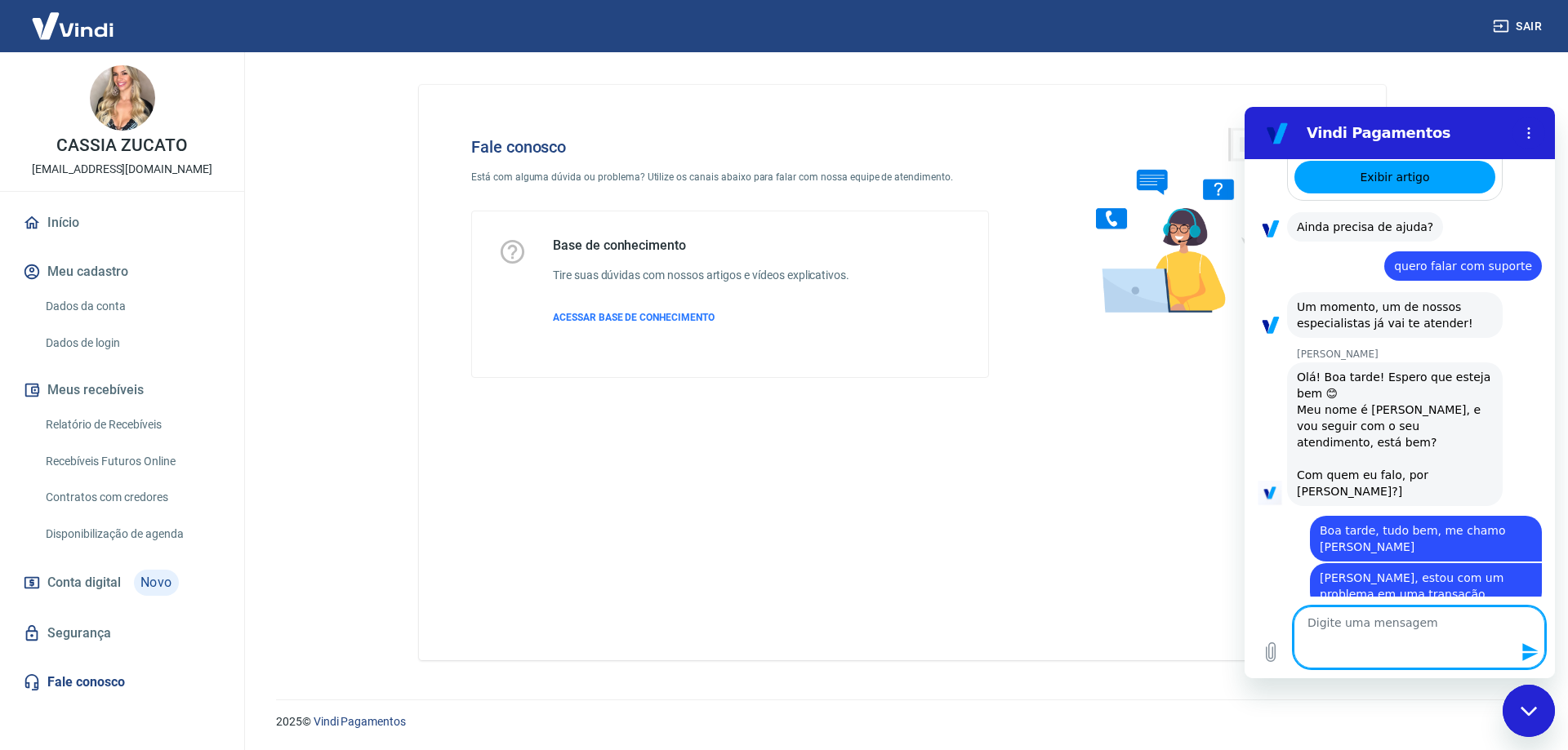
scroll to position [1130, 0]
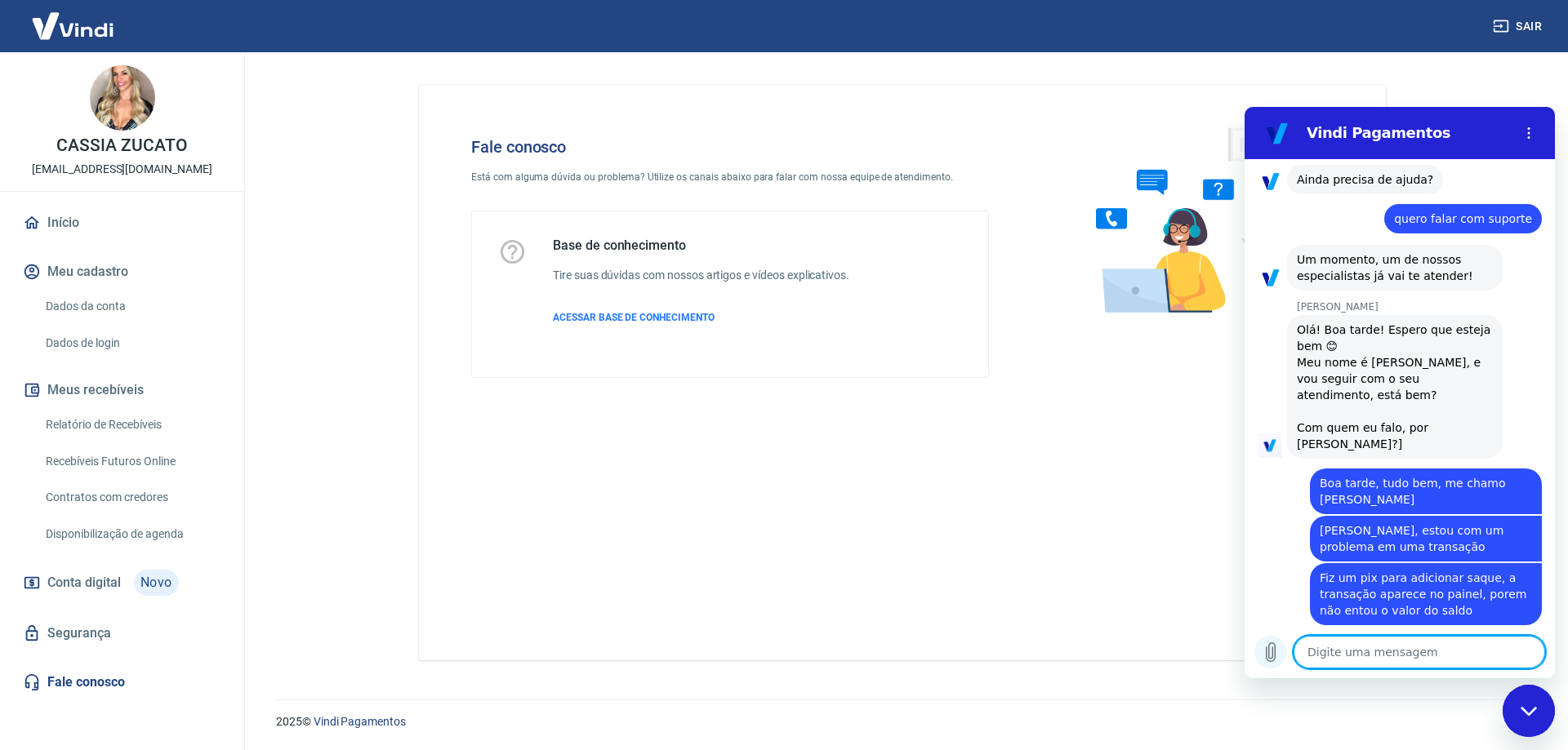
click at [1265, 649] on icon "Carregar arquivo" at bounding box center [1271, 652] width 20 height 20
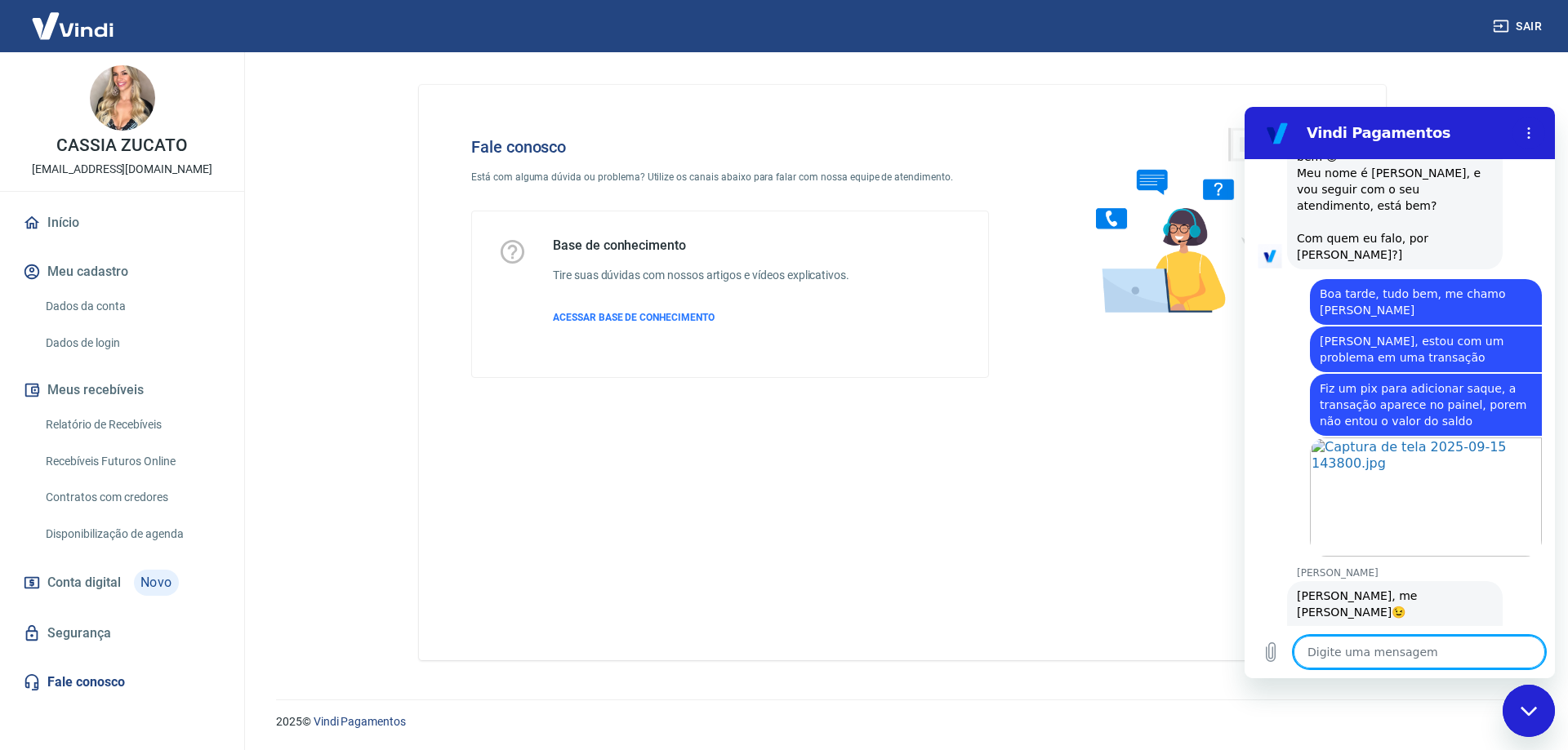
scroll to position [1323, 0]
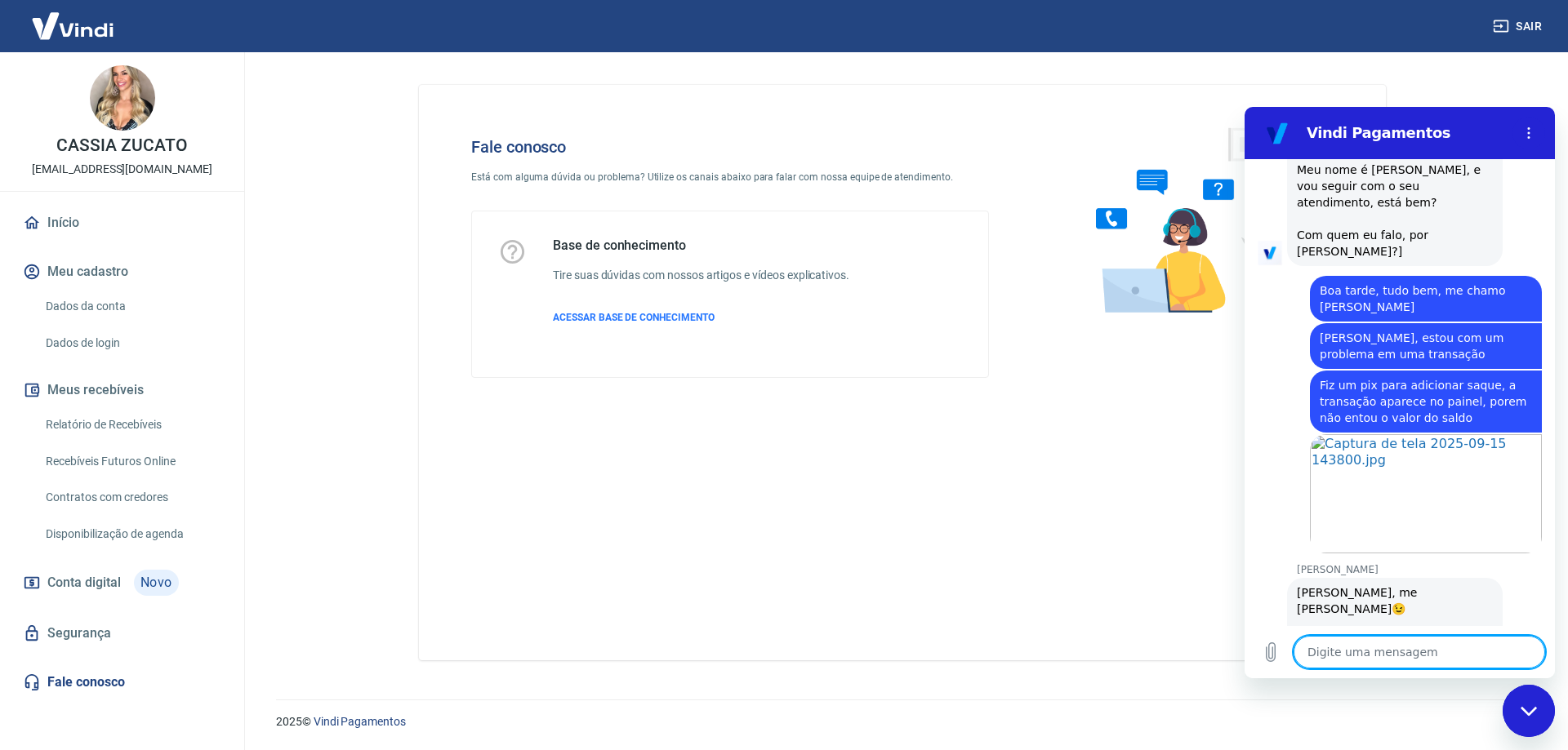
drag, startPoint x: 1362, startPoint y: 649, endPoint x: 1369, endPoint y: 654, distance: 8.6
click at [1366, 654] on textarea at bounding box center [1419, 652] width 252 height 33
paste textarea "227345776"
click at [1245, 107] on lt-div at bounding box center [1245, 107] width 0 height 0
click at [1466, 648] on textarea "227345776" at bounding box center [1419, 652] width 252 height 33
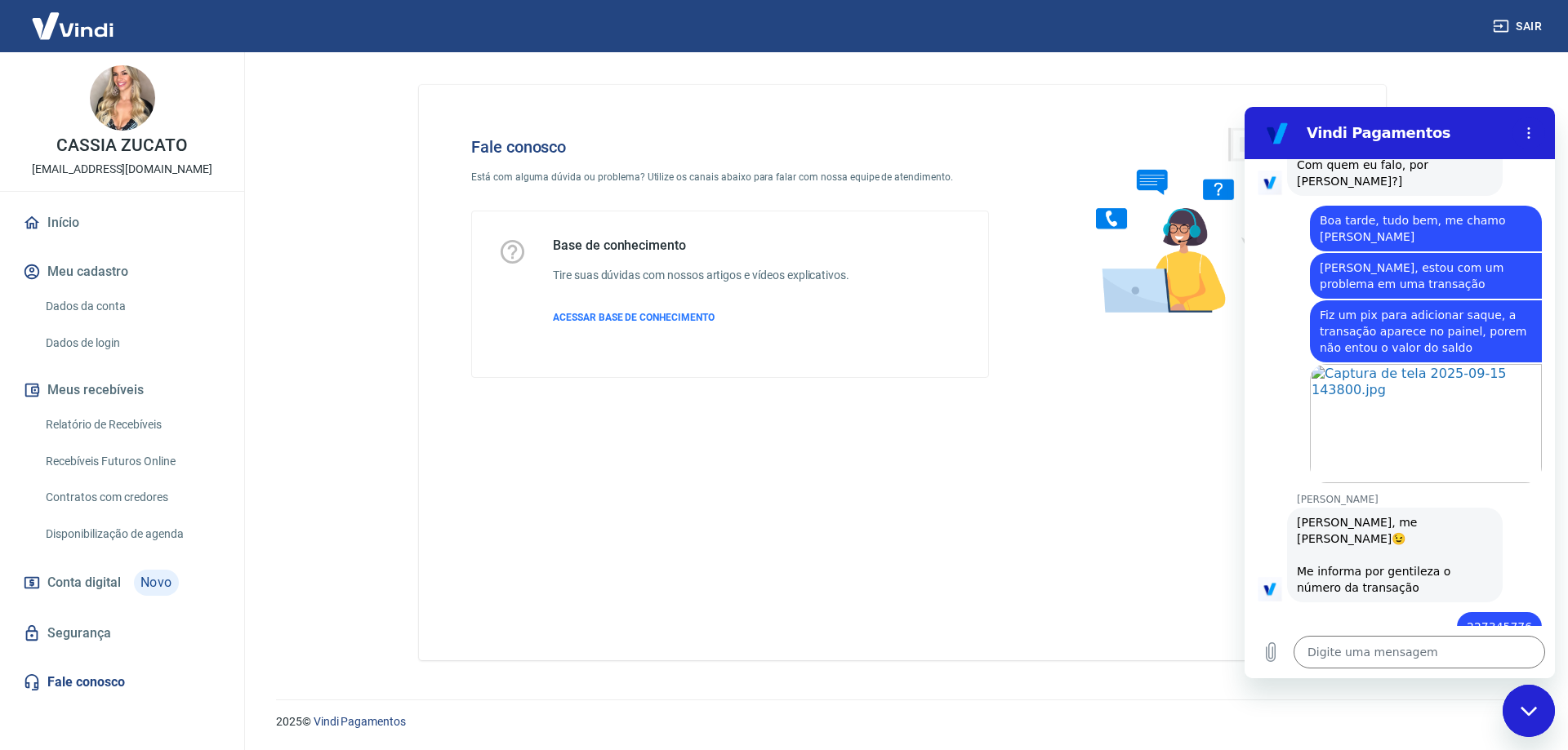
scroll to position [1416, 0]
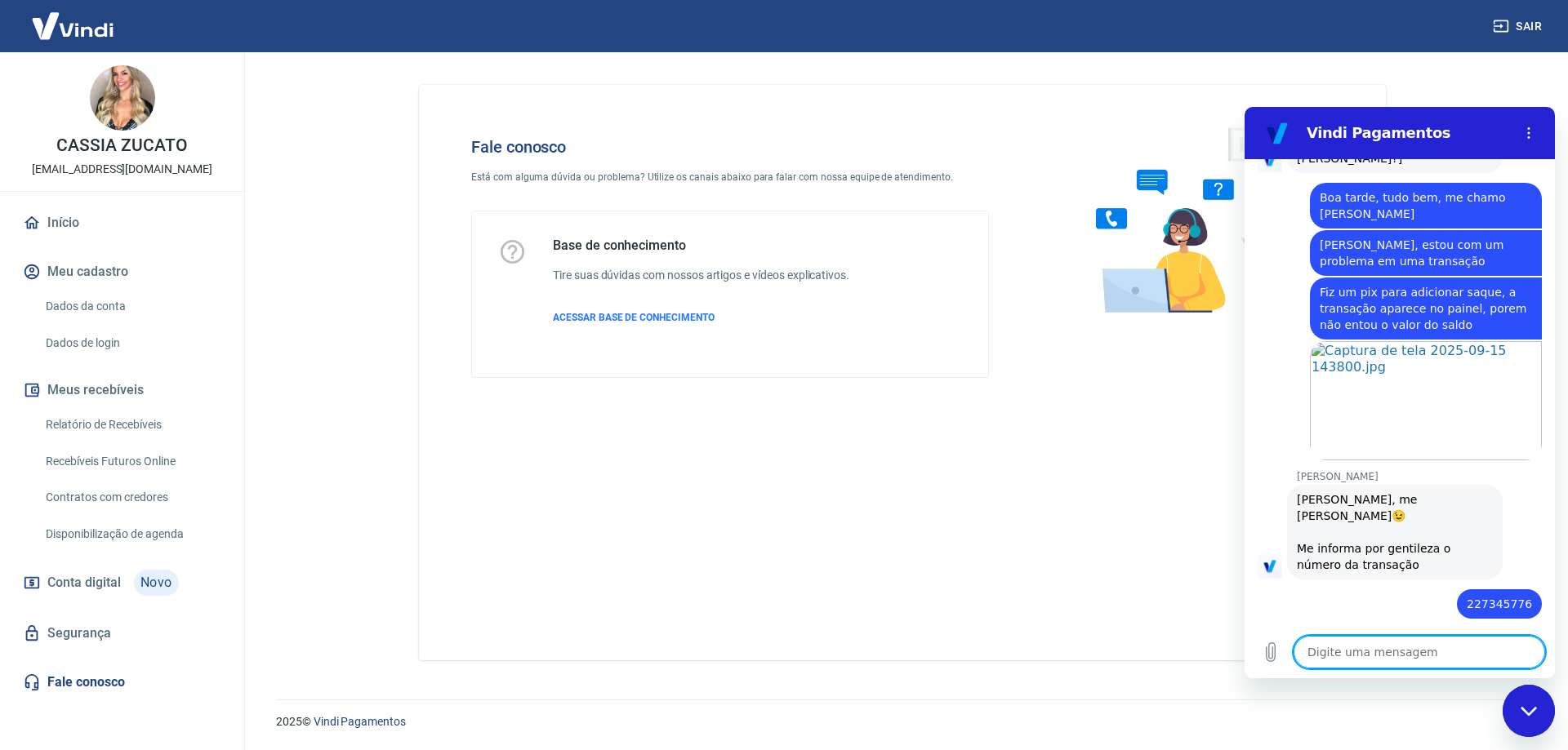
click at [1355, 656] on textarea at bounding box center [1419, 652] width 252 height 33
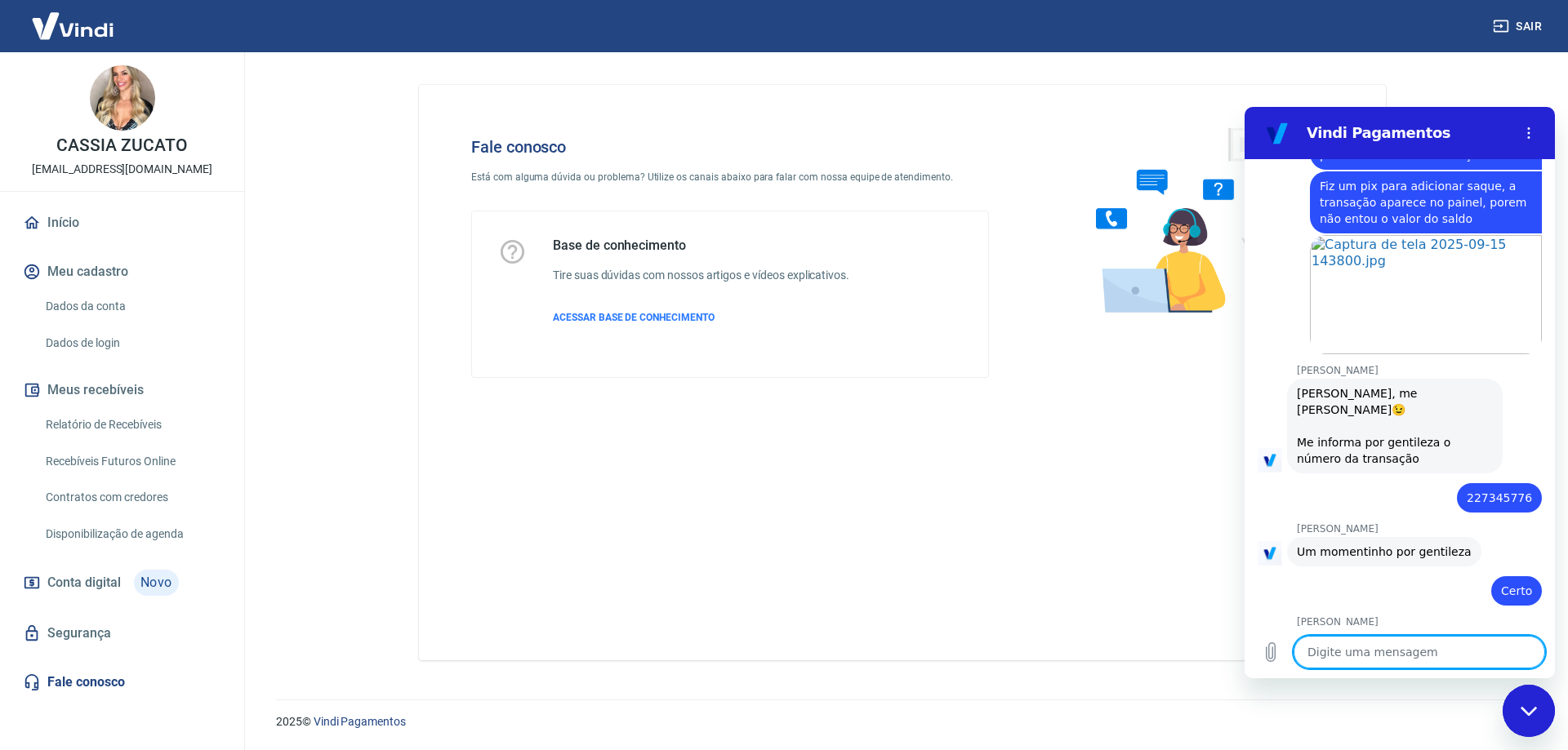
scroll to position [1525, 0]
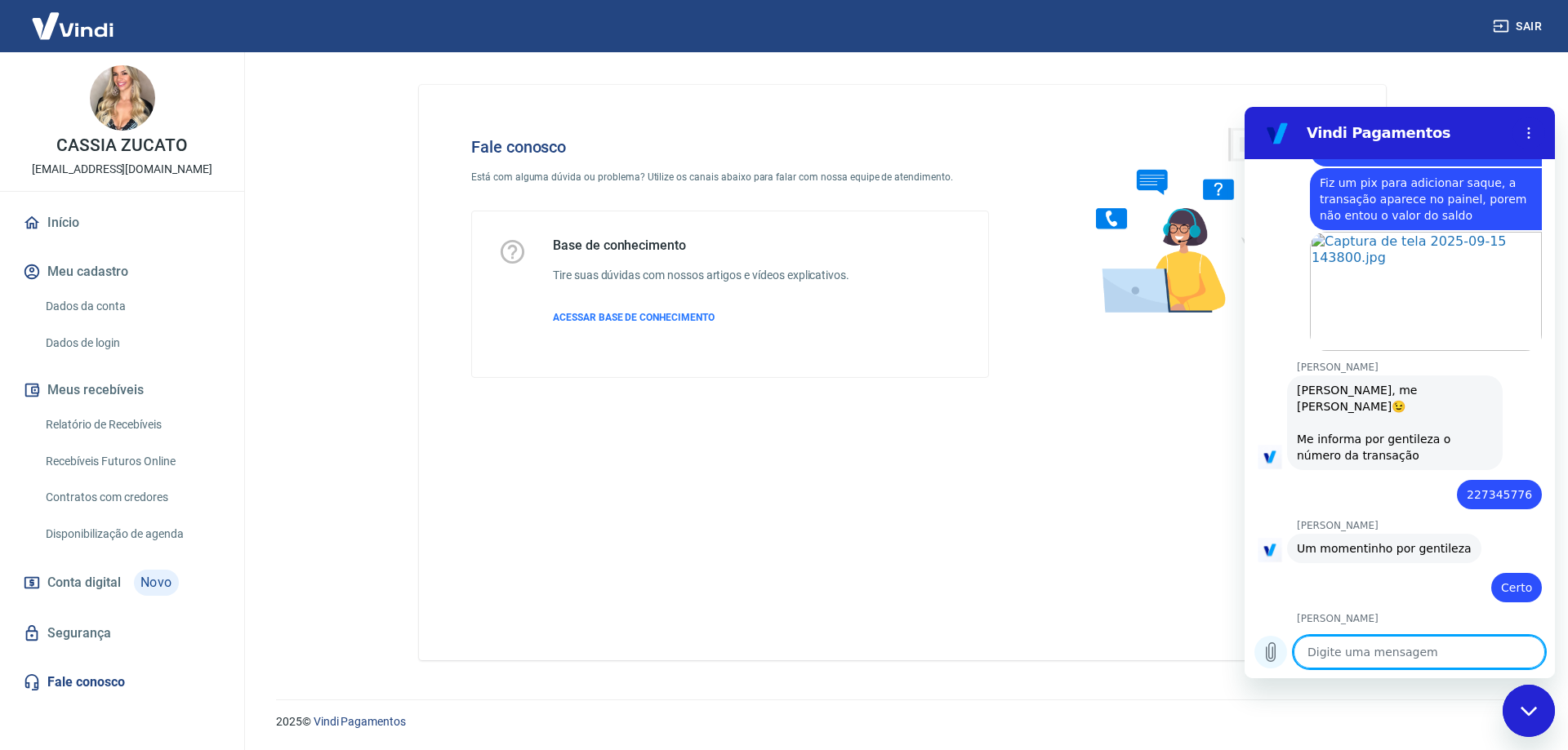
click at [1270, 646] on icon "Carregar arquivo" at bounding box center [1271, 652] width 20 height 20
click at [1274, 659] on icon "Carregar arquivo" at bounding box center [1271, 652] width 9 height 19
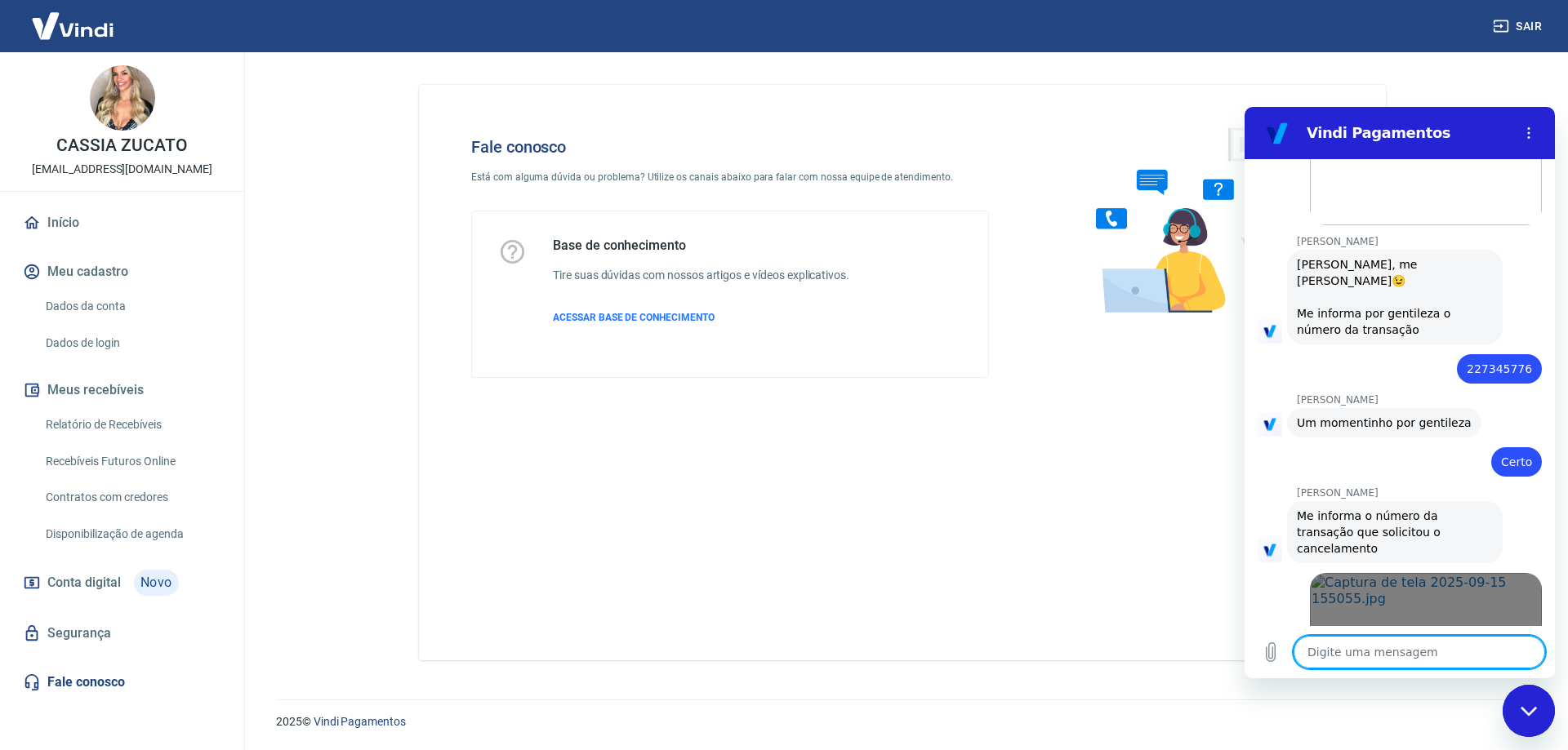
scroll to position [1654, 0]
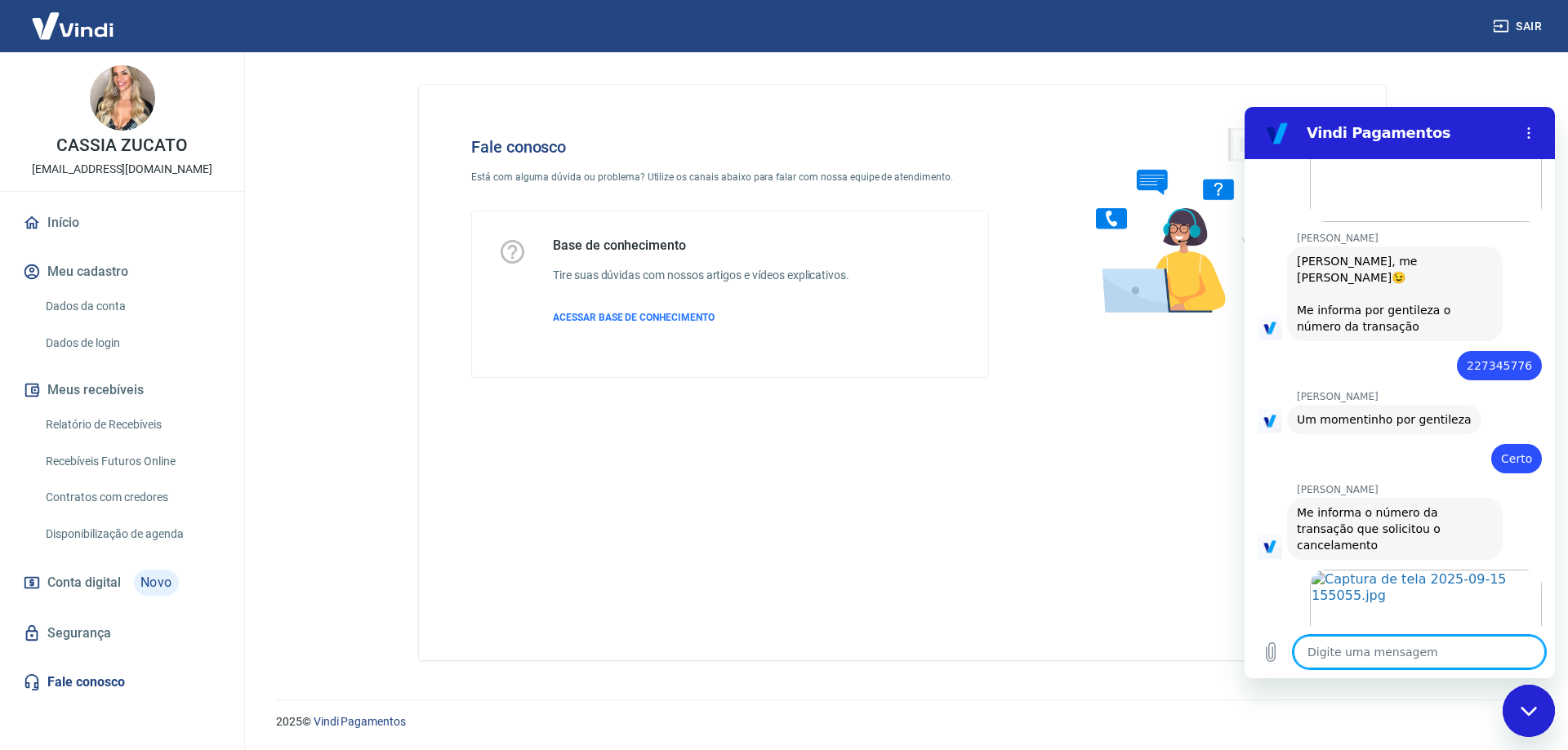
click at [1415, 662] on textarea at bounding box center [1419, 652] width 252 height 33
paste textarea "224200461"
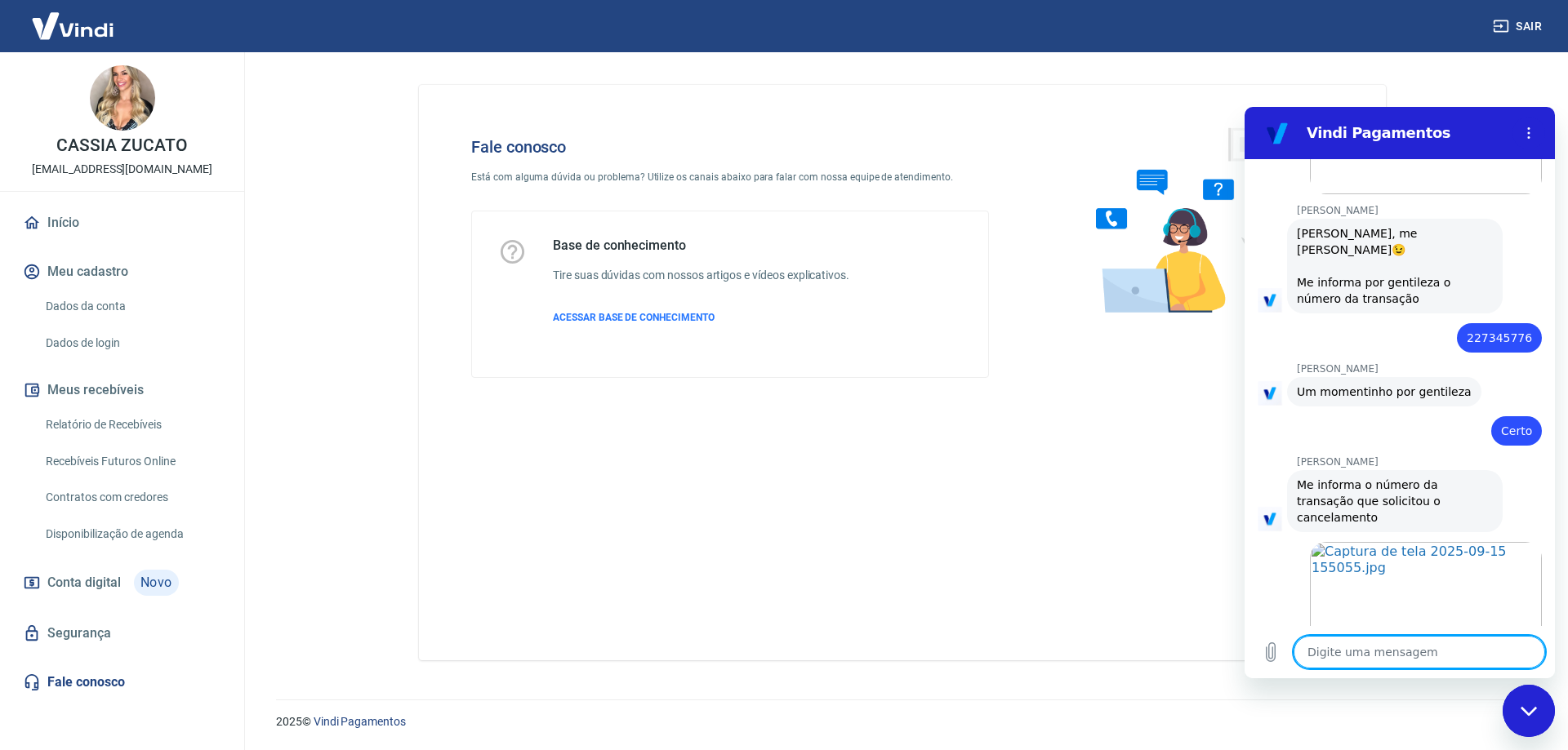
scroll to position [1685, 0]
click at [1382, 651] on textarea at bounding box center [1419, 652] width 252 height 33
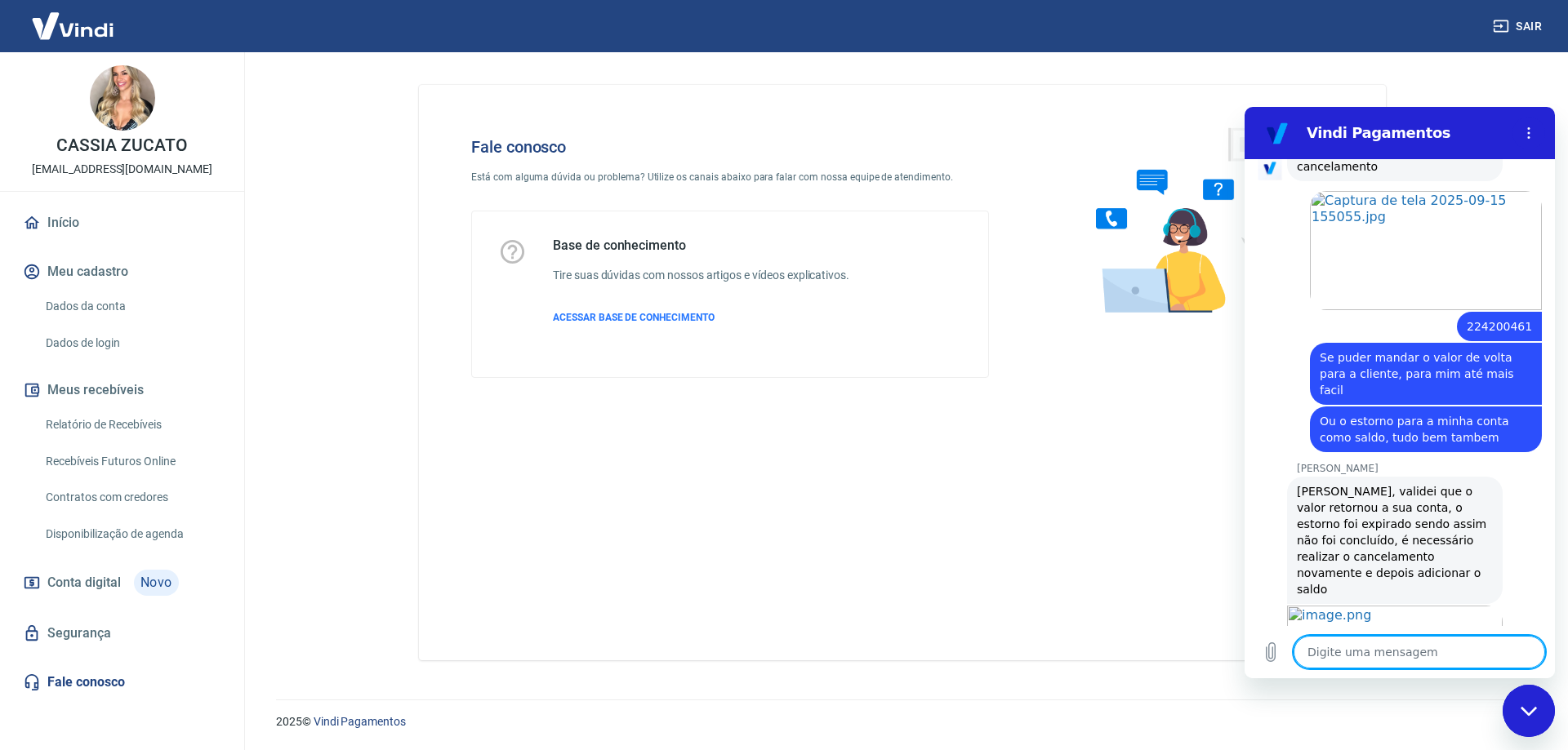
scroll to position [2037, 0]
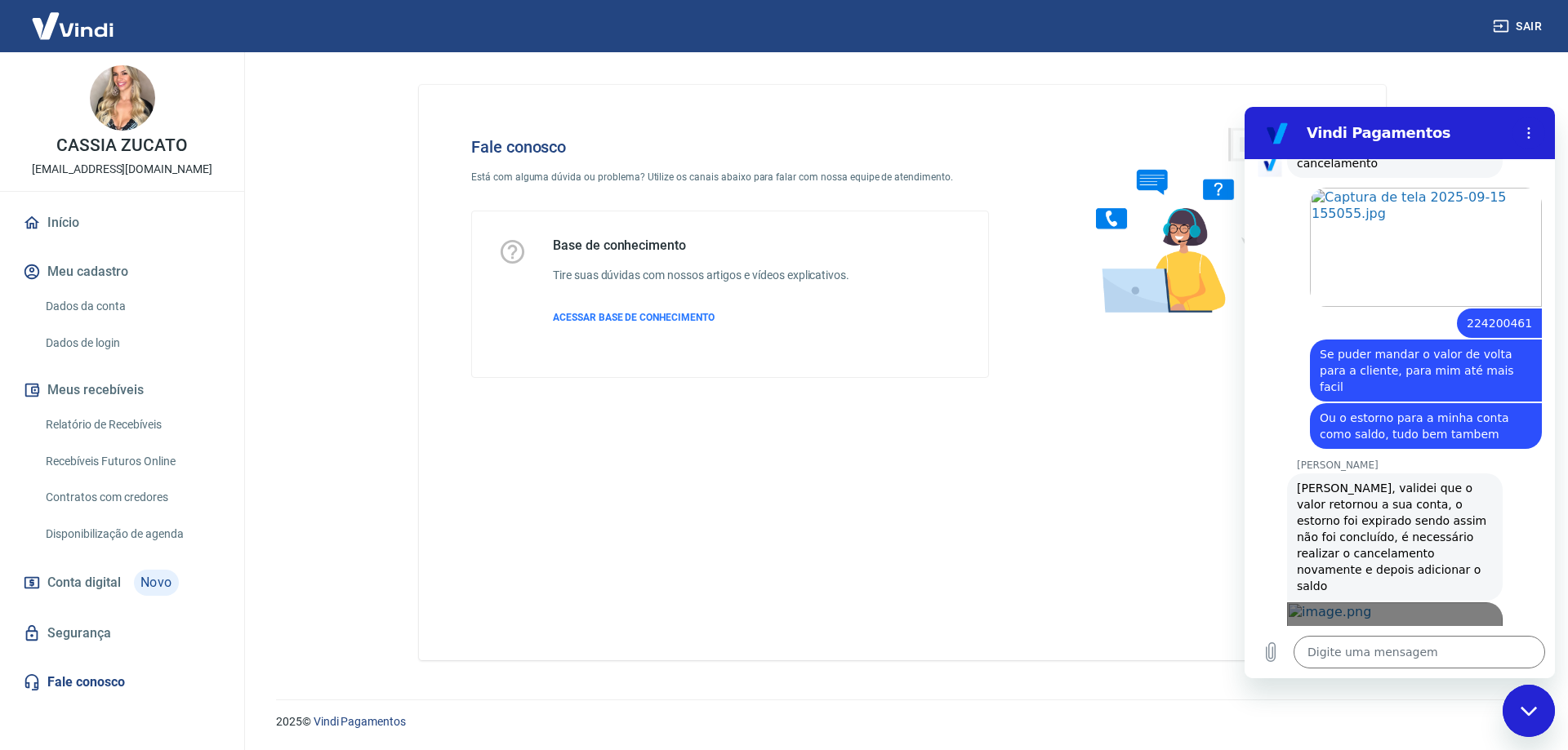
click at [1439, 602] on link "Abrir em [GEOGRAPHIC_DATA]" at bounding box center [1394, 661] width 215 height 119
click at [1334, 662] on div "Abrir em [GEOGRAPHIC_DATA]" at bounding box center [1394, 668] width 215 height 13
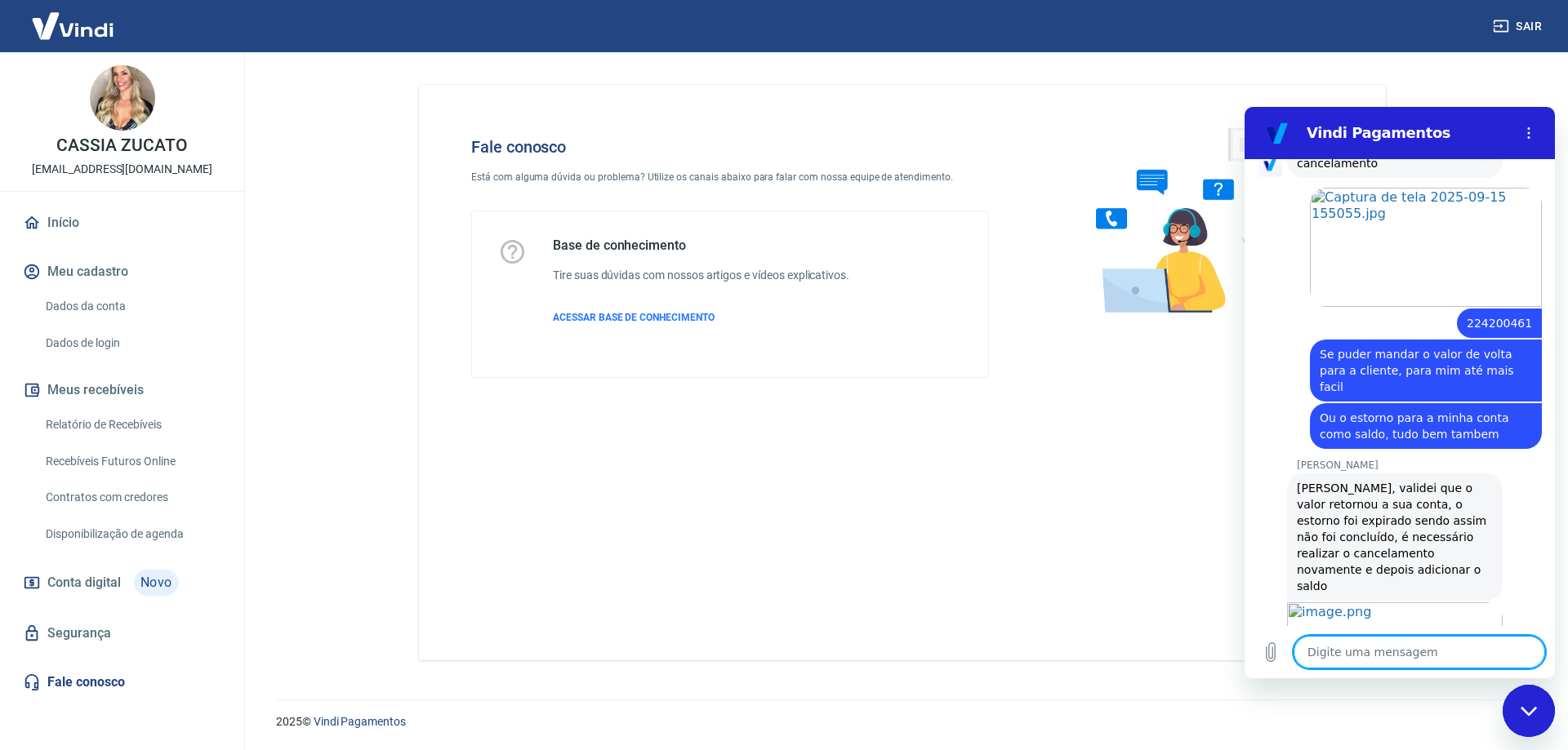
click at [1375, 650] on textarea at bounding box center [1419, 652] width 252 height 33
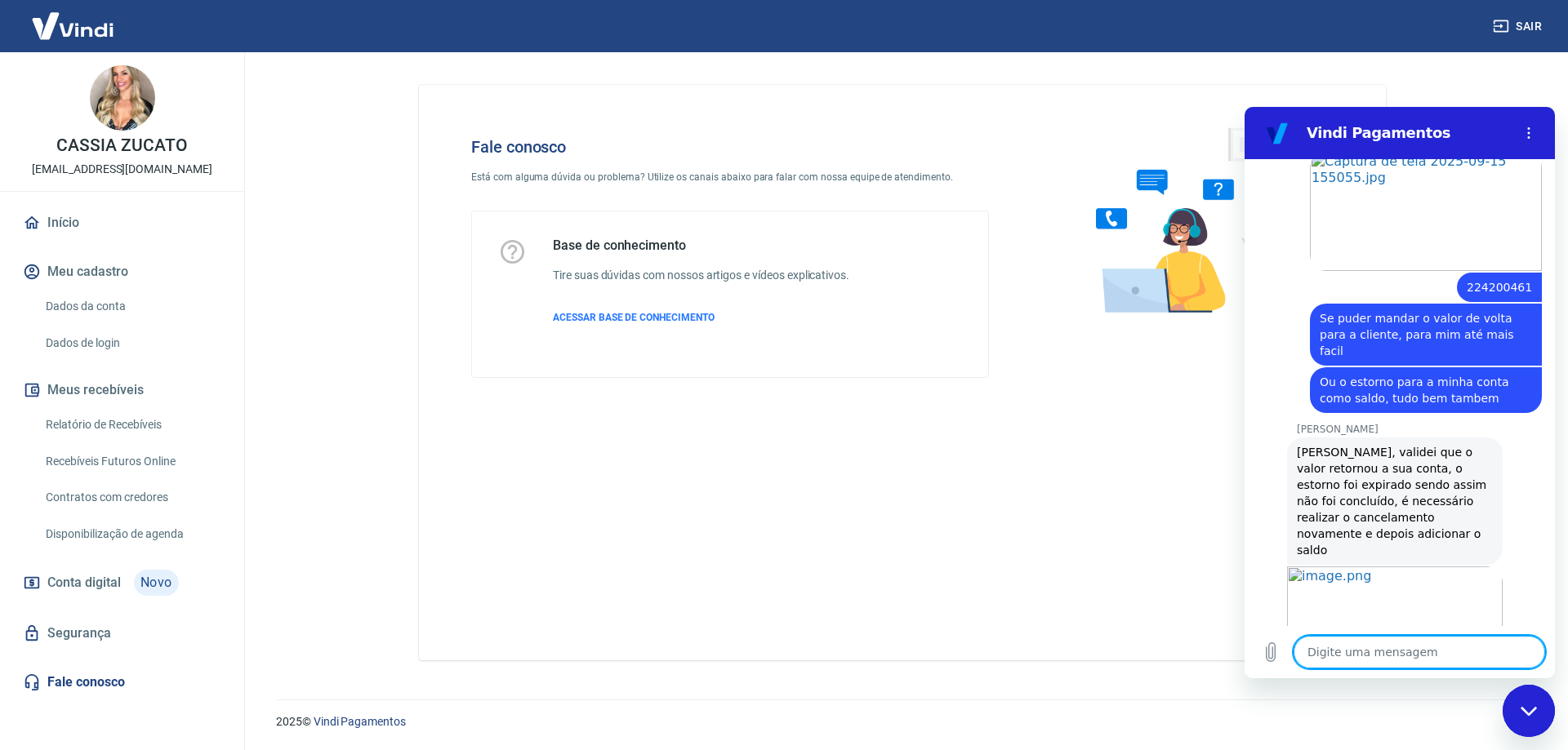
scroll to position [2076, 0]
